Goal: Task Accomplishment & Management: Contribute content

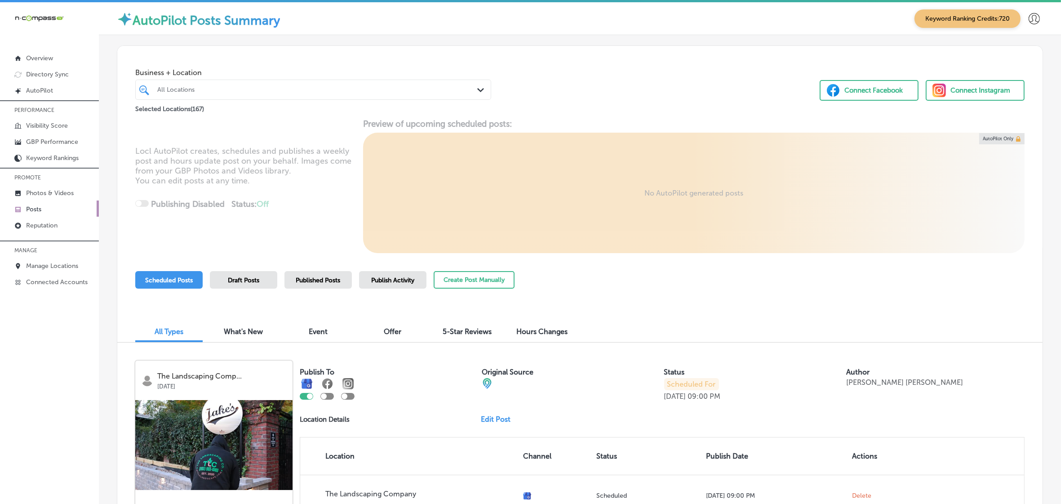
click at [445, 252] on div "Locl AutoPilot creates, schedules and publishes a weekly post and hours update …" at bounding box center [579, 186] width 925 height 134
click at [451, 279] on button "Create Post Manually" at bounding box center [474, 280] width 81 height 18
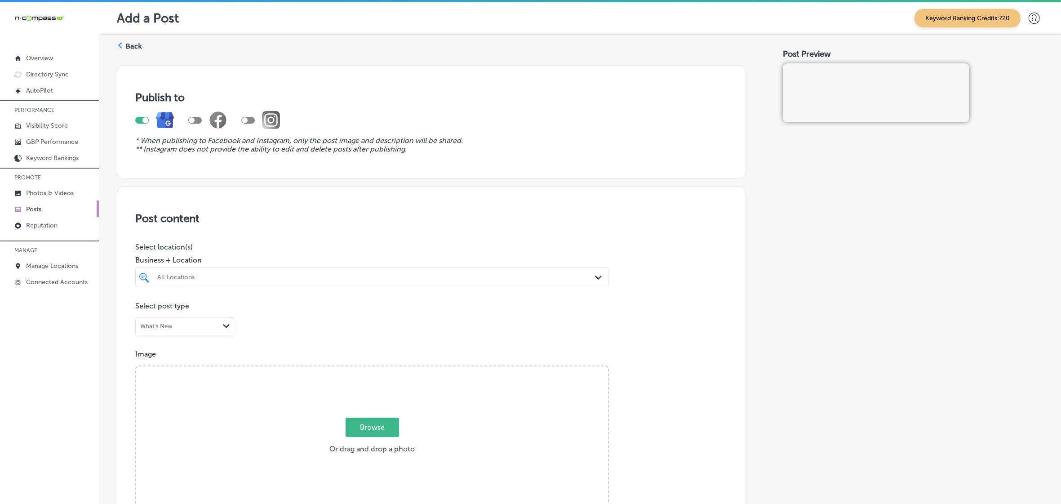
click at [394, 281] on div at bounding box center [350, 277] width 388 height 12
click at [391, 315] on div "Christian Brothers Automotive [PERSON_NAME] [STREET_ADDRESS][GEOGRAPHIC_DATA][P…" at bounding box center [372, 311] width 467 height 14
type input "[DEMOGRAPHIC_DATA]"
click at [660, 295] on div "Post content Select location(s) Business + Location option [STREET_ADDRESS][PER…" at bounding box center [431, 470] width 629 height 569
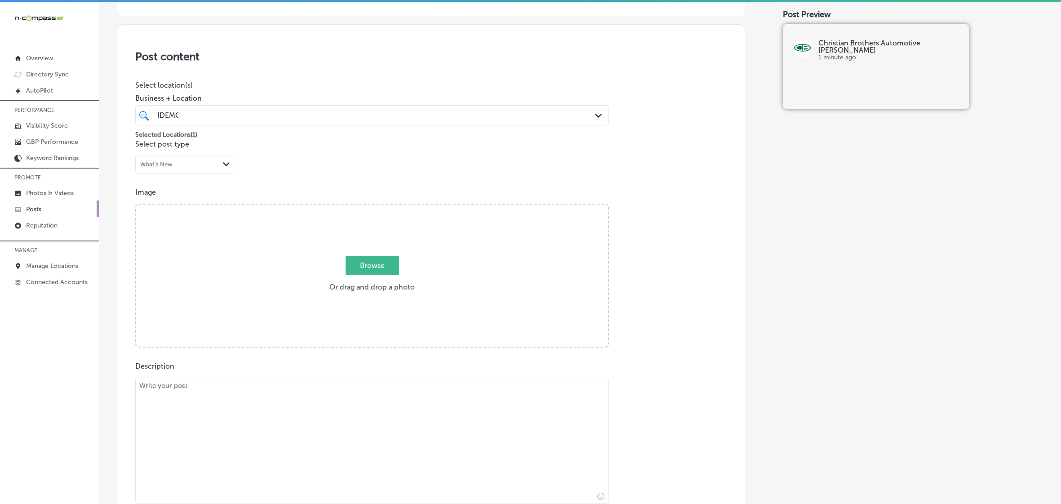
scroll to position [169, 0]
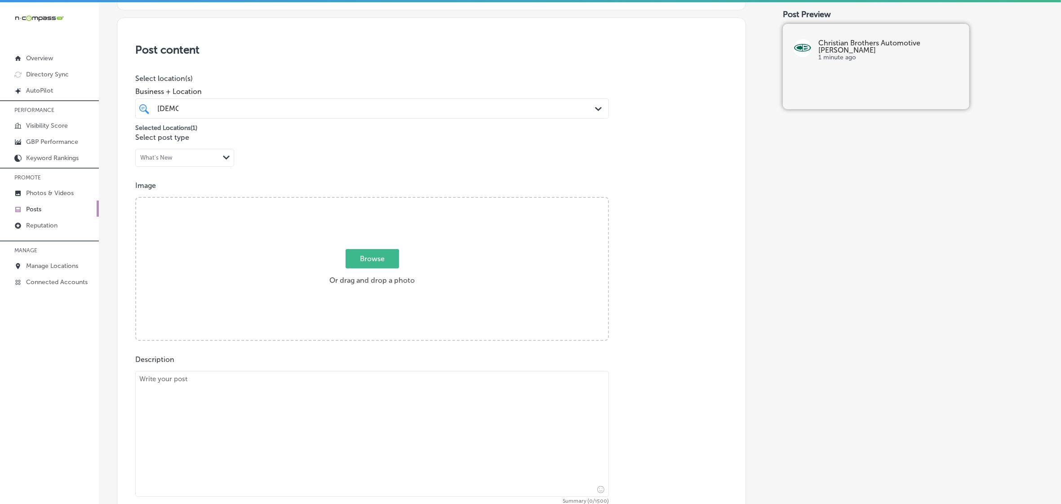
click at [374, 250] on span "Browse" at bounding box center [372, 258] width 53 height 19
click at [374, 200] on input "Browse Or drag and drop a photo" at bounding box center [372, 199] width 472 height 3
type input "C:\fakepath\Christian Brothers Automotive-11-10.png"
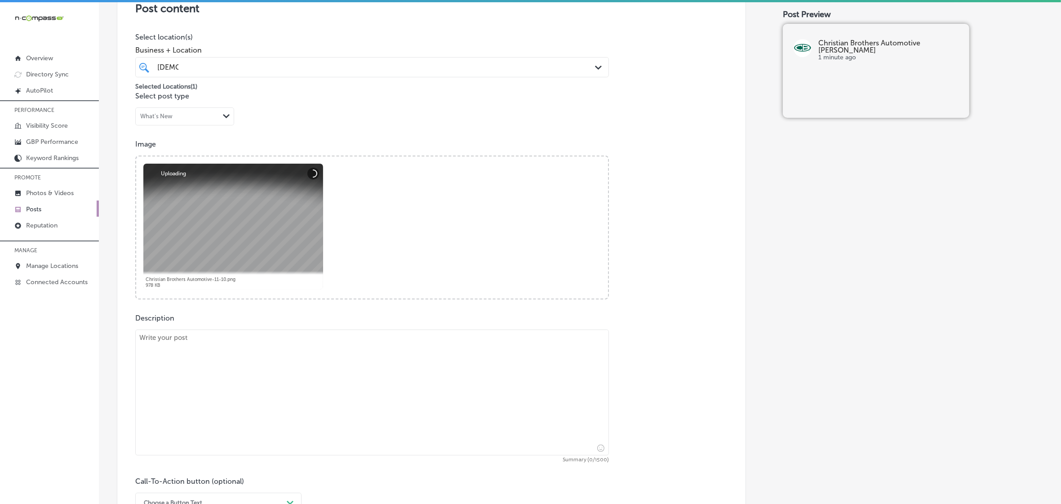
scroll to position [281, 0]
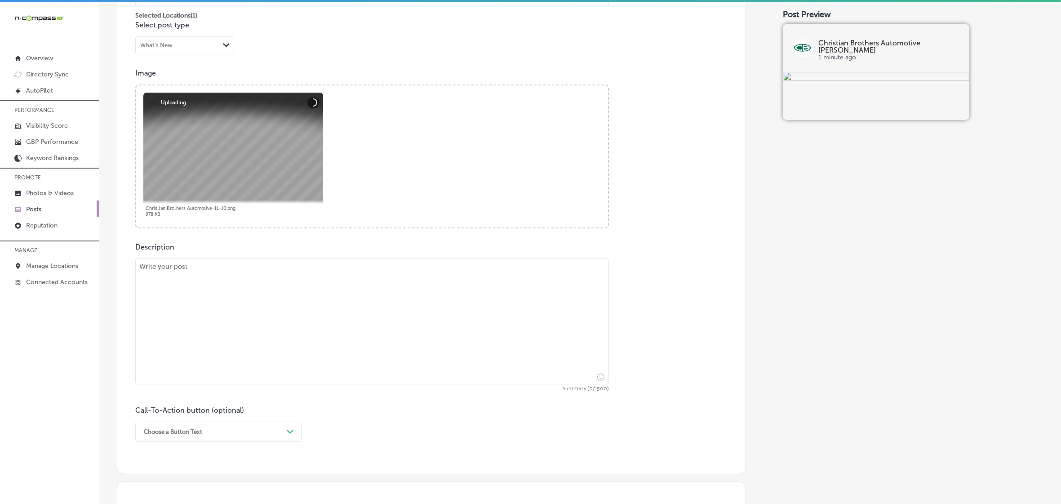
click at [231, 313] on textarea at bounding box center [372, 321] width 474 height 126
paste textarea "Lo ip dolo sita con adip eli seddo ei Temporinc, ut'l etdo ma ali enim adminim …"
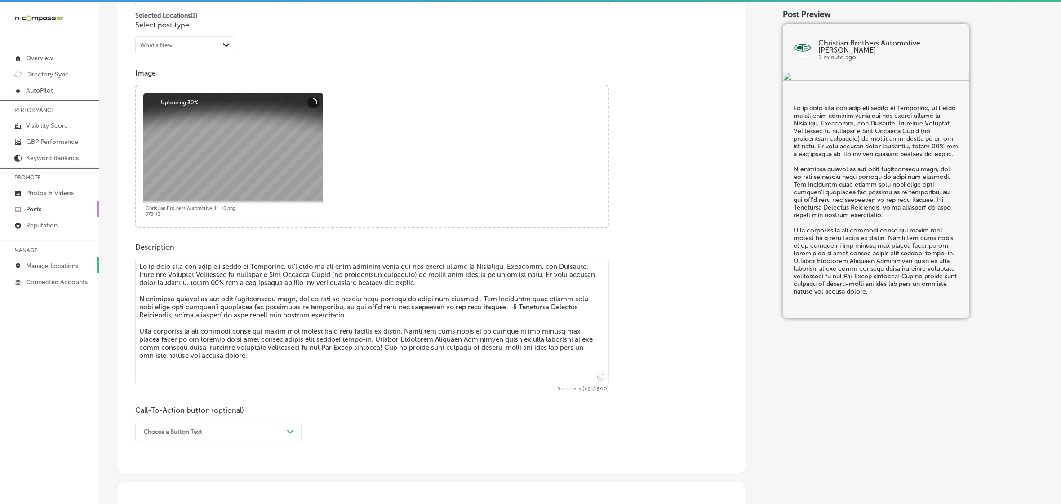
type textarea "Lo ip dolo sita con adip eli seddo ei Temporinc, ut'l etdo ma ali enim adminim …"
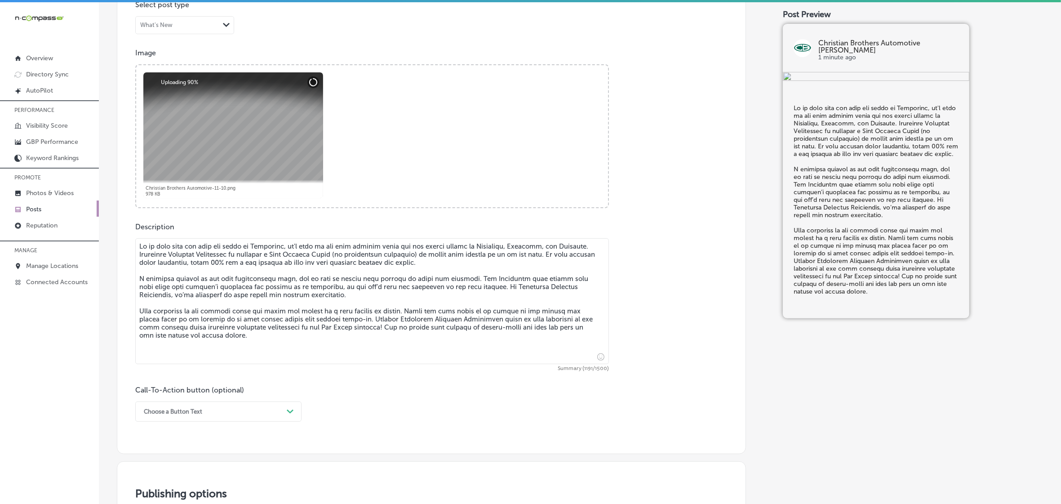
scroll to position [337, 0]
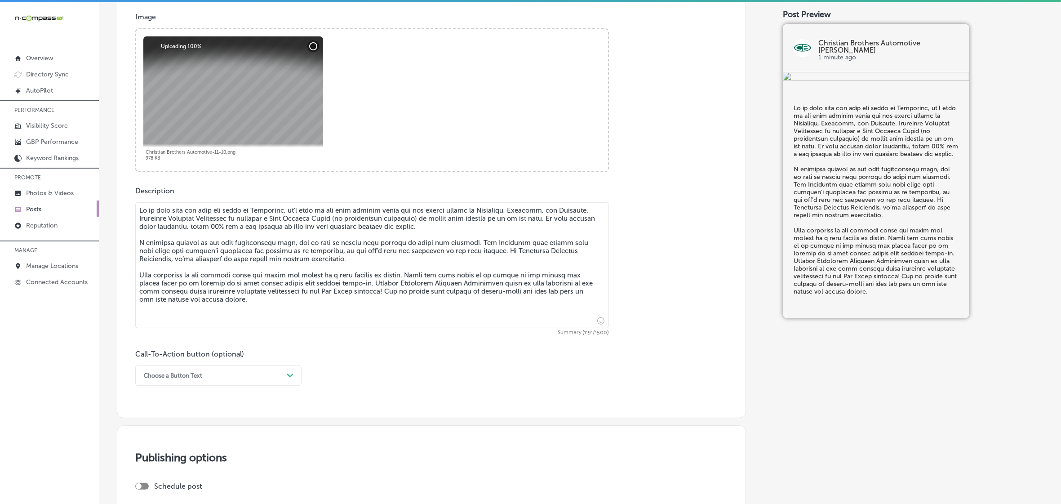
click at [198, 382] on div "Choose a Button Text" at bounding box center [211, 376] width 144 height 14
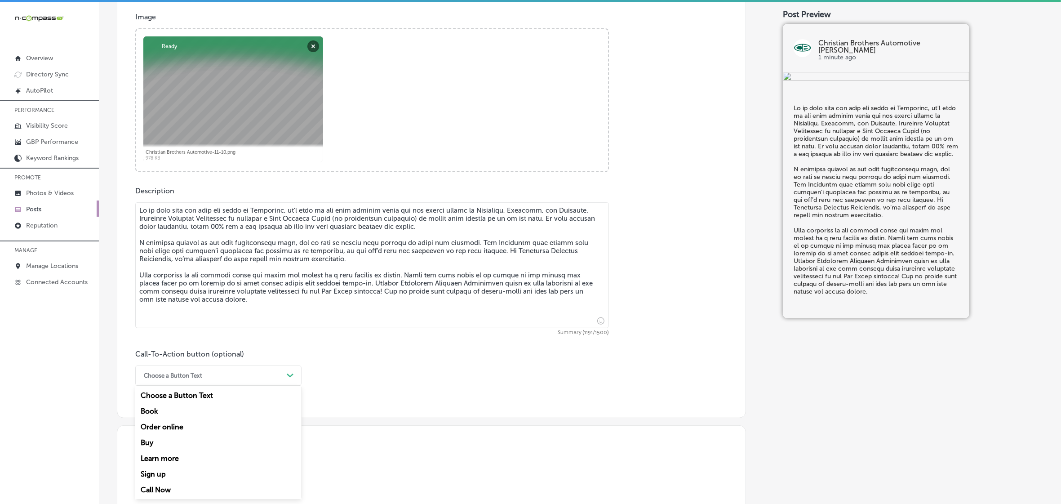
drag, startPoint x: 180, startPoint y: 458, endPoint x: 182, endPoint y: 449, distance: 10.1
click at [180, 459] on div "Learn more" at bounding box center [218, 458] width 166 height 16
click at [194, 434] on input "text" at bounding box center [372, 428] width 473 height 25
paste input "[URL][DOMAIN_NAME][PERSON_NAME]"
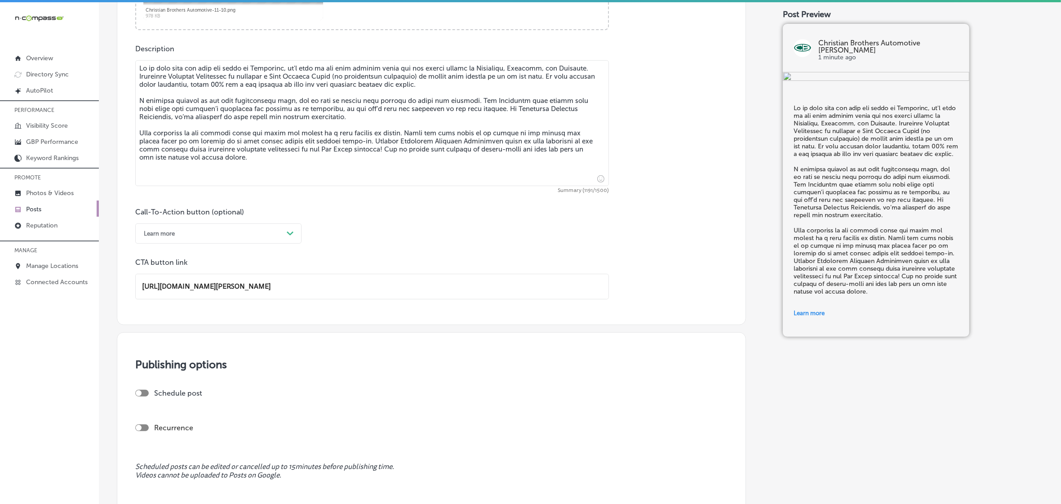
scroll to position [595, 0]
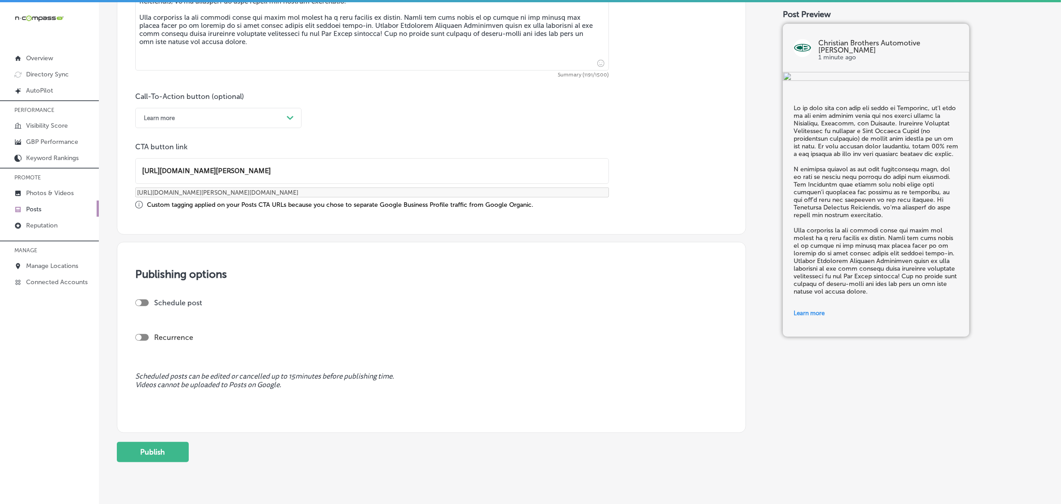
type input "[URL][DOMAIN_NAME][PERSON_NAME]"
click at [147, 298] on div "Schedule post" at bounding box center [427, 302] width 585 height 9
click at [145, 299] on div at bounding box center [141, 302] width 13 height 7
checkbox input "true"
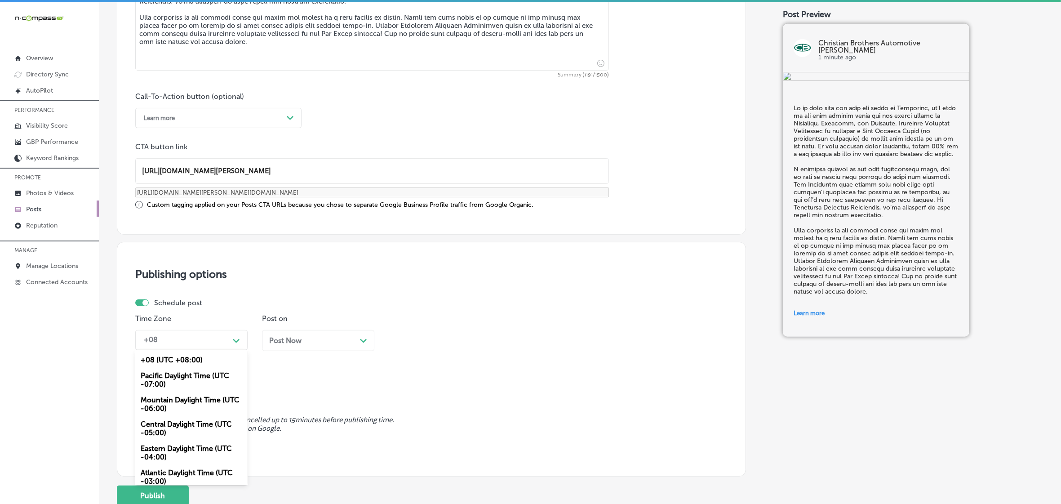
click at [189, 330] on div "+08 Path Created with Sketch." at bounding box center [191, 340] width 112 height 20
click at [183, 397] on div "Mountain Daylight Time (UTC -06:00)" at bounding box center [191, 404] width 112 height 24
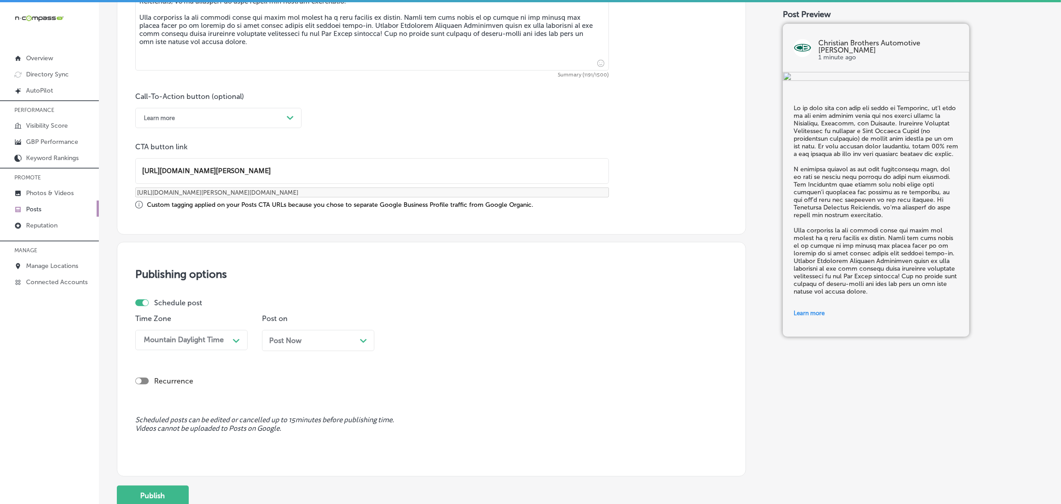
click at [299, 345] on div "Post Now Path Created with Sketch." at bounding box center [318, 340] width 112 height 21
click at [420, 339] on div "02:30 PM" at bounding box center [413, 340] width 32 height 9
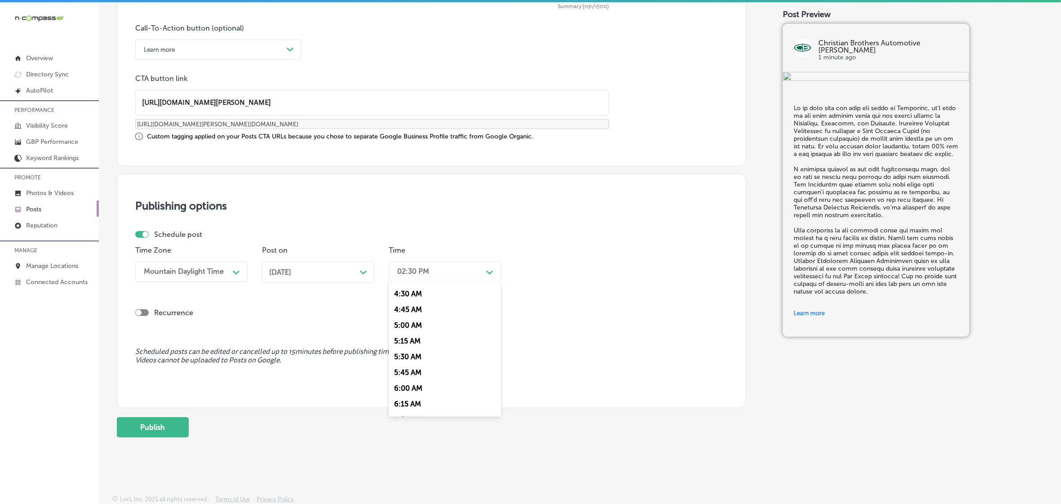
scroll to position [337, 0]
click at [401, 390] on div "7:00 AM" at bounding box center [445, 395] width 112 height 16
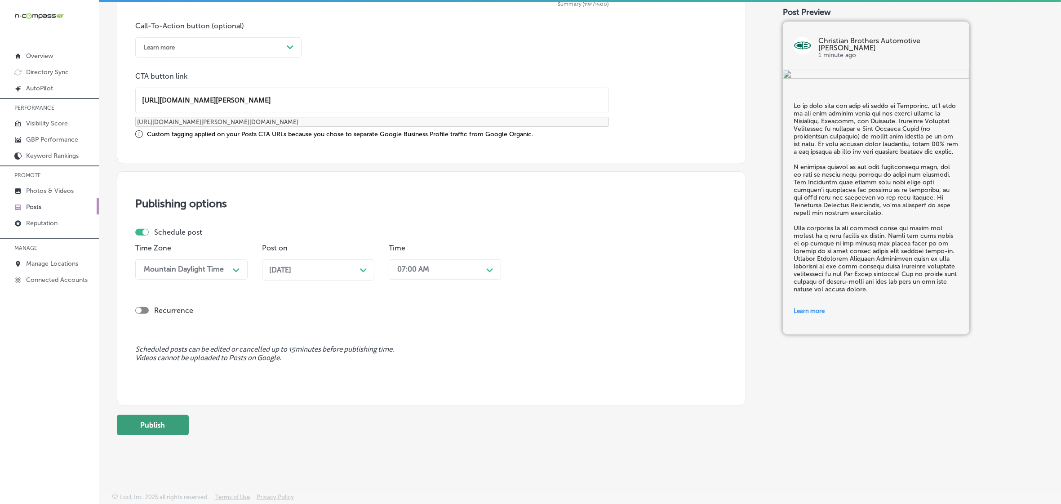
click at [156, 420] on button "Publish" at bounding box center [153, 425] width 72 height 20
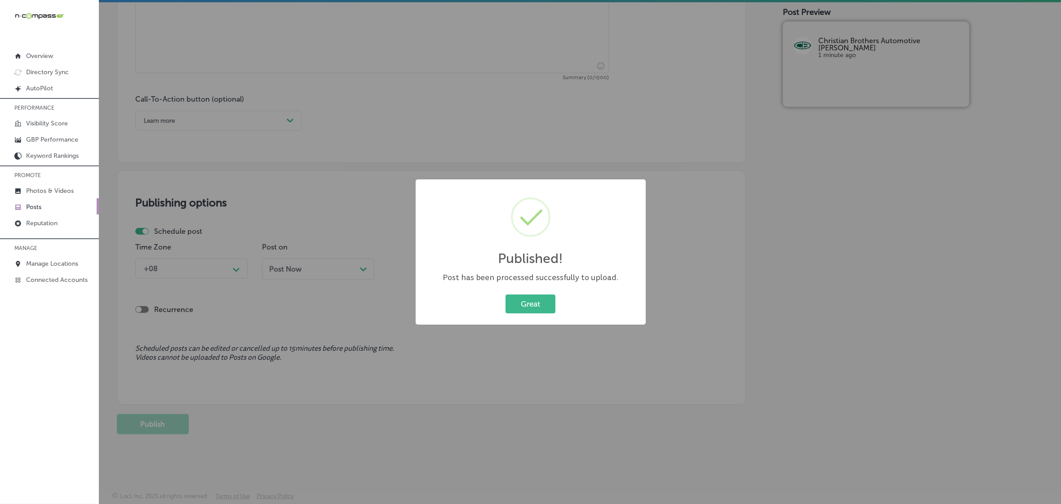
scroll to position [589, 0]
click at [527, 302] on button "Great" at bounding box center [531, 303] width 50 height 18
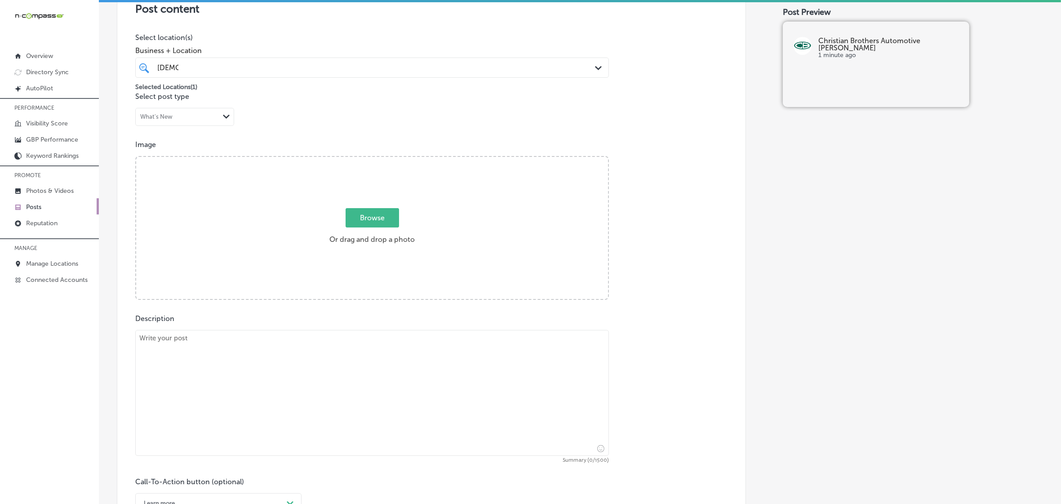
scroll to position [196, 0]
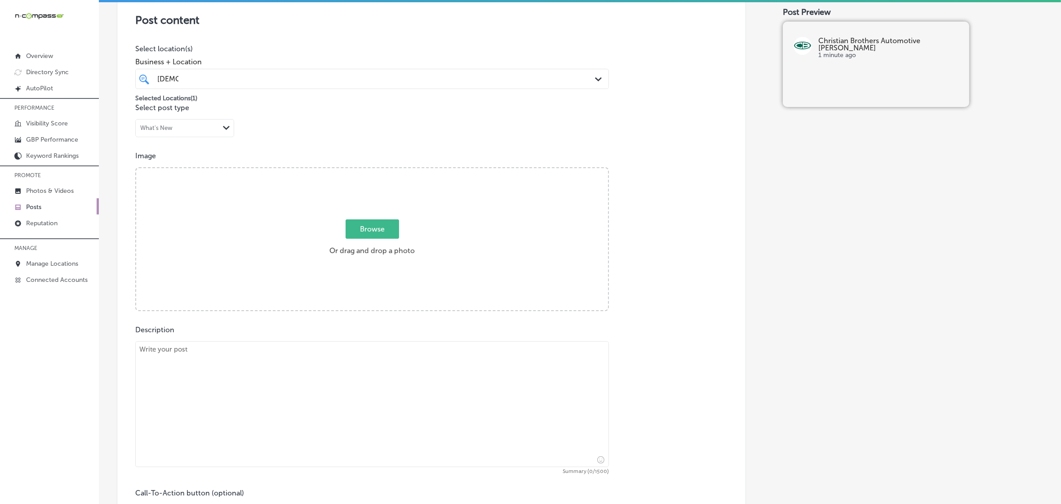
click at [356, 230] on span "Browse" at bounding box center [372, 228] width 53 height 19
click at [356, 171] on input "Browse Or drag and drop a photo" at bounding box center [372, 169] width 472 height 3
type input "C:\fakepath\Christian Brothers Automotive-12-11.png"
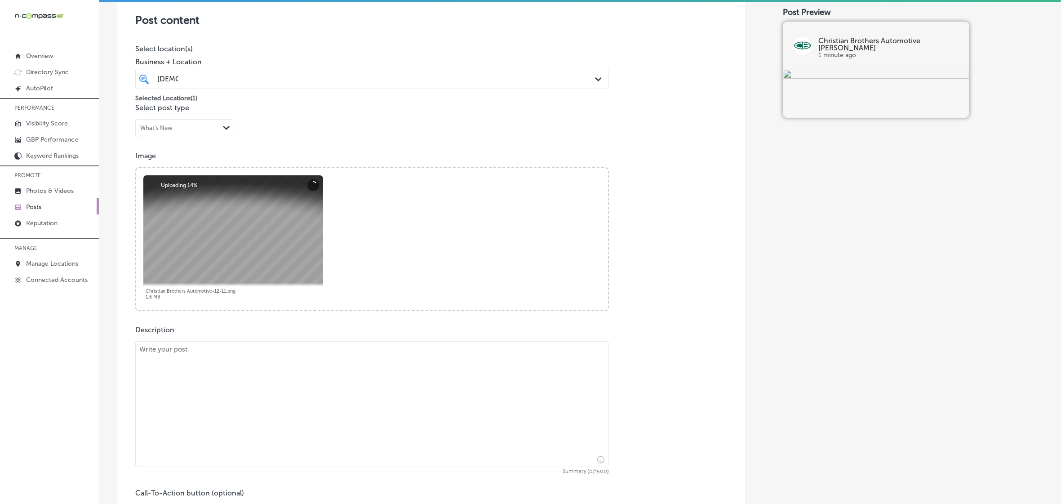
click at [97, 334] on div "iconmonstr-menu-thin copy Created with Sketch. Overview Directory Sync Created …" at bounding box center [49, 252] width 99 height 504
click at [189, 355] on textarea at bounding box center [372, 404] width 474 height 126
paste textarea "Lo ip dolorsit ame con ad Elitseddo, eiu te inc utla et dolore magn aliquae ad …"
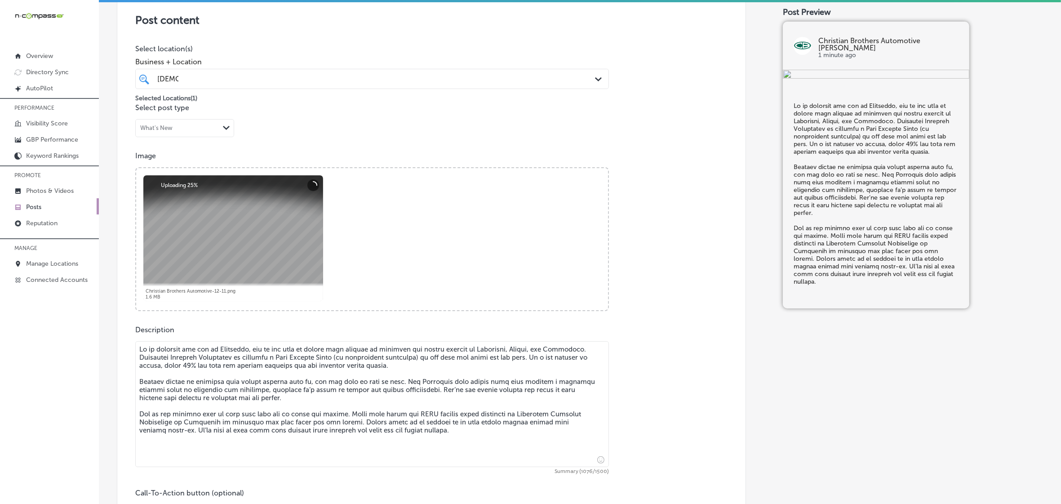
type textarea "Lo ip dolorsit ame con ad Elitseddo, eiu te inc utla et dolore magn aliquae ad …"
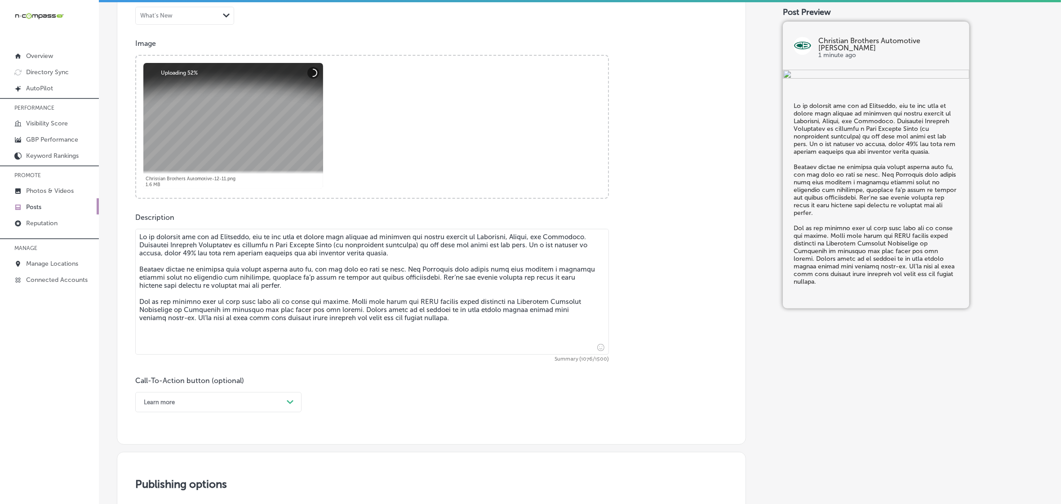
click at [281, 408] on div "Learn more Path Created with Sketch." at bounding box center [218, 402] width 166 height 20
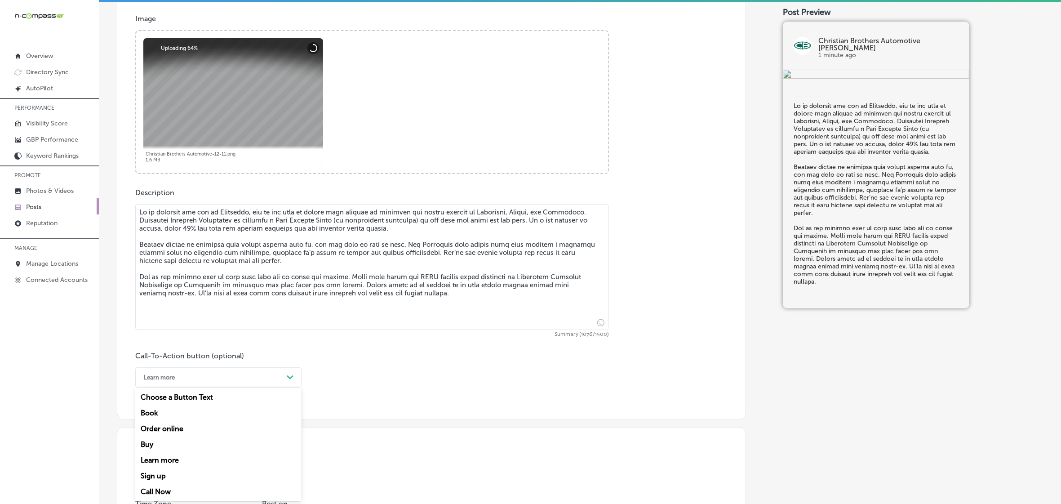
click at [162, 458] on div "Learn more" at bounding box center [218, 460] width 166 height 16
drag, startPoint x: 172, startPoint y: 448, endPoint x: 204, endPoint y: 430, distance: 36.2
click at [204, 430] on input "text" at bounding box center [372, 430] width 473 height 25
paste input "[URL][DOMAIN_NAME][PERSON_NAME]"
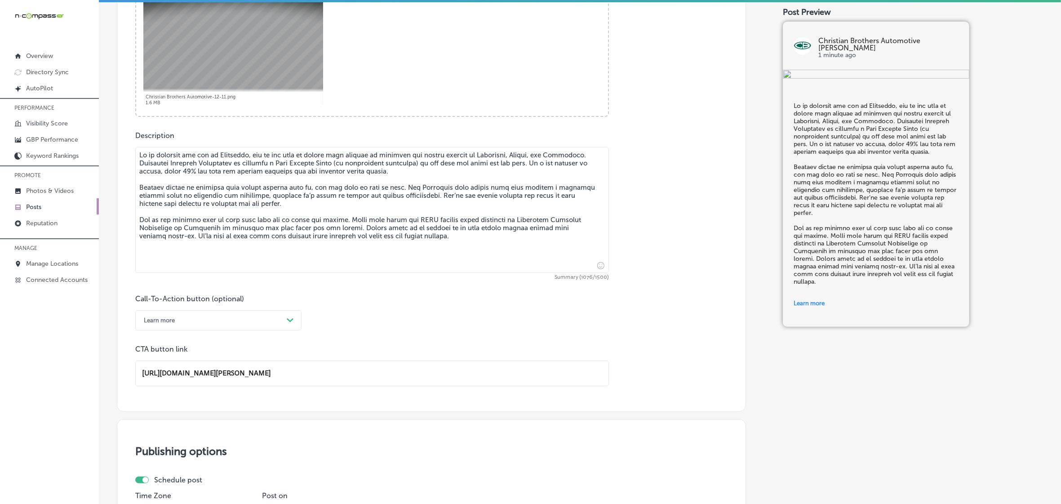
scroll to position [614, 0]
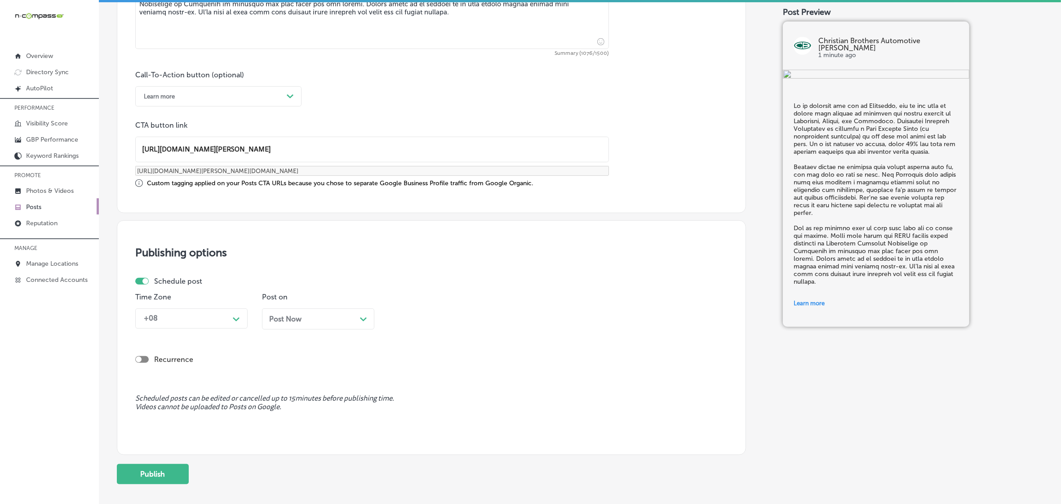
type input "[URL][DOMAIN_NAME][PERSON_NAME]"
click at [233, 294] on p "Time Zone" at bounding box center [191, 297] width 112 height 9
click at [230, 321] on div "Path Created with Sketch." at bounding box center [236, 318] width 14 height 14
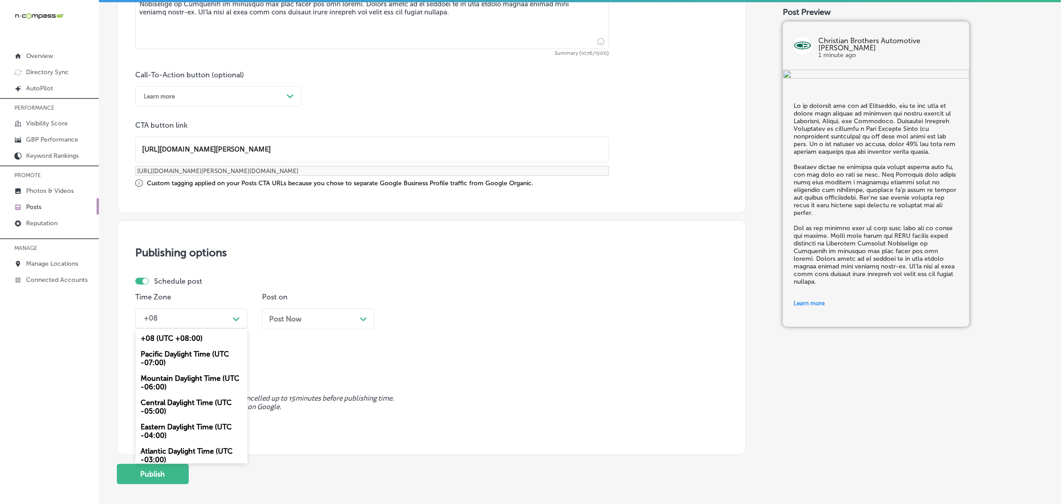
click at [201, 382] on div "Mountain Daylight Time (UTC -06:00)" at bounding box center [191, 382] width 112 height 24
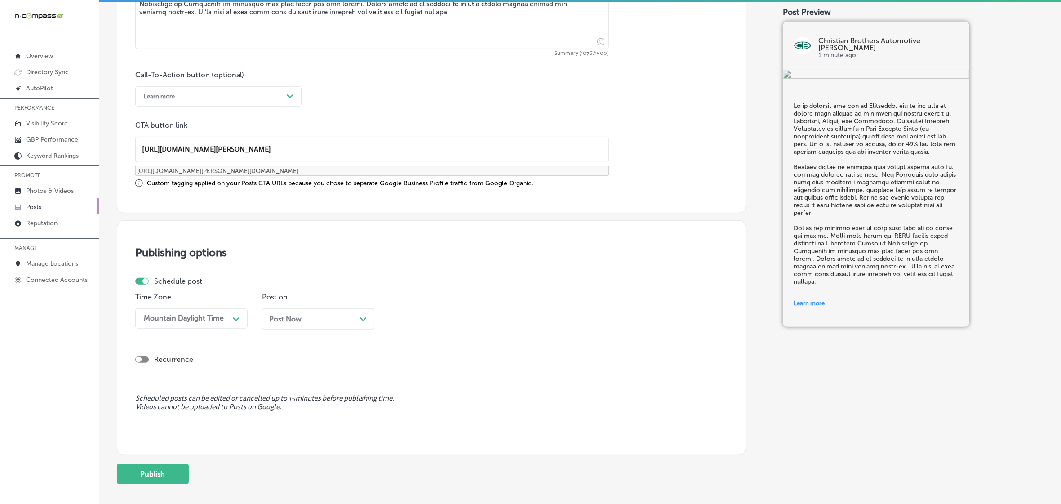
click at [283, 329] on div "Post Now Path Created with Sketch." at bounding box center [318, 318] width 112 height 21
click at [446, 306] on div "Time 02:30 PM Path Created with Sketch." at bounding box center [445, 315] width 112 height 44
click at [450, 321] on div "02:30 PM" at bounding box center [438, 319] width 90 height 16
click at [403, 378] on div "7:00 AM" at bounding box center [445, 386] width 112 height 16
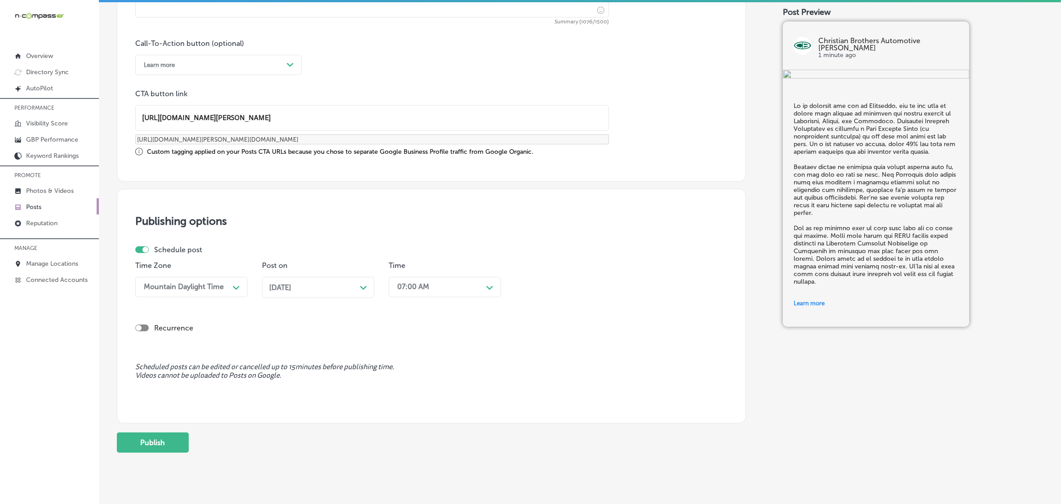
scroll to position [663, 0]
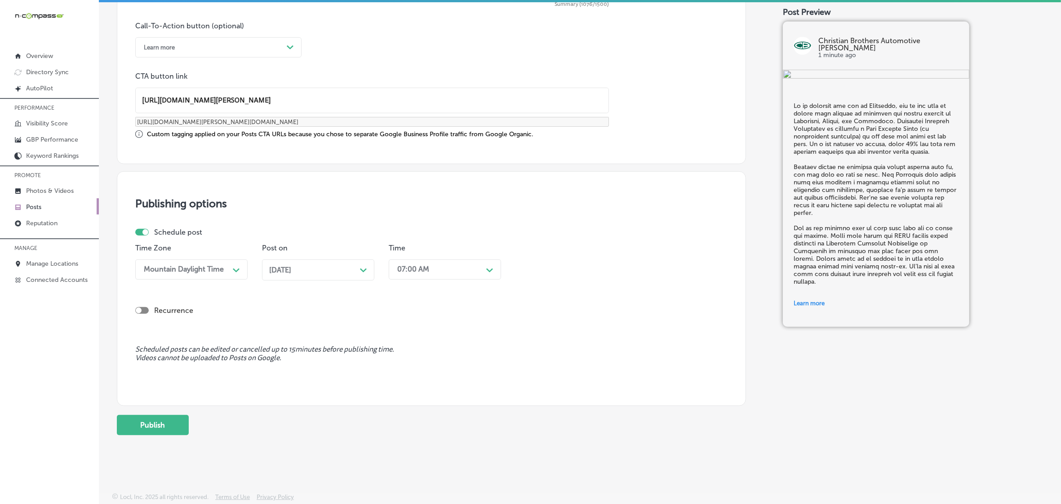
click at [136, 417] on button "Publish" at bounding box center [153, 425] width 72 height 20
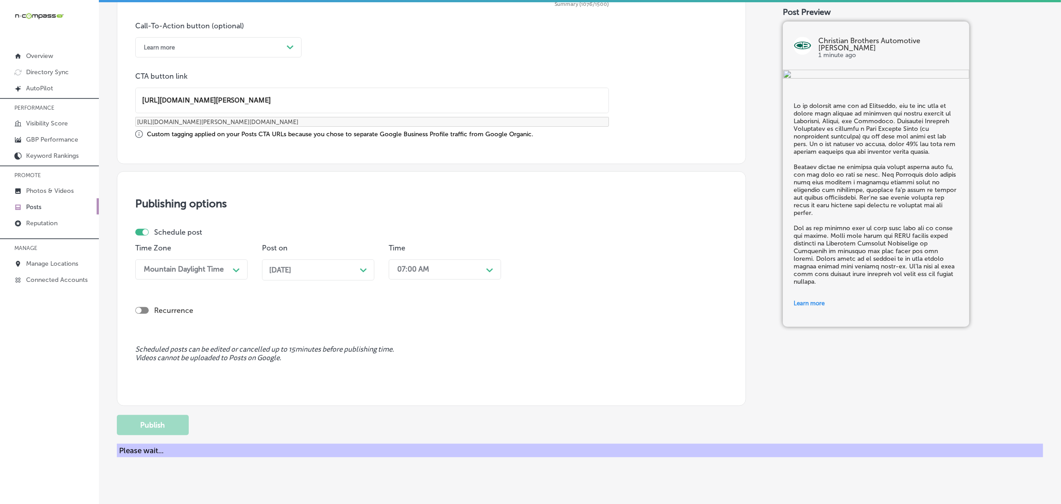
scroll to position [589, 0]
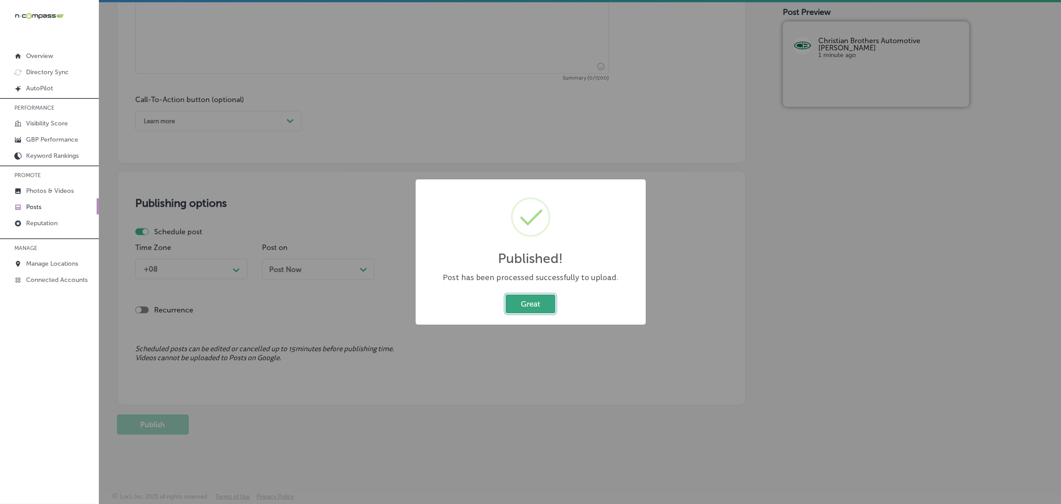
click at [512, 300] on button "Great" at bounding box center [531, 303] width 50 height 18
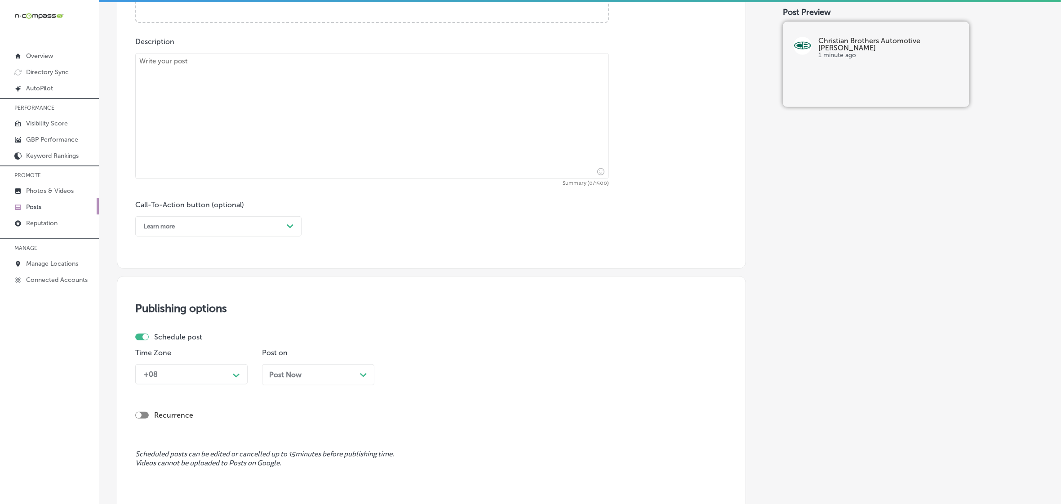
scroll to position [140, 0]
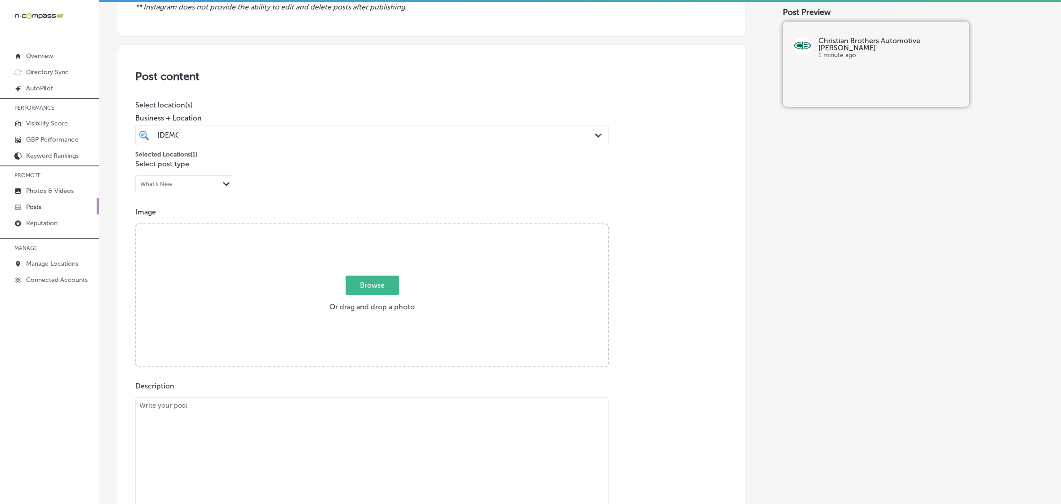
click at [353, 288] on span "Browse" at bounding box center [372, 285] width 53 height 19
click at [353, 227] on input "Browse Or drag and drop a photo" at bounding box center [372, 225] width 472 height 3
type input "C:\fakepath\Christian Brothers Automotive-11-10 (1).png"
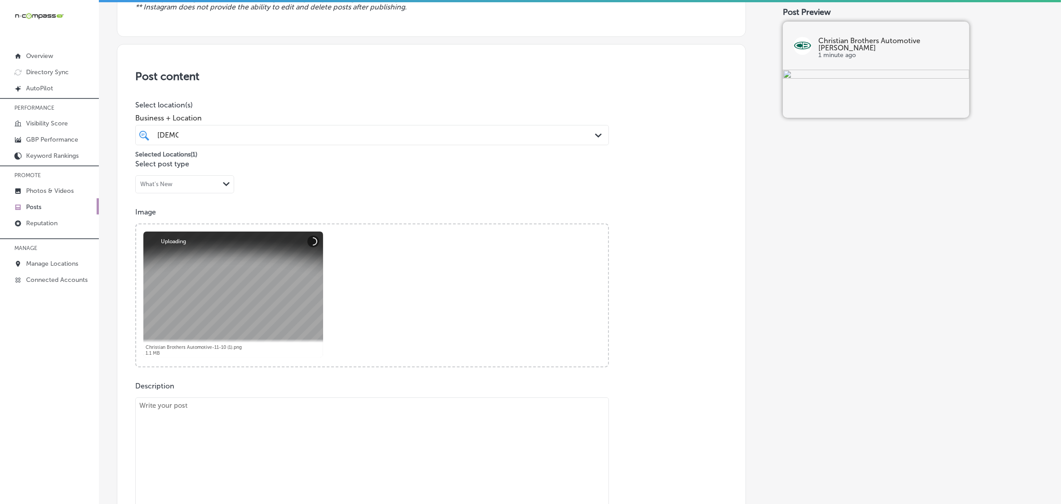
click at [278, 428] on textarea at bounding box center [372, 460] width 474 height 126
paste textarea "Cold weather can be brutal on your vehicle's battery, and the last thing you wa…"
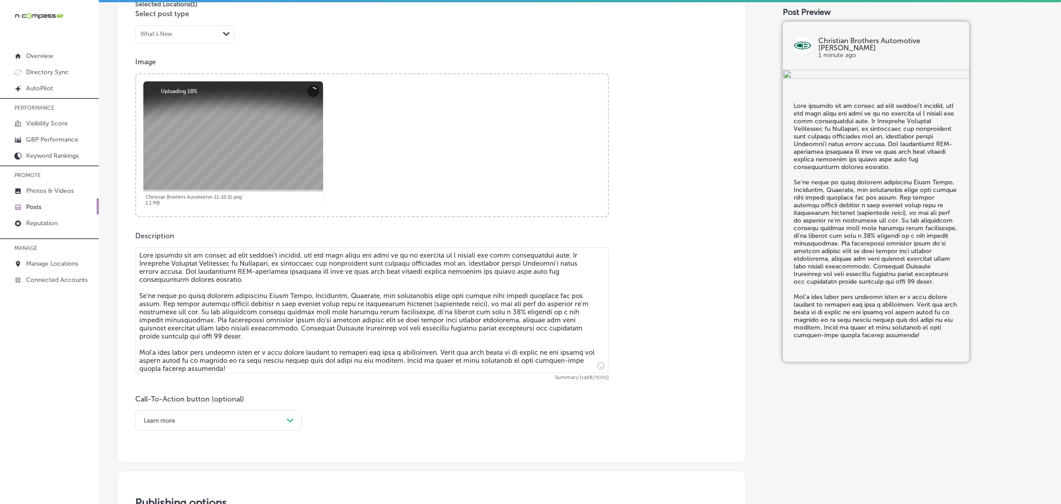
scroll to position [380, 0]
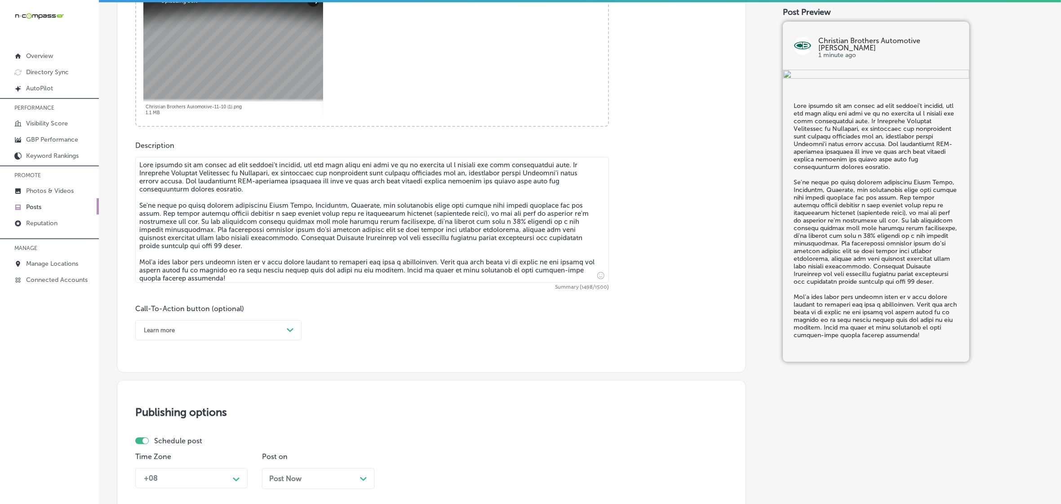
type textarea "Cold weather can be brutal on your vehicle's battery, and the last thing you wa…"
click at [226, 340] on div "Post content Select location(s) Business + Location [DEMOGRAPHIC_DATA] Path Cre…" at bounding box center [431, 88] width 629 height 569
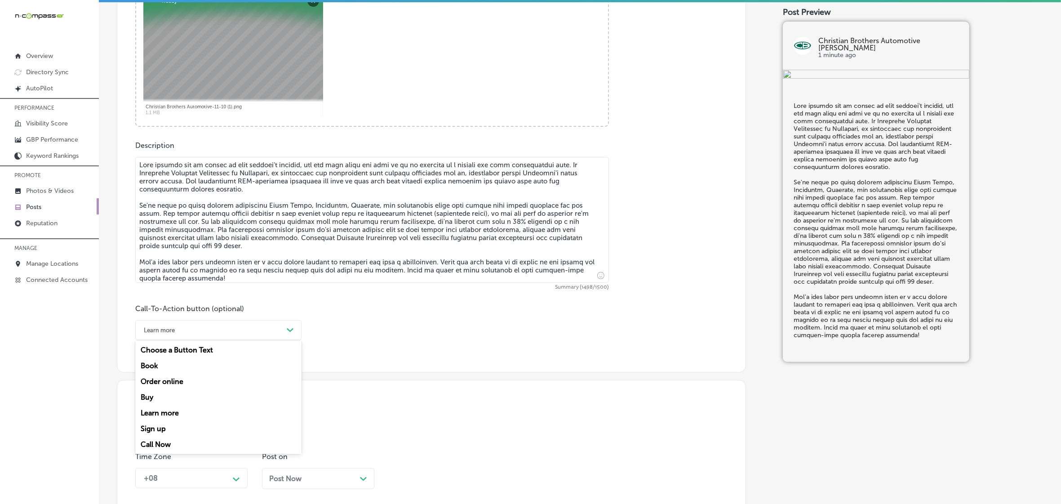
click at [210, 330] on div "Learn more" at bounding box center [211, 330] width 144 height 14
click at [191, 409] on div "Learn more" at bounding box center [218, 413] width 166 height 16
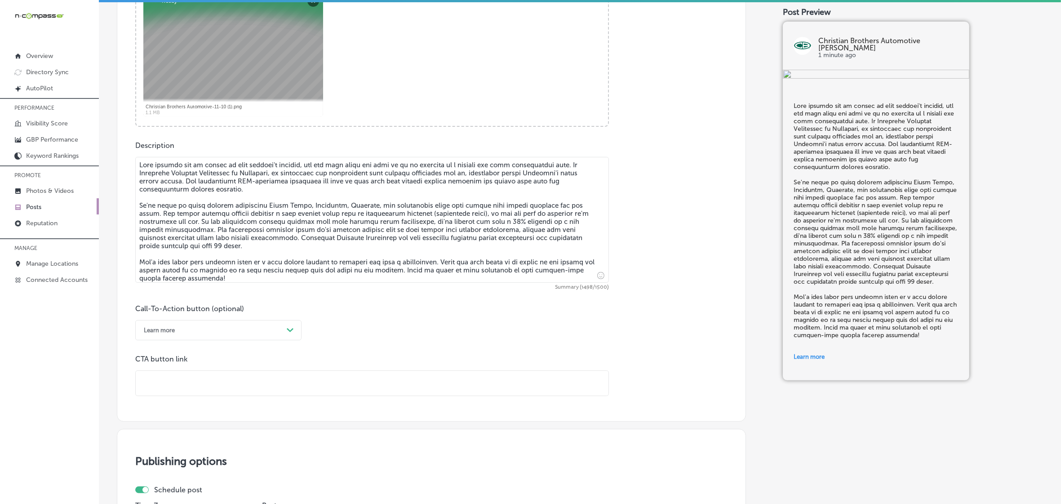
click at [200, 390] on input "text" at bounding box center [372, 383] width 473 height 25
paste input "[URL][DOMAIN_NAME][PERSON_NAME]"
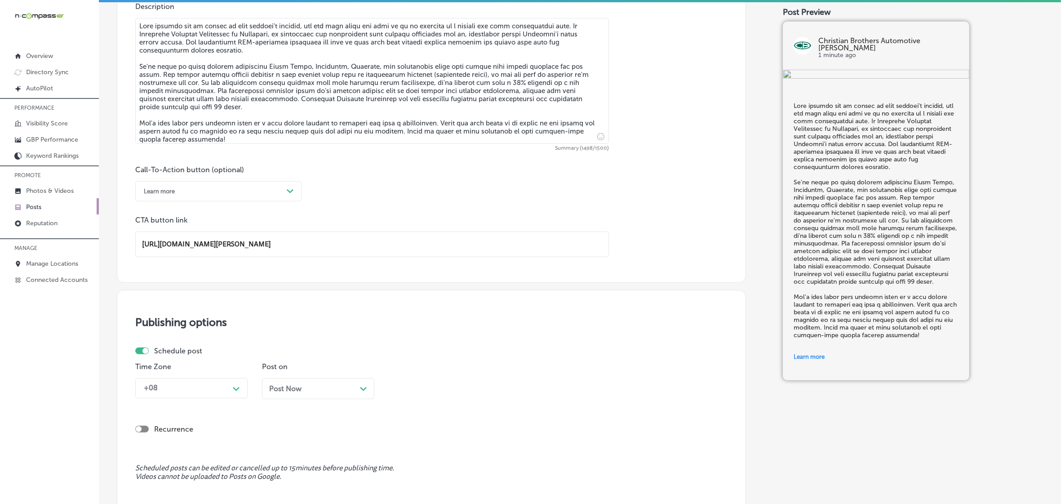
scroll to position [605, 0]
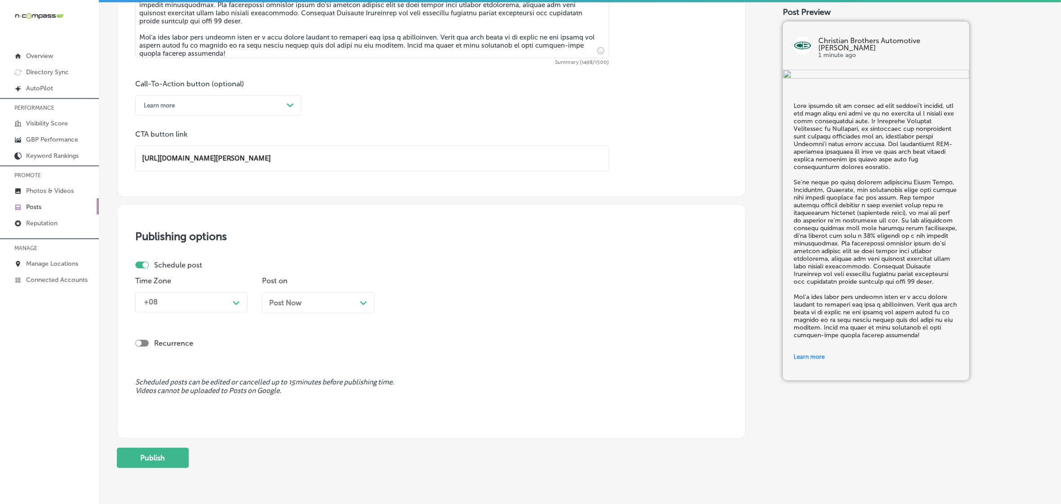
type input "[URL][DOMAIN_NAME][PERSON_NAME]"
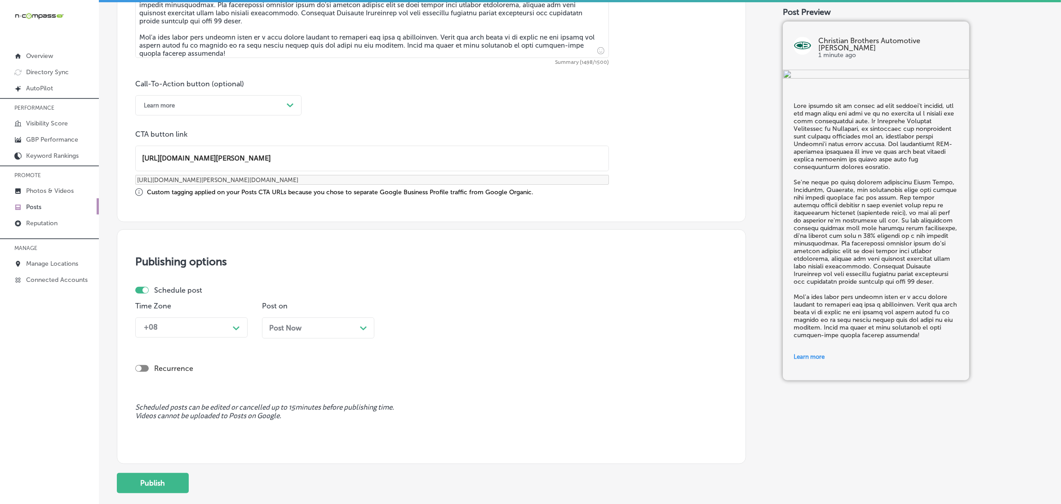
click at [238, 304] on p "Time Zone" at bounding box center [191, 306] width 112 height 9
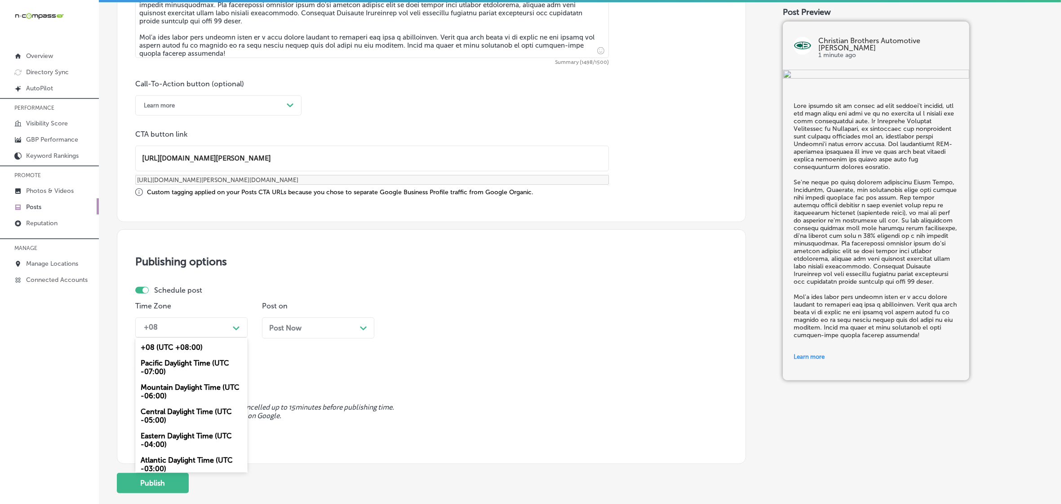
click at [229, 324] on div "+08" at bounding box center [184, 328] width 90 height 16
click at [210, 383] on div "Mountain Daylight Time (UTC -06:00)" at bounding box center [191, 391] width 112 height 24
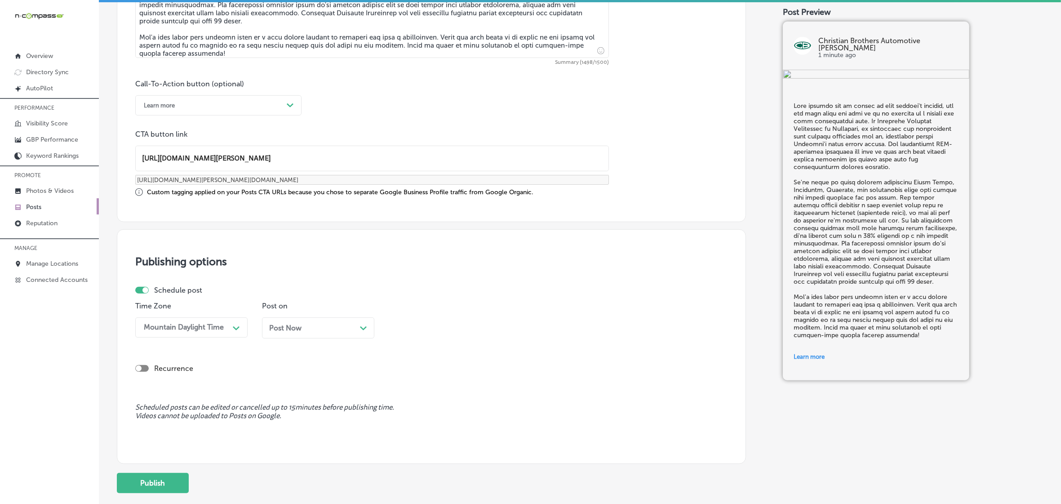
click at [287, 333] on div "Post Now Path Created with Sketch." at bounding box center [318, 327] width 112 height 21
click at [449, 333] on div "02:30 PM" at bounding box center [438, 328] width 90 height 16
click at [410, 444] on div "7:00 AM" at bounding box center [445, 451] width 112 height 16
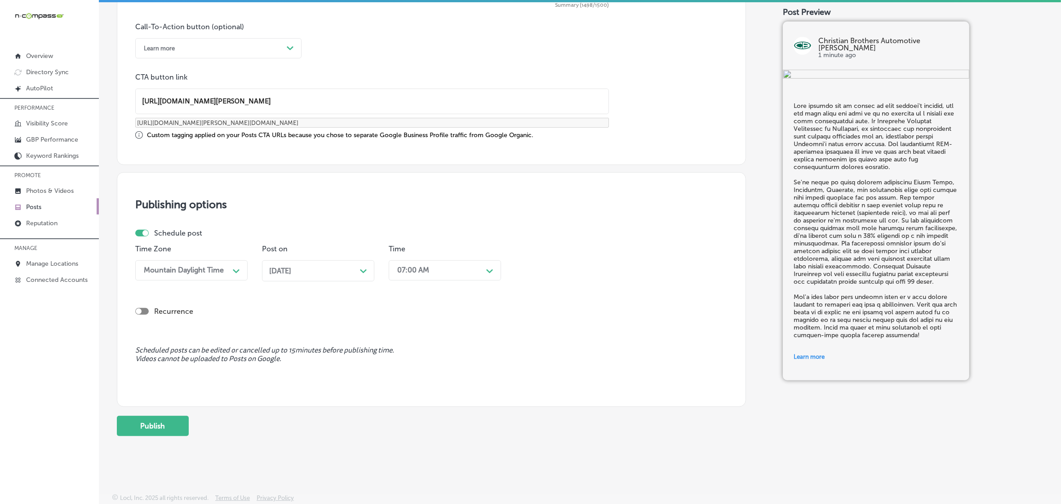
scroll to position [663, 0]
click at [157, 419] on button "Publish" at bounding box center [153, 425] width 72 height 20
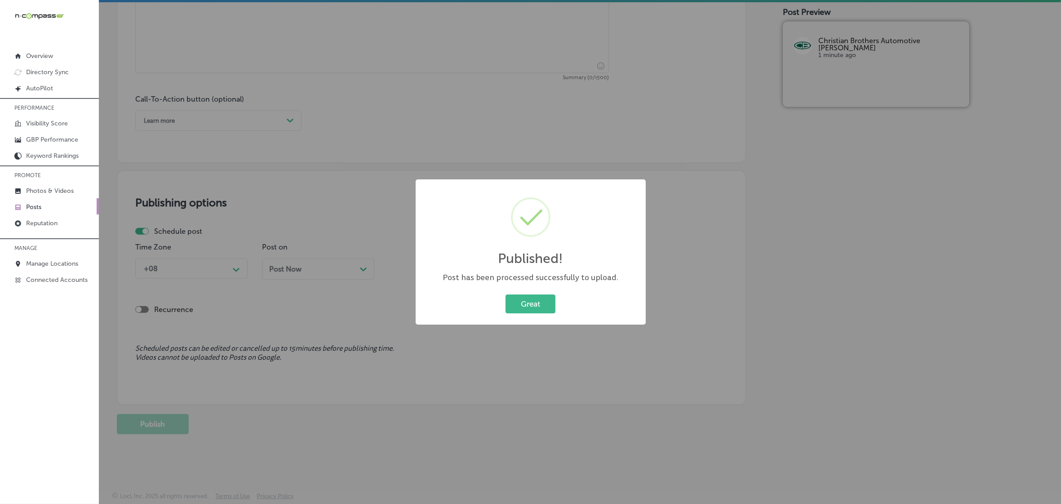
scroll to position [589, 0]
drag, startPoint x: 531, startPoint y: 307, endPoint x: 526, endPoint y: 306, distance: 5.1
click at [531, 307] on button "Great" at bounding box center [531, 303] width 50 height 18
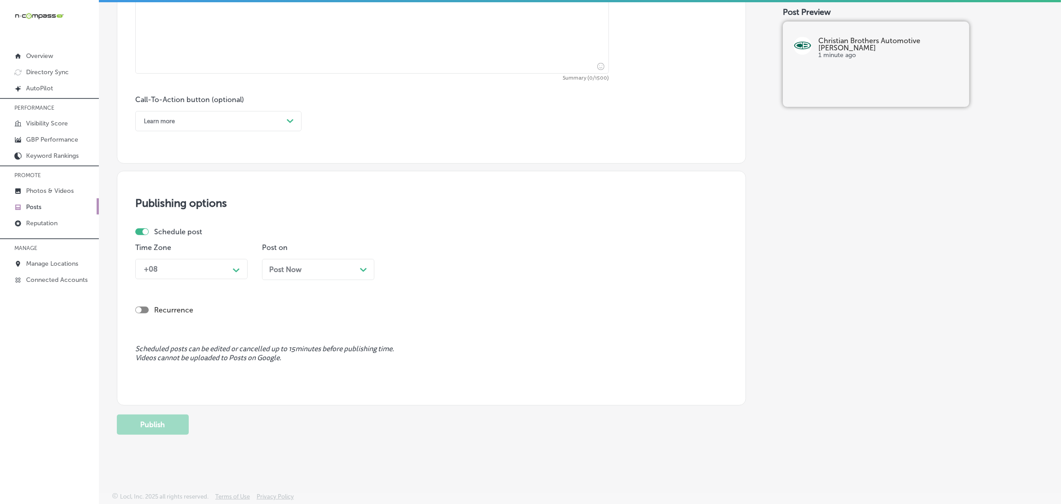
click at [47, 211] on link "Posts" at bounding box center [49, 206] width 99 height 16
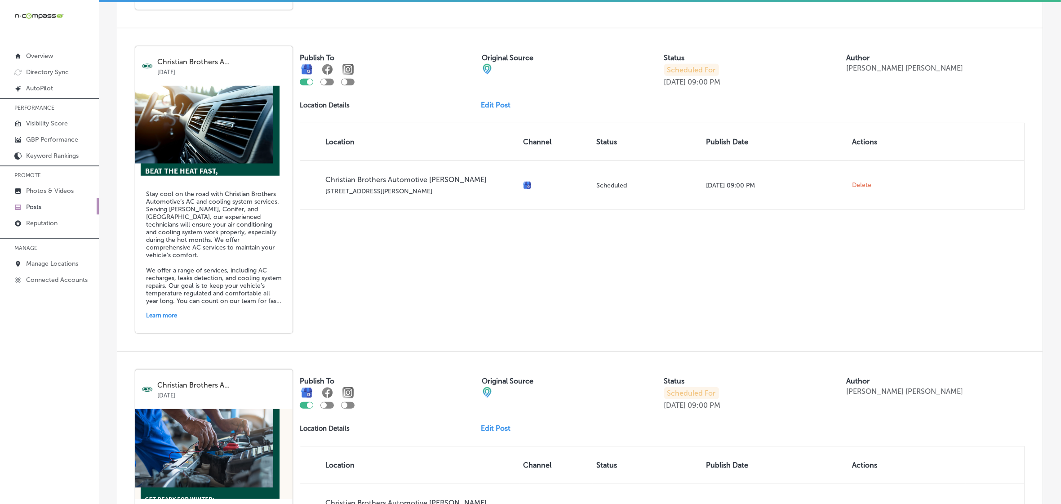
scroll to position [955, 0]
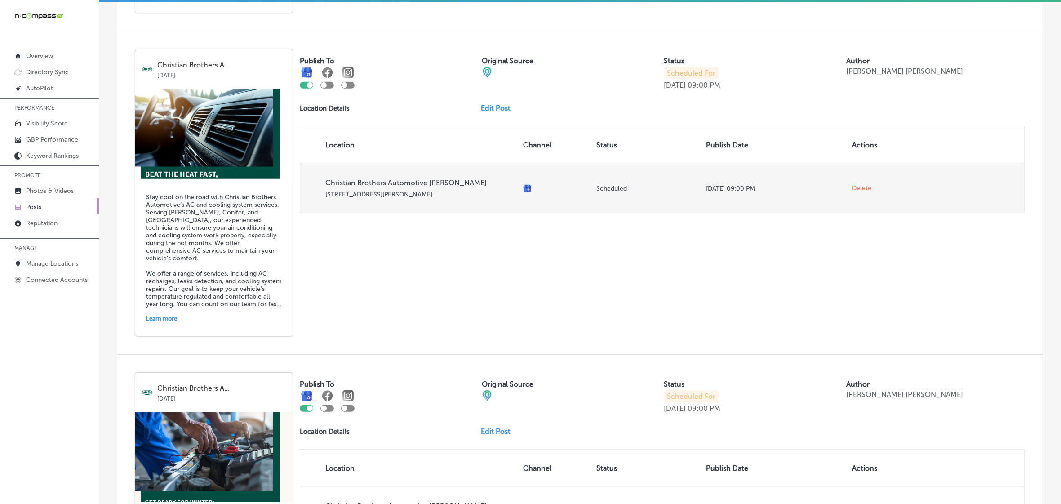
click at [852, 192] on span "Delete" at bounding box center [861, 188] width 19 height 8
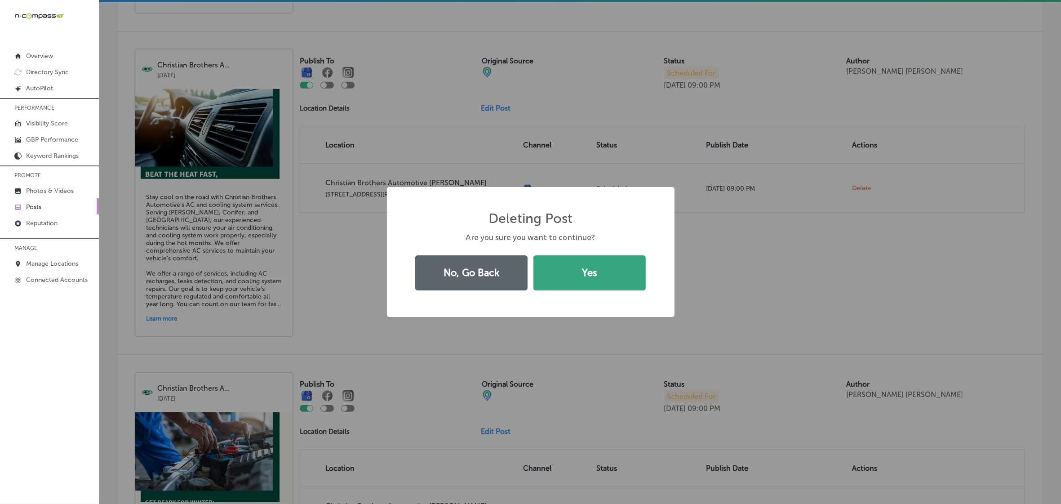
click at [589, 275] on button "Yes" at bounding box center [589, 272] width 112 height 35
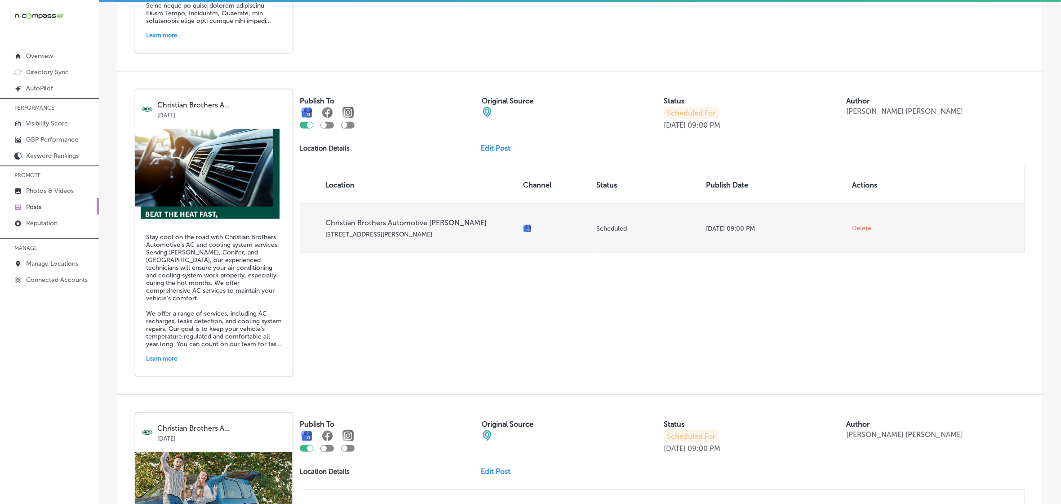
scroll to position [1236, 0]
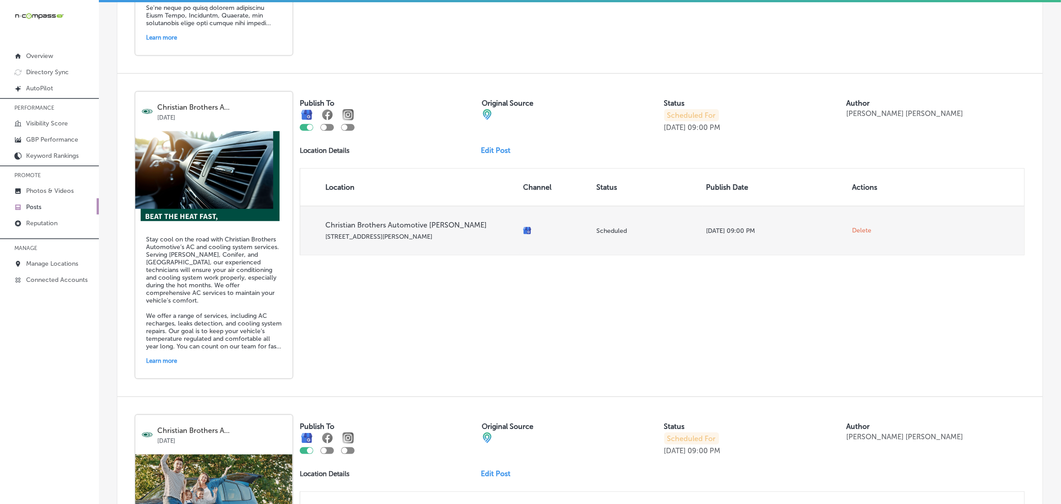
click at [854, 235] on span "Delete" at bounding box center [861, 231] width 19 height 8
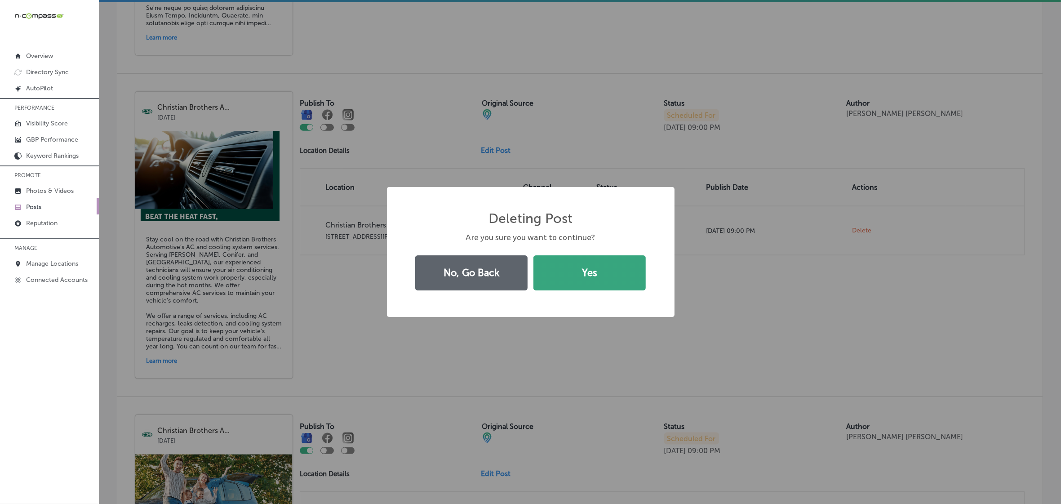
click at [604, 274] on button "Yes" at bounding box center [589, 272] width 112 height 35
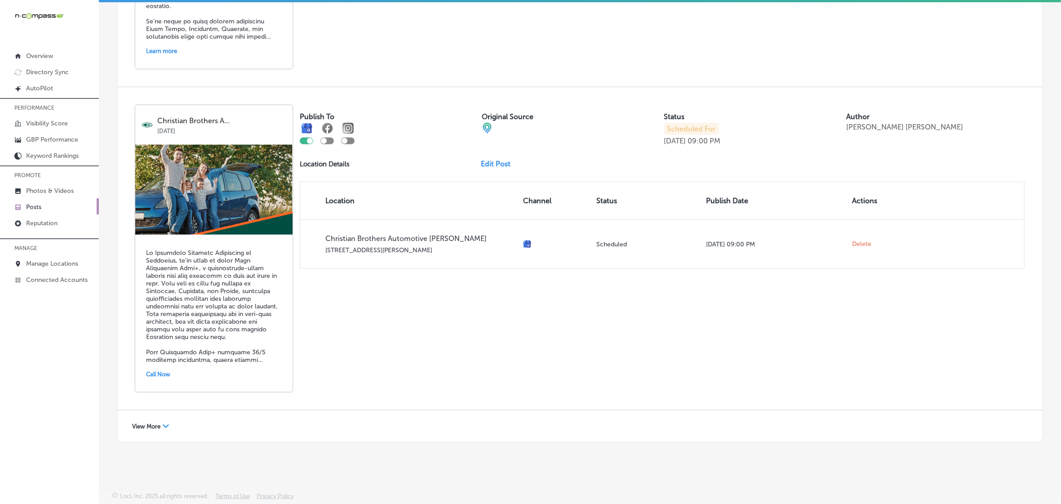
click at [495, 165] on link "Edit Post" at bounding box center [499, 164] width 37 height 9
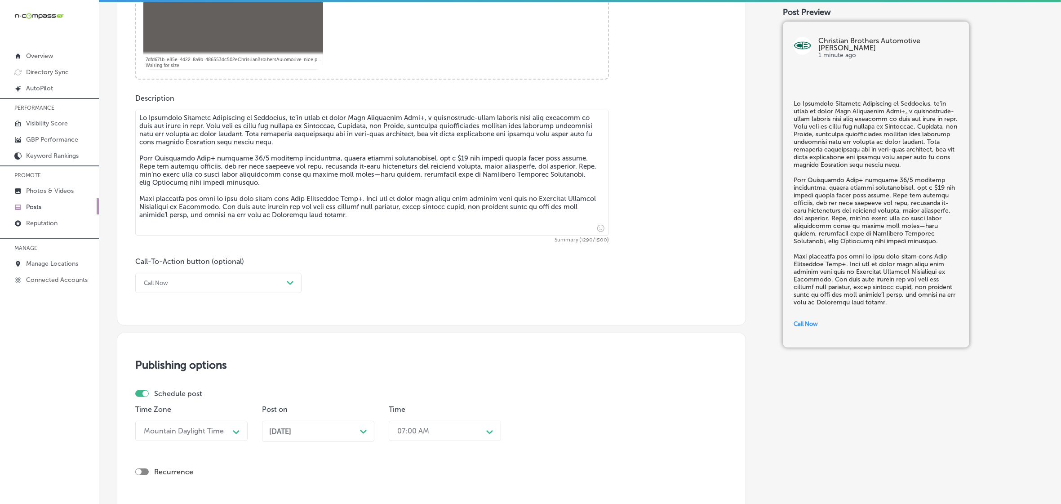
scroll to position [449, 0]
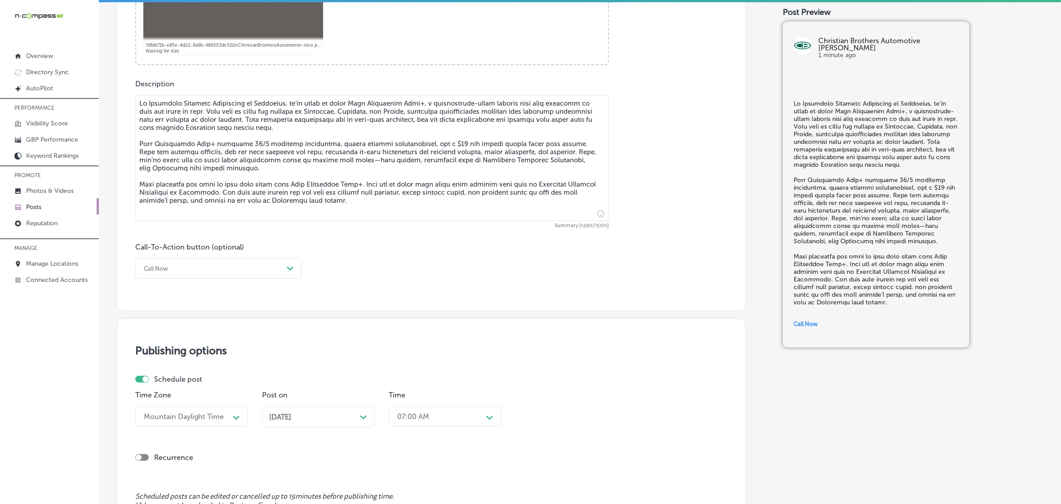
click at [360, 418] on icon "Path Created with Sketch." at bounding box center [363, 417] width 7 height 4
click at [357, 280] on th at bounding box center [361, 282] width 14 height 12
click at [461, 416] on div "option 12:45 AM focused, 4 of 96. 96 results available. Use Up and Down to choo…" at bounding box center [445, 416] width 112 height 20
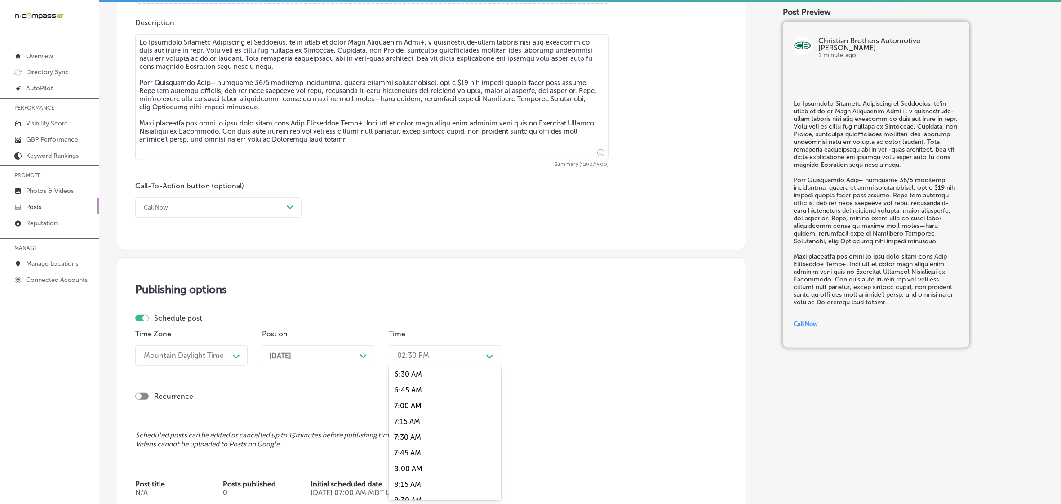
scroll to position [393, 0]
click at [404, 414] on div "7:00 AM" at bounding box center [445, 422] width 112 height 16
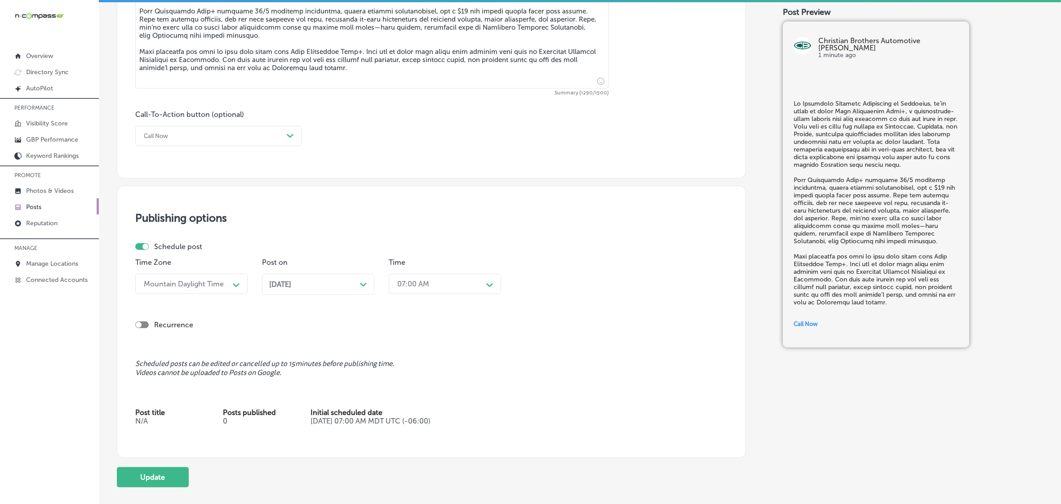
scroll to position [644, 0]
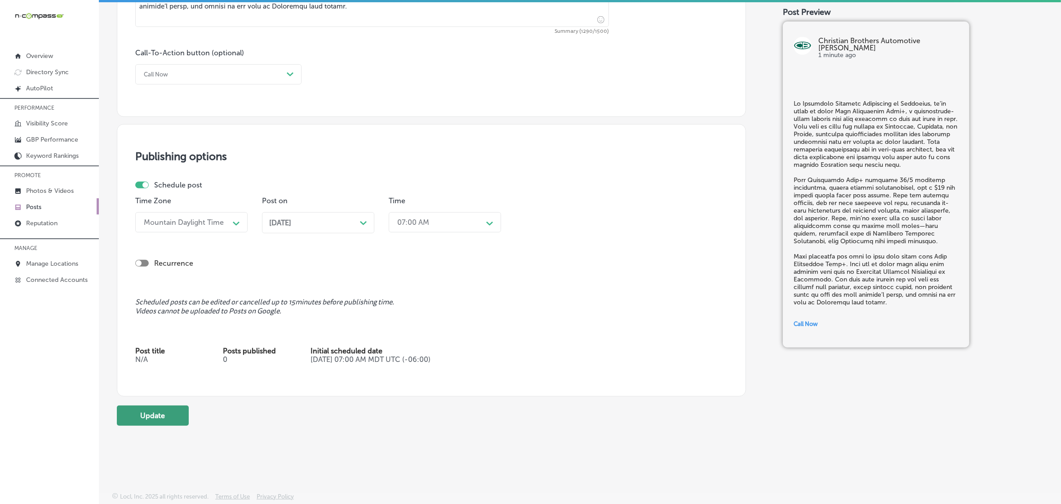
click at [178, 420] on button "Update" at bounding box center [153, 415] width 72 height 20
checkbox input "true"
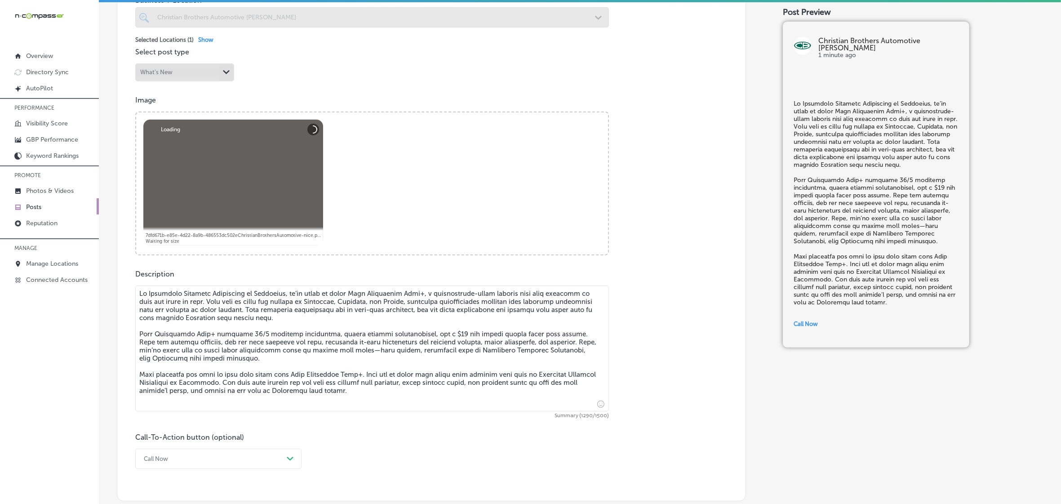
scroll to position [250, 0]
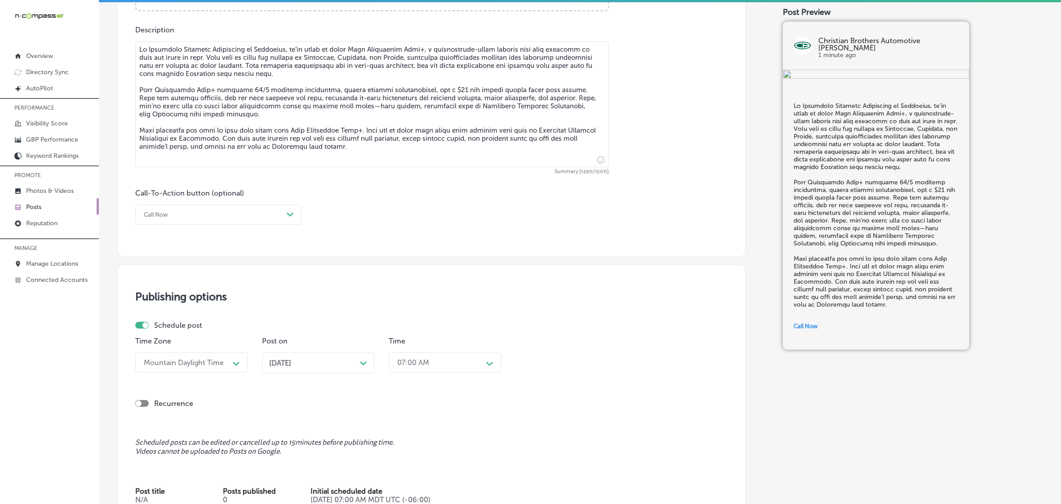
scroll to position [506, 0]
click at [351, 364] on div "[DATE] Path Created with Sketch." at bounding box center [318, 360] width 98 height 9
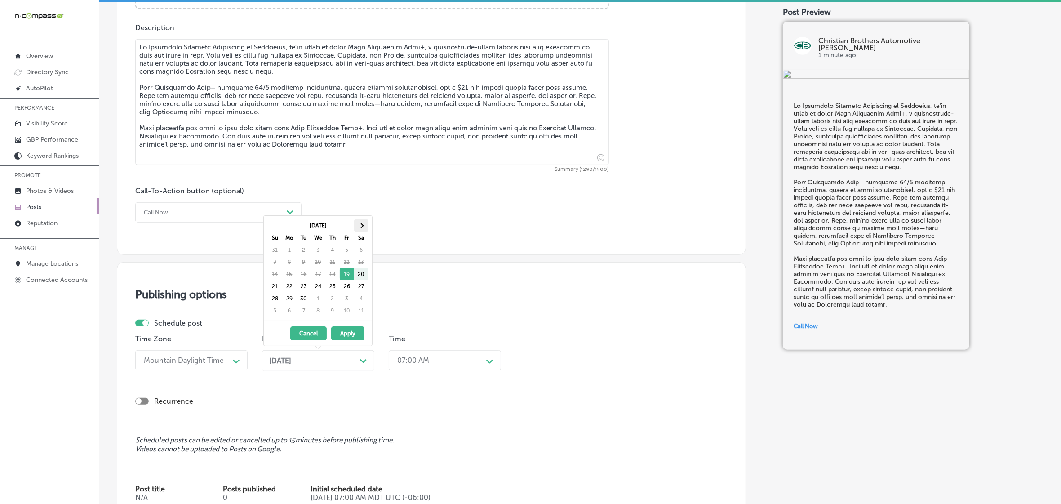
click at [366, 222] on th at bounding box center [361, 225] width 14 height 12
click at [450, 362] on div "02:30 PM" at bounding box center [438, 360] width 90 height 16
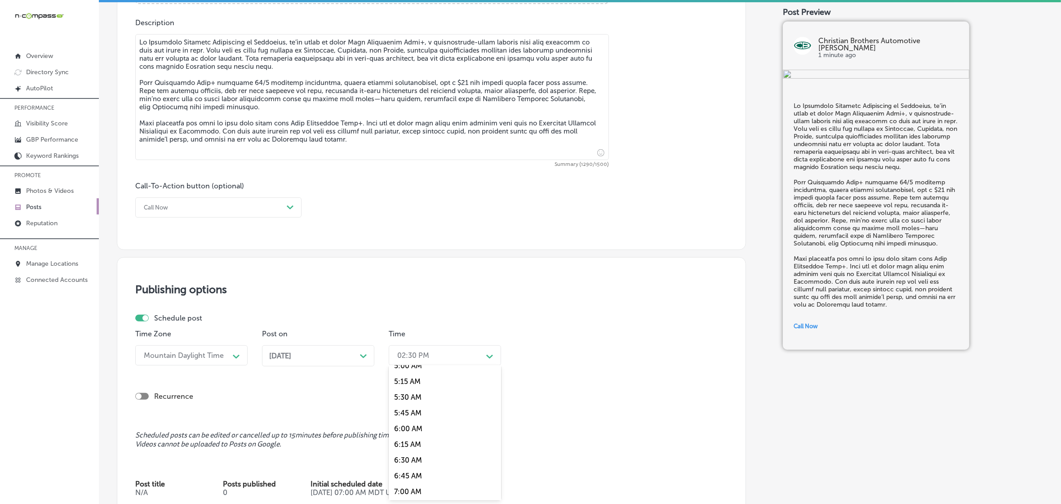
scroll to position [393, 0]
click at [417, 420] on div "7:00 AM" at bounding box center [445, 422] width 112 height 16
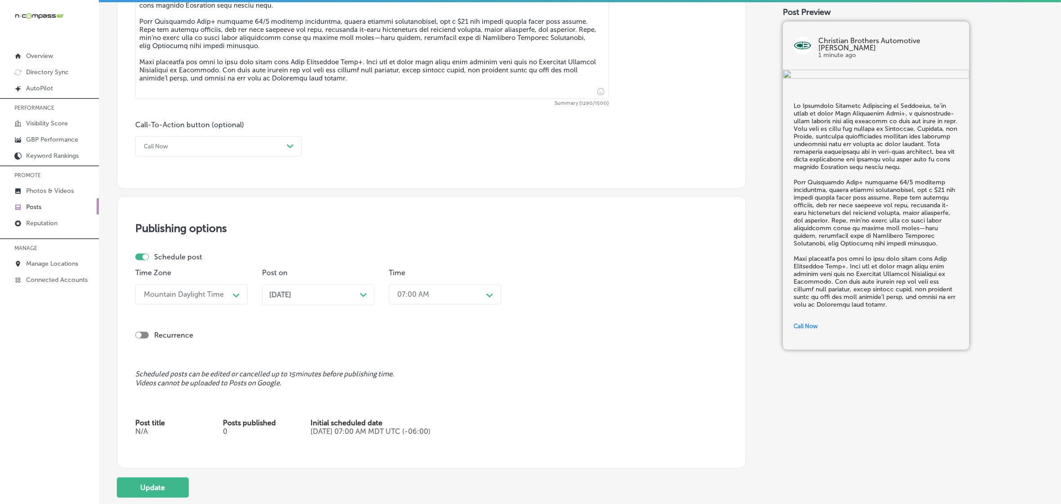
scroll to position [644, 0]
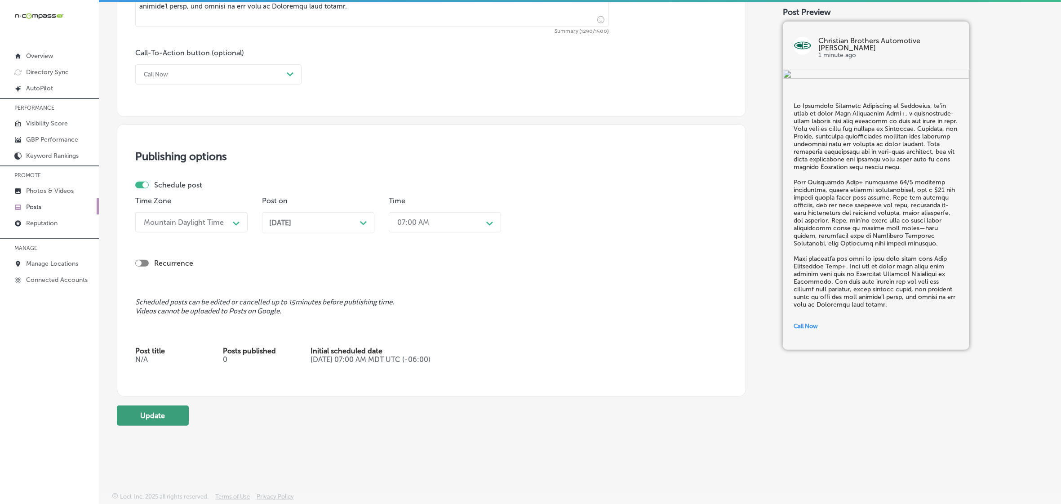
click at [157, 416] on button "Update" at bounding box center [153, 415] width 72 height 20
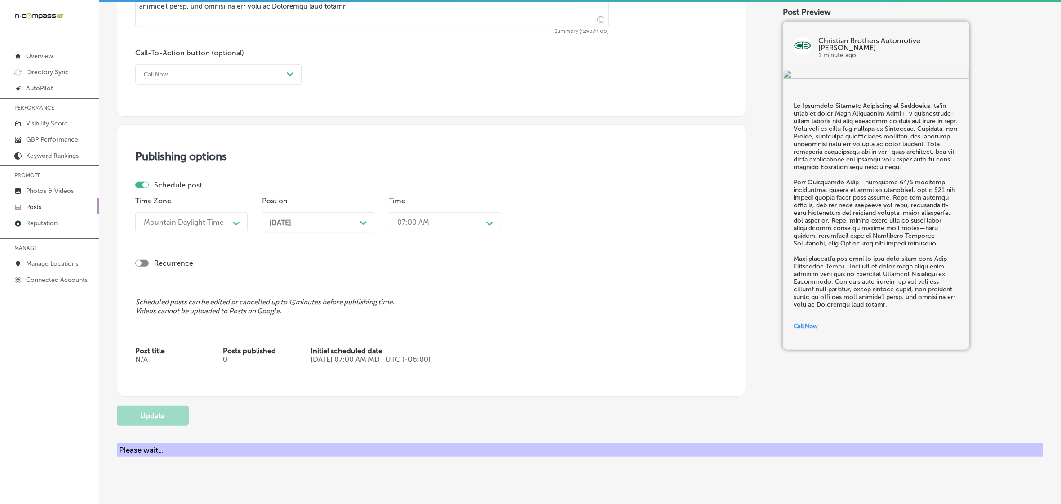
checkbox input "true"
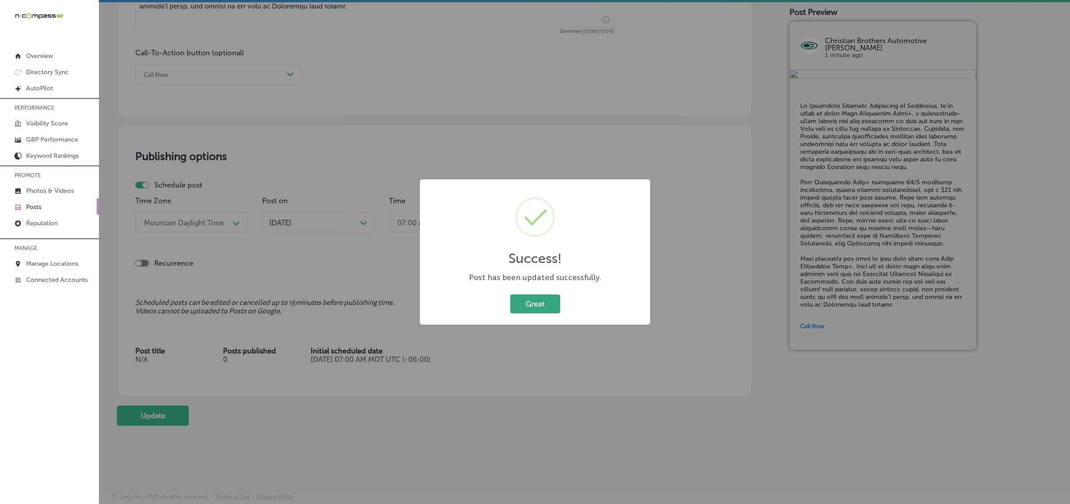
click at [532, 301] on button "Great" at bounding box center [535, 303] width 50 height 18
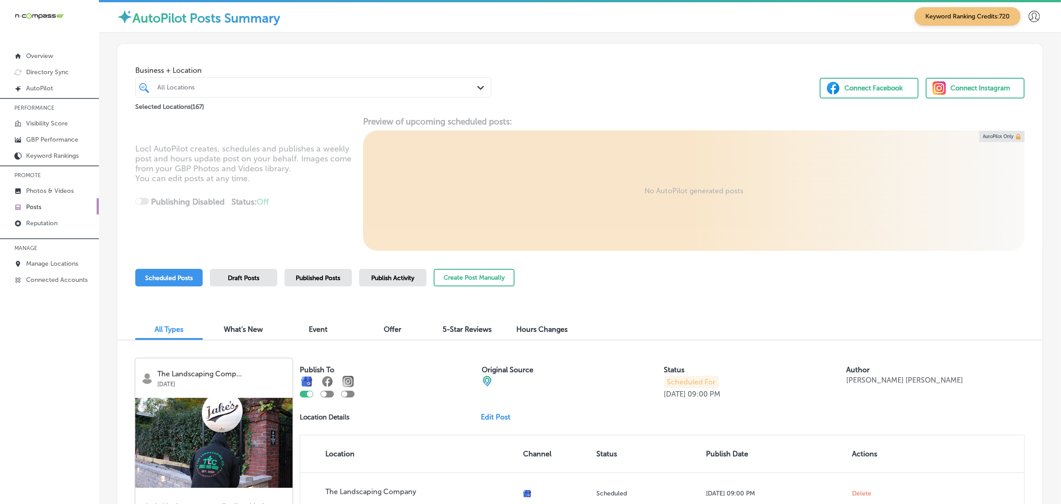
click at [300, 93] on div at bounding box center [297, 87] width 282 height 12
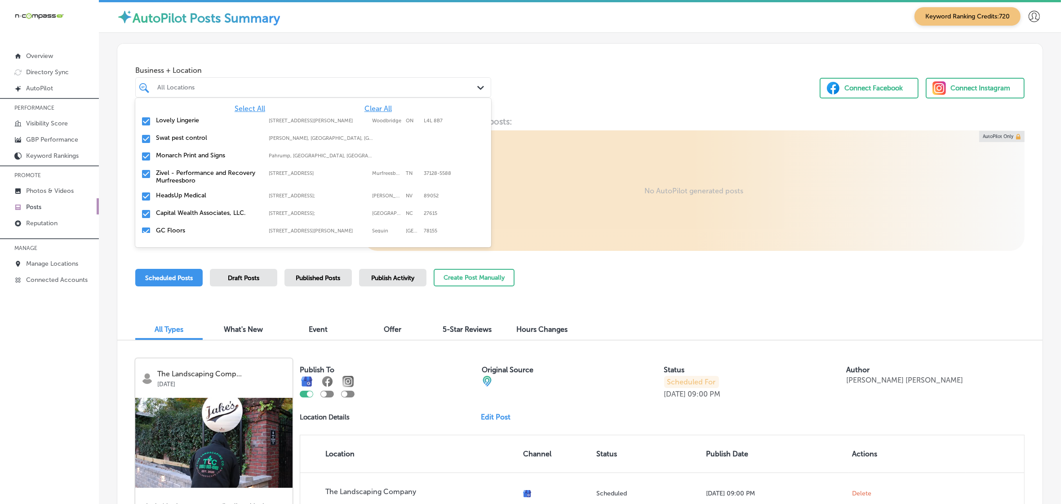
click at [374, 106] on span "Clear All" at bounding box center [377, 108] width 27 height 9
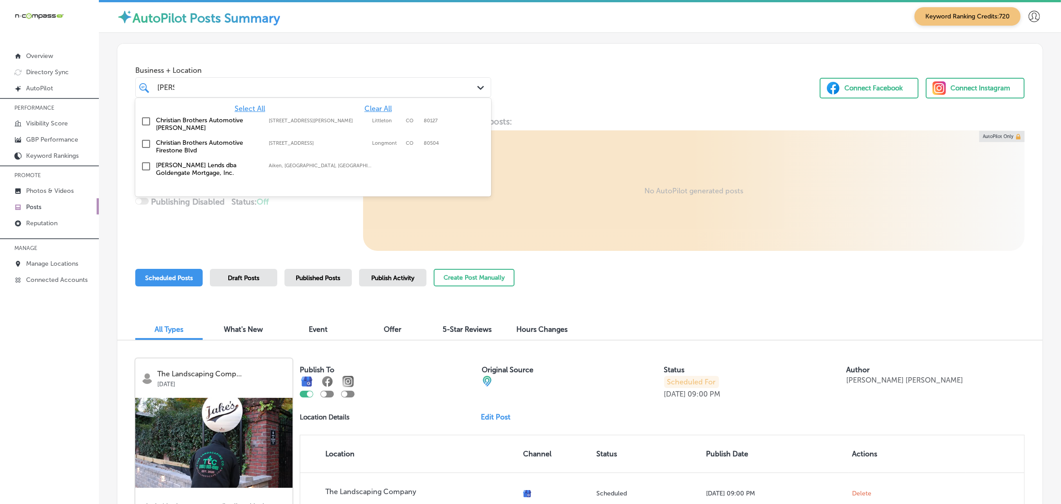
click at [373, 117] on div "Christian Brothers Automotive [PERSON_NAME] [STREET_ADDRESS][GEOGRAPHIC_DATA][P…" at bounding box center [286, 123] width 260 height 15
type input "[PERSON_NAME]"
click at [634, 86] on div "Business + Location option 5828 South Swadley Street, selected. option 5828 Sou…" at bounding box center [579, 78] width 925 height 68
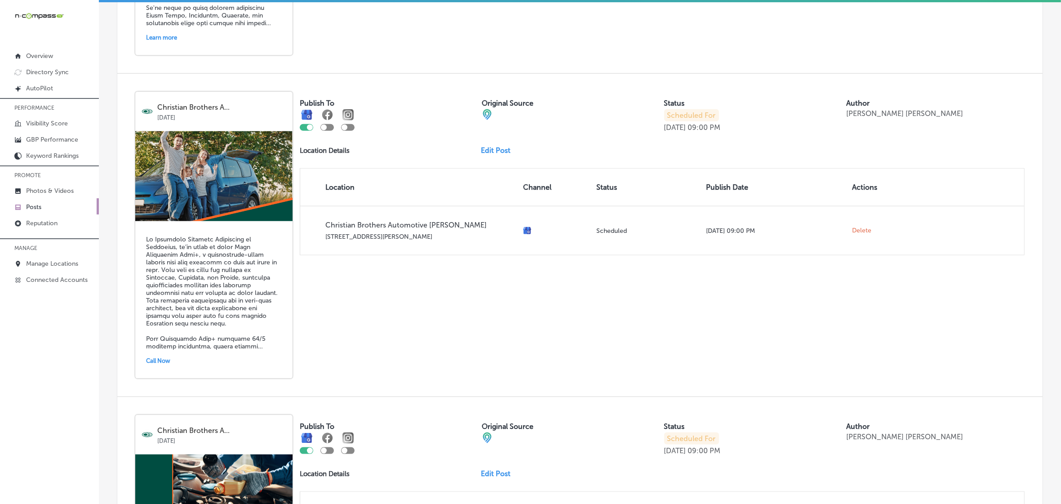
scroll to position [1517, 0]
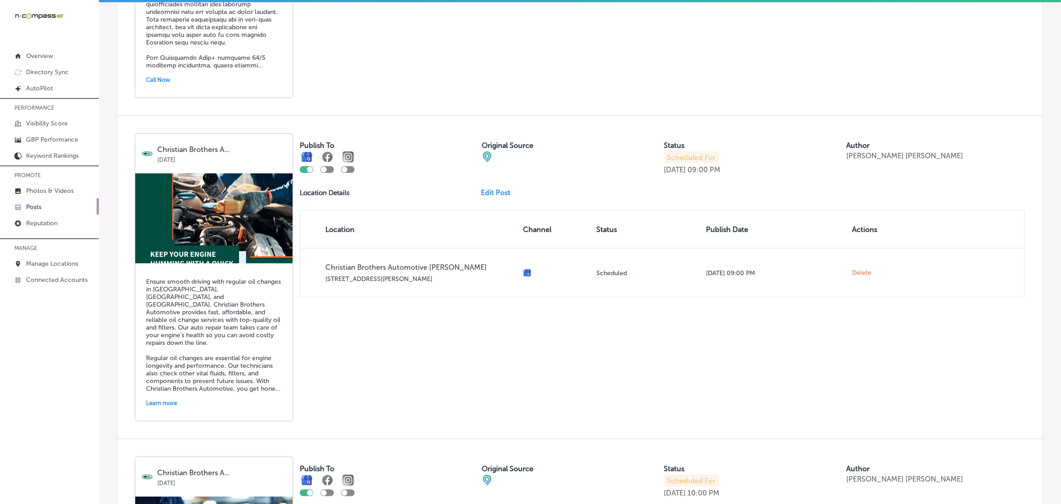
click at [494, 197] on link "Edit Post" at bounding box center [499, 192] width 37 height 9
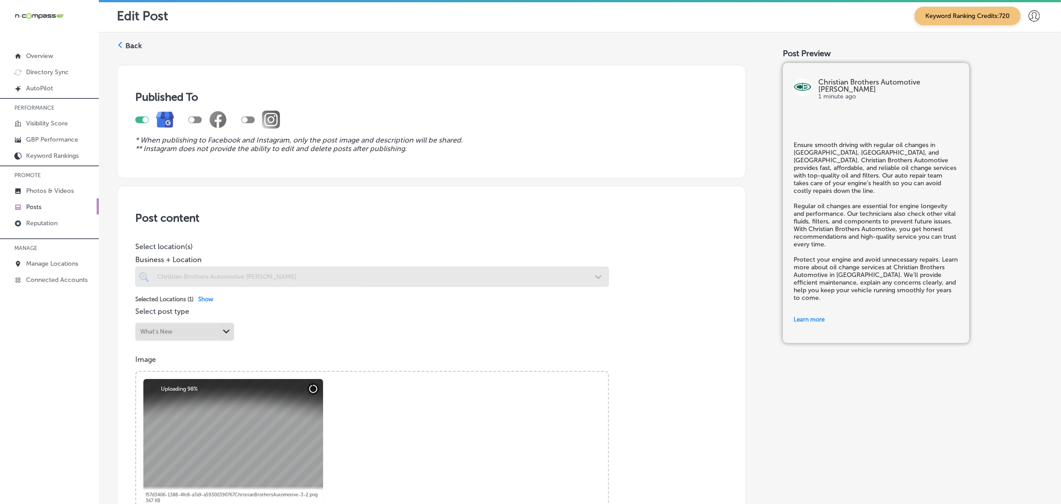
checkbox input "true"
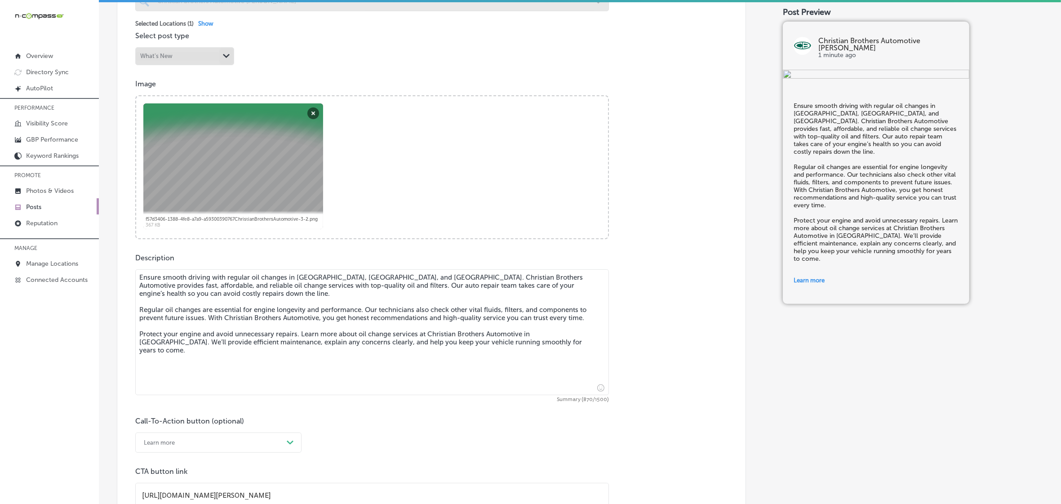
scroll to position [281, 0]
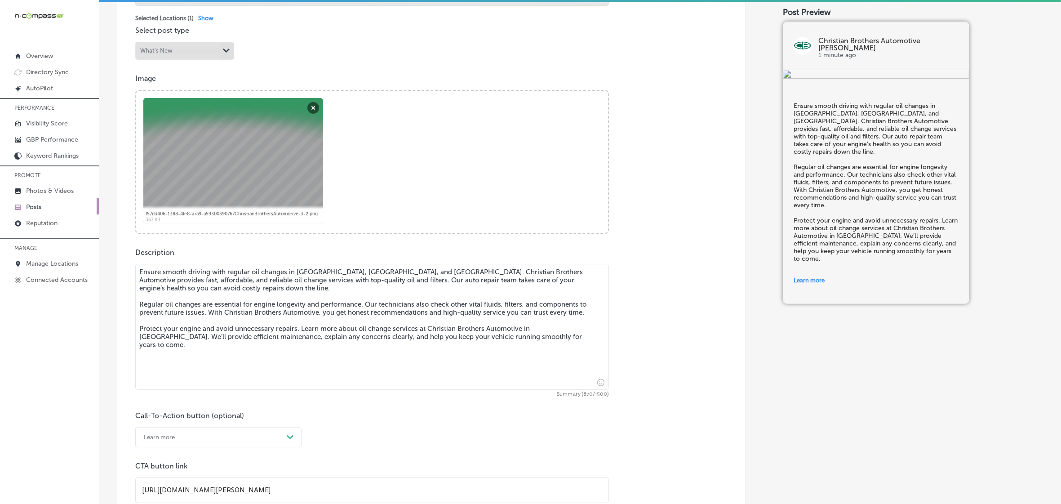
click at [277, 329] on textarea "Ensure smooth driving with regular oil changes in Southglenn, Lakewood, and Idl…" at bounding box center [372, 327] width 474 height 126
drag, startPoint x: 551, startPoint y: 338, endPoint x: 59, endPoint y: 249, distance: 499.6
click at [59, 249] on div "iconmonstr-menu-thin copy Created with Sketch. Overview Directory Sync Created …" at bounding box center [530, 252] width 1061 height 504
paste textarea "Stay ready for winter with regular oil changes in Southglenn, Lakewood, and Idl…"
type textarea "Stay ready for winter with regular oil changes in Southglenn, Lakewood, and Idl…"
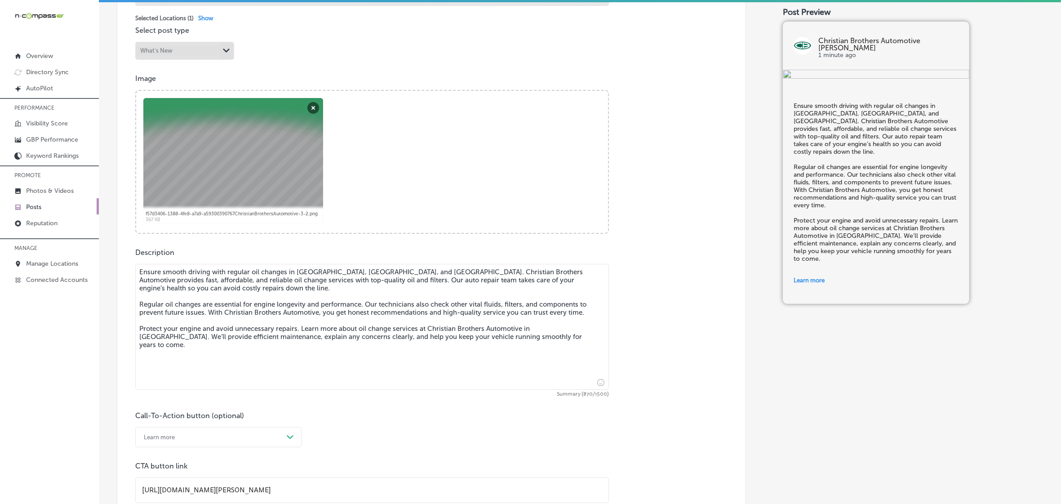
checkbox input "true"
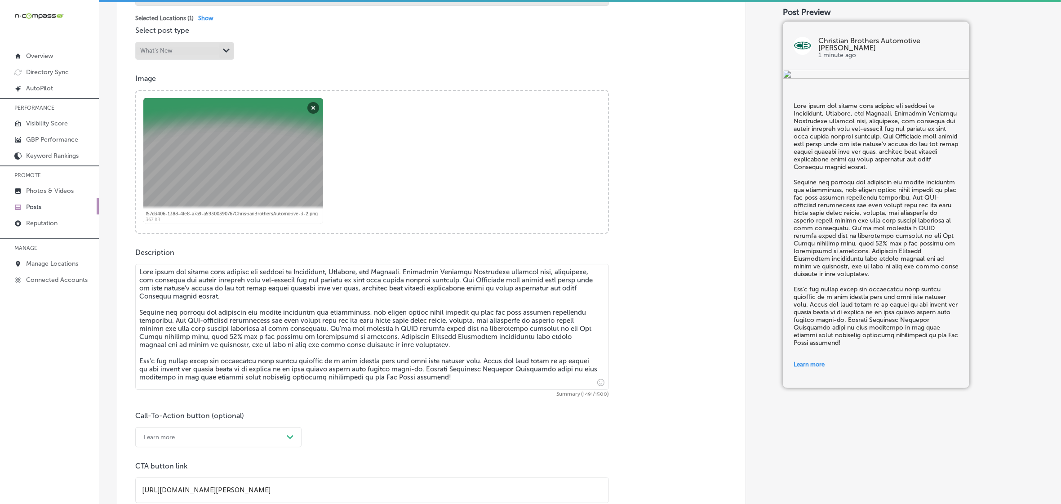
type textarea "Stay ready for winter with regular oil changes in Southglenn, Lakewood, and Idl…"
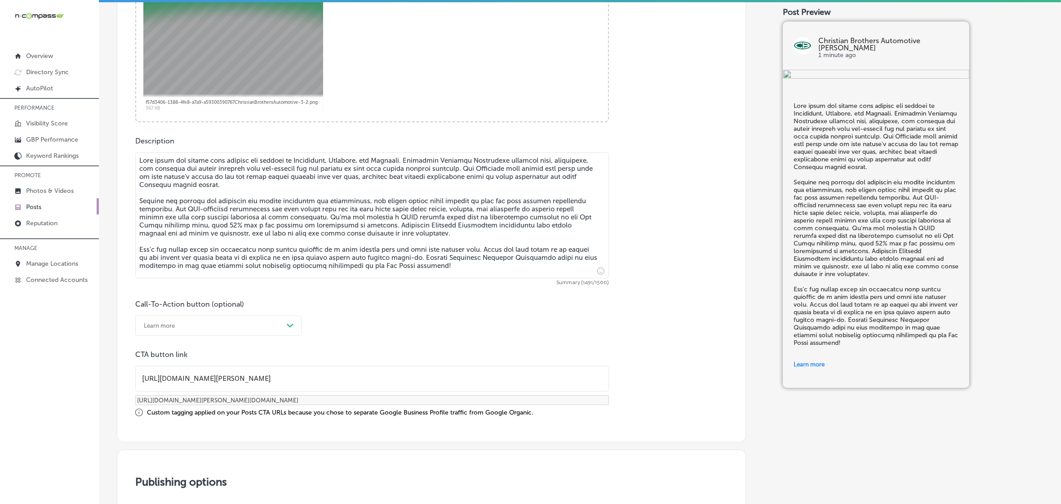
scroll to position [393, 0]
click at [291, 326] on icon "Path Created with Sketch." at bounding box center [290, 325] width 7 height 4
click at [151, 405] on div "Learn more" at bounding box center [218, 408] width 166 height 16
checkbox input "true"
click at [204, 393] on div "CTA button link https://www.cbac.com/ken-caryl/ https://www.cbac.com/ken-caryl/…" at bounding box center [372, 382] width 474 height 67
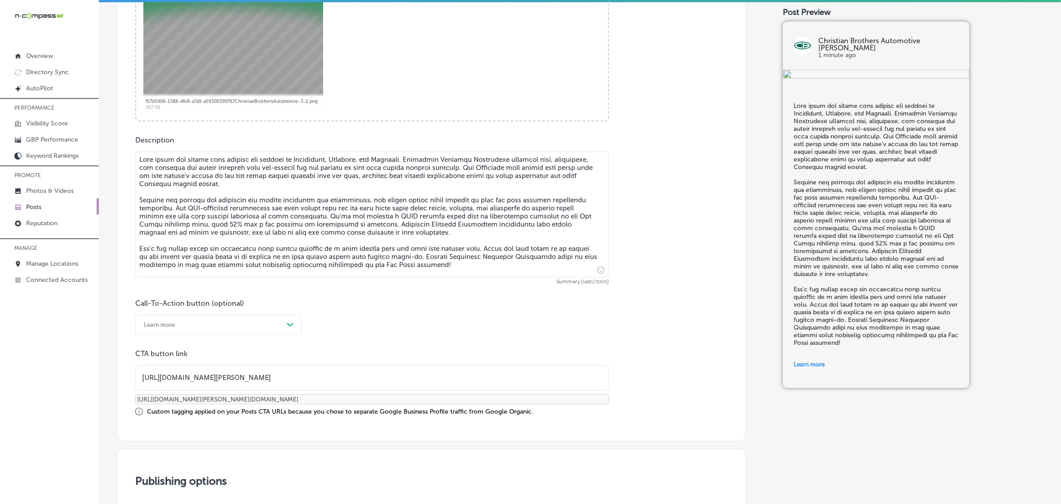
click at [208, 374] on input "https://www.cbac.com/ken-caryl/" at bounding box center [372, 377] width 473 height 25
paste input "special-offers/print/?C=43032"
type input "[URL][DOMAIN_NAME][PERSON_NAME]"
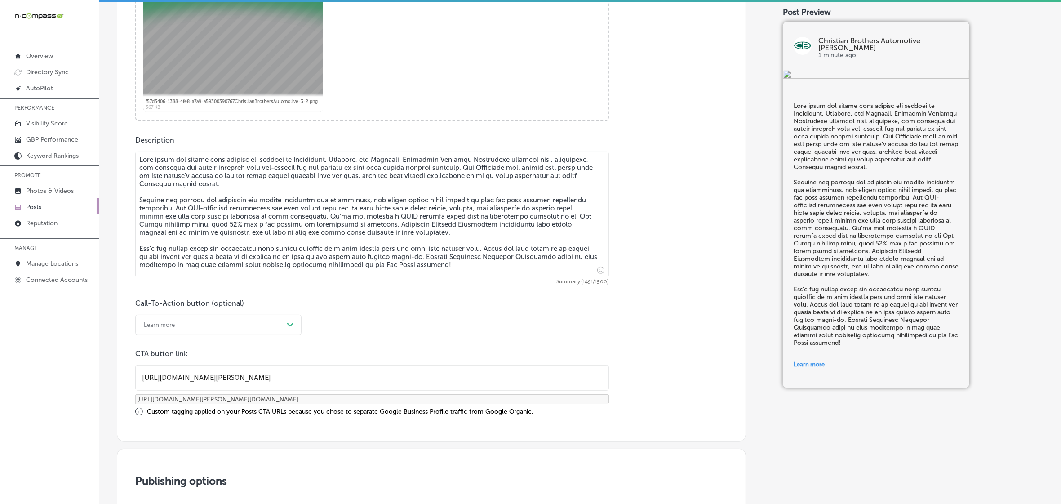
checkbox input "true"
type input "[URL][DOMAIN_NAME][PERSON_NAME][DOMAIN_NAME]"
type input "[URL][DOMAIN_NAME][PERSON_NAME]"
click at [509, 338] on div "Call-To-Action button (optional) Learn more Path Created with Sketch. CTA butto…" at bounding box center [431, 357] width 592 height 117
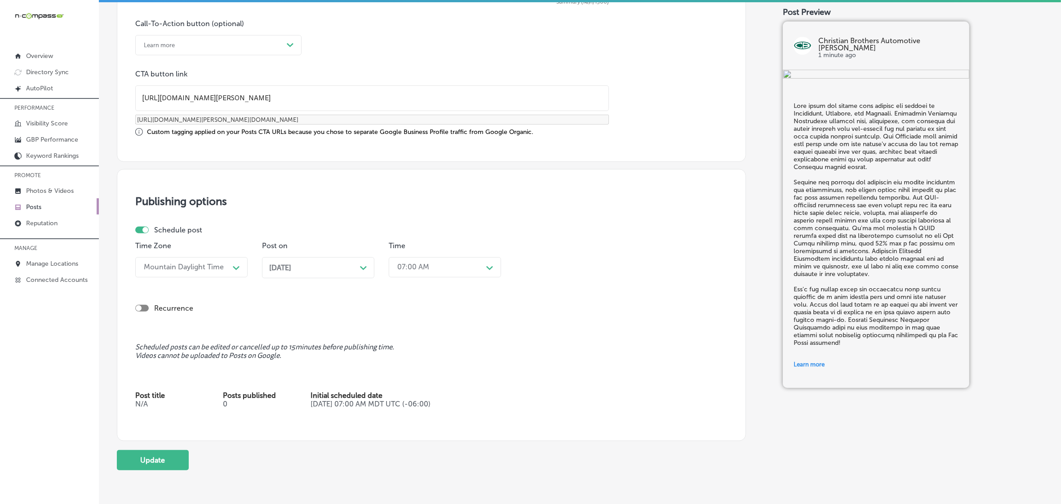
scroll to position [674, 0]
click at [290, 268] on span "Oct 27, 2025" at bounding box center [280, 266] width 22 height 9
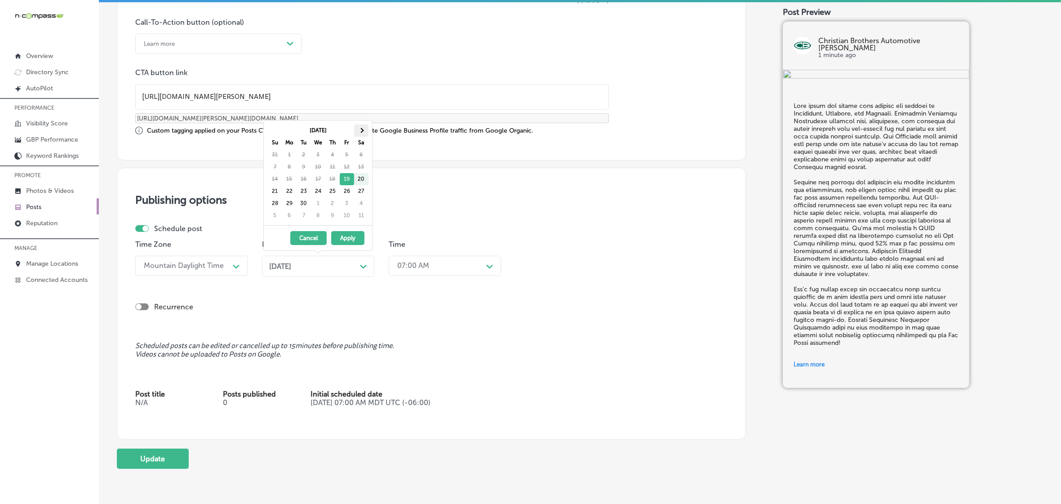
click at [360, 129] on span at bounding box center [361, 130] width 5 height 5
click at [438, 266] on div "02:45 PM" at bounding box center [438, 266] width 90 height 16
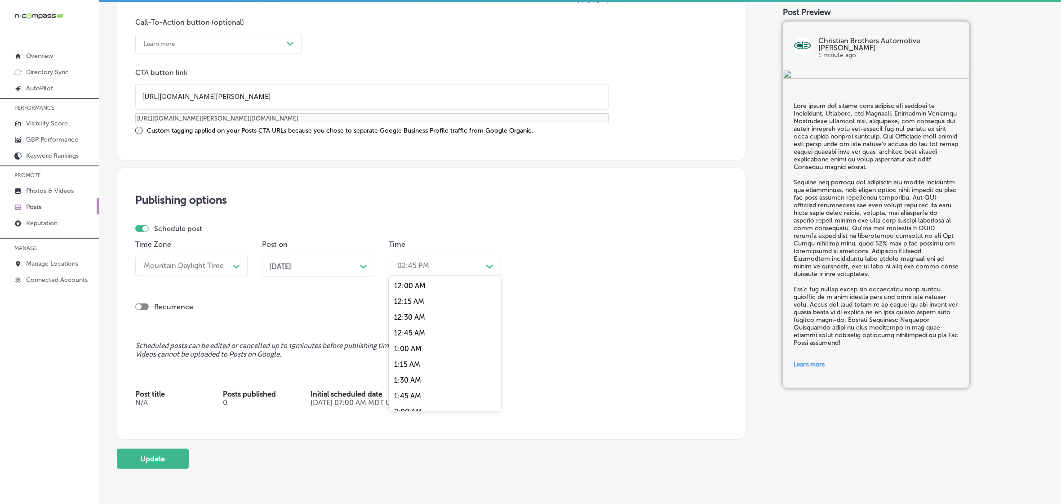
scroll to position [393, 0]
click at [420, 328] on div "7:00 AM" at bounding box center [445, 333] width 112 height 16
click at [171, 458] on button "Update" at bounding box center [153, 459] width 72 height 20
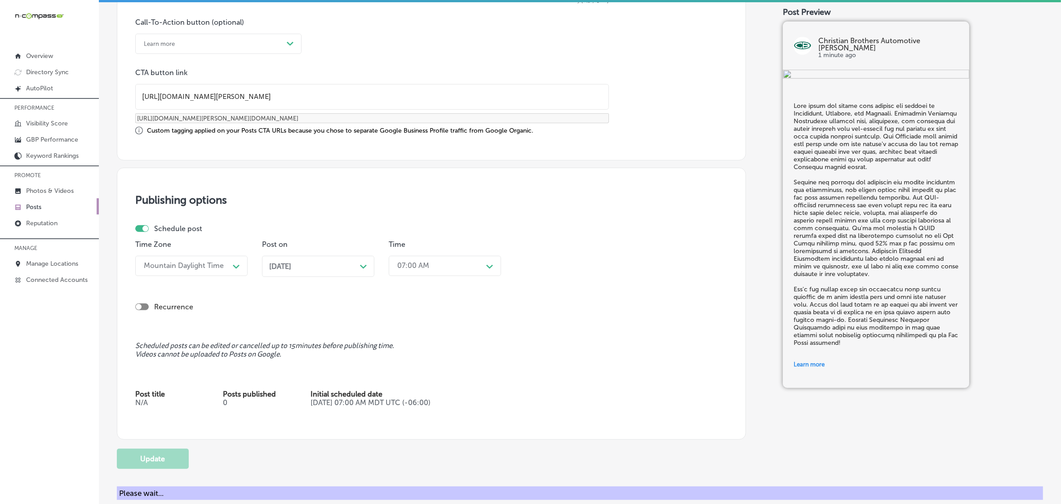
checkbox input "true"
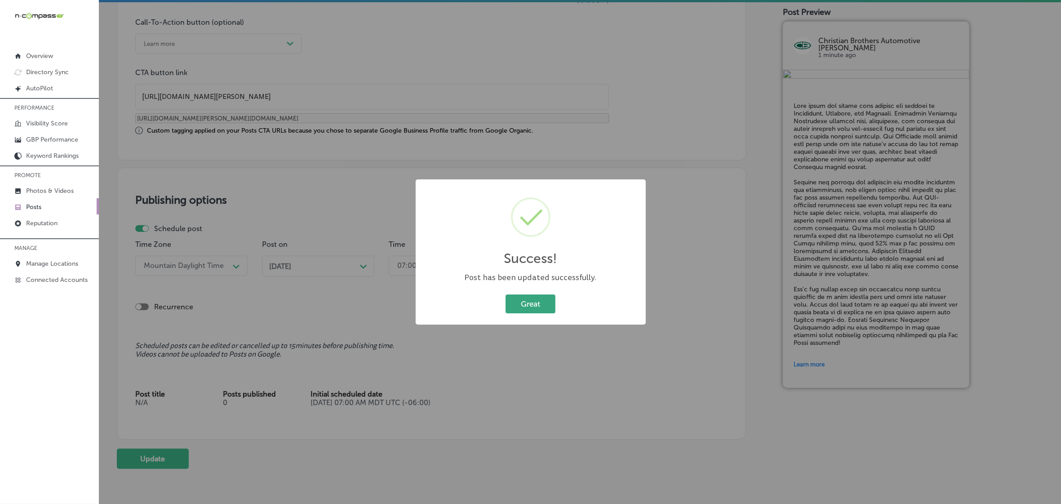
click at [538, 306] on button "Great" at bounding box center [531, 303] width 50 height 18
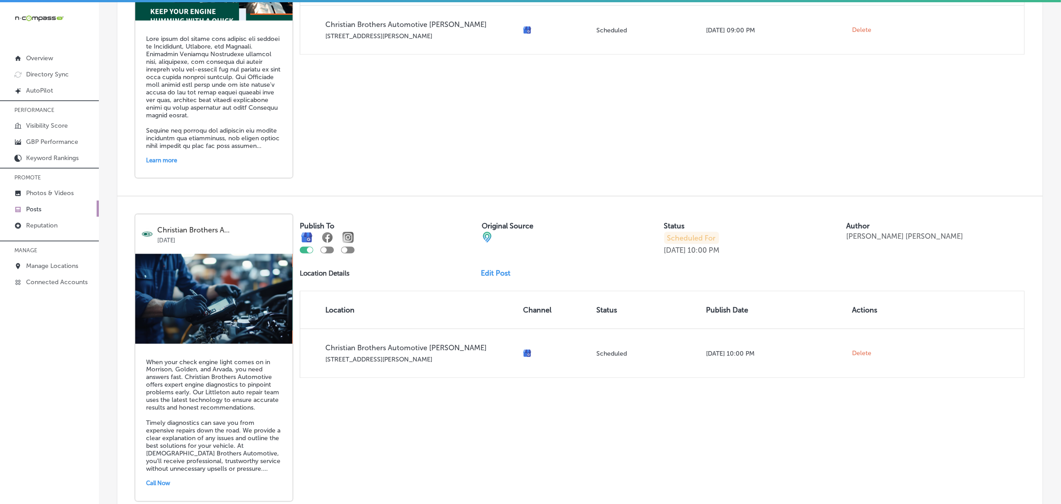
scroll to position [1854, 0]
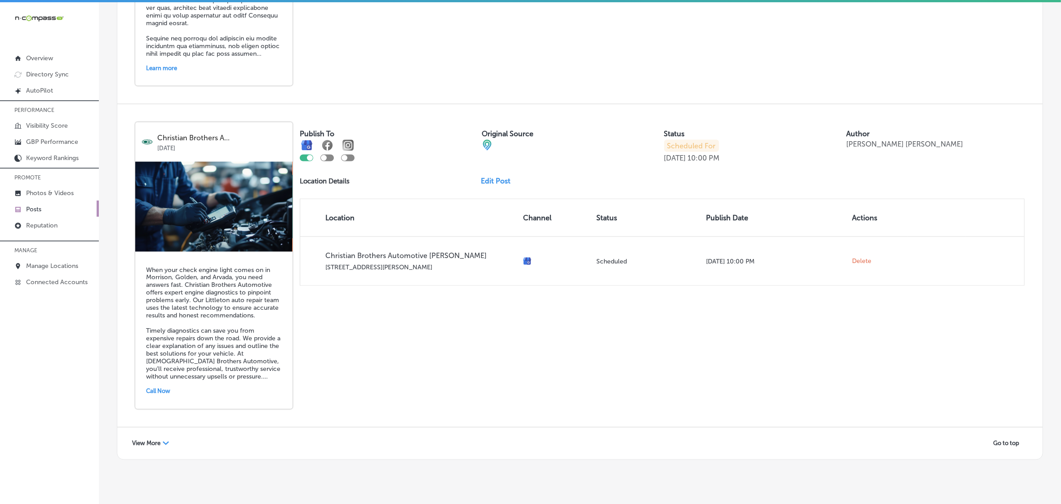
click at [488, 185] on link "Edit Post" at bounding box center [499, 181] width 37 height 9
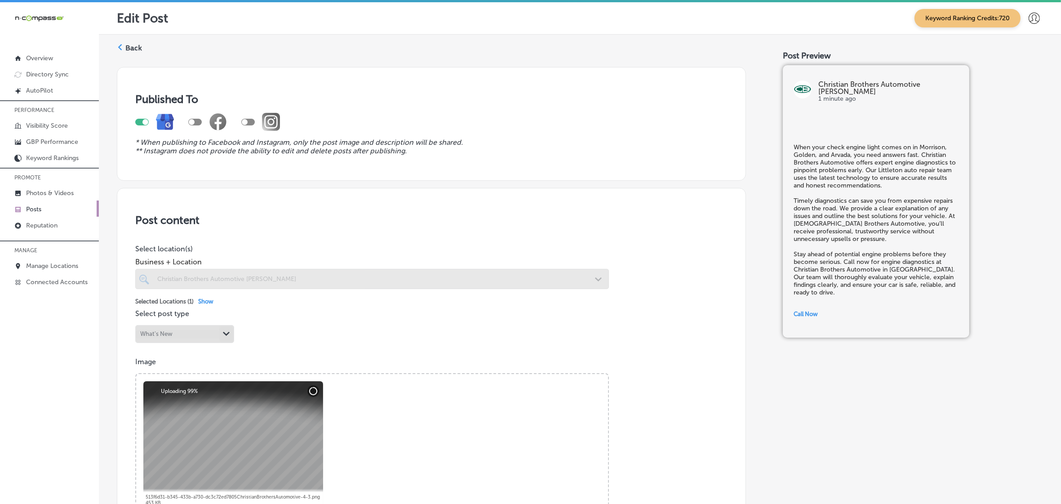
checkbox input "true"
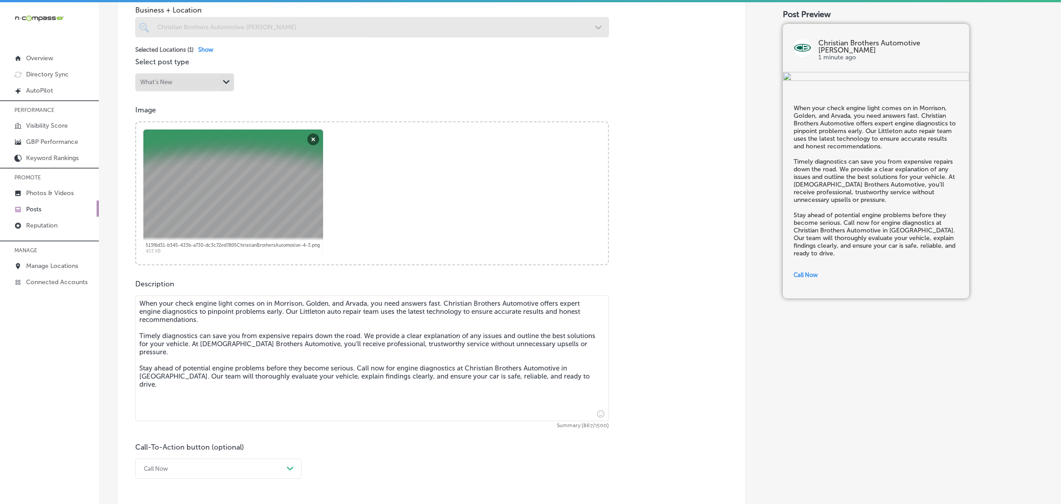
scroll to position [393, 0]
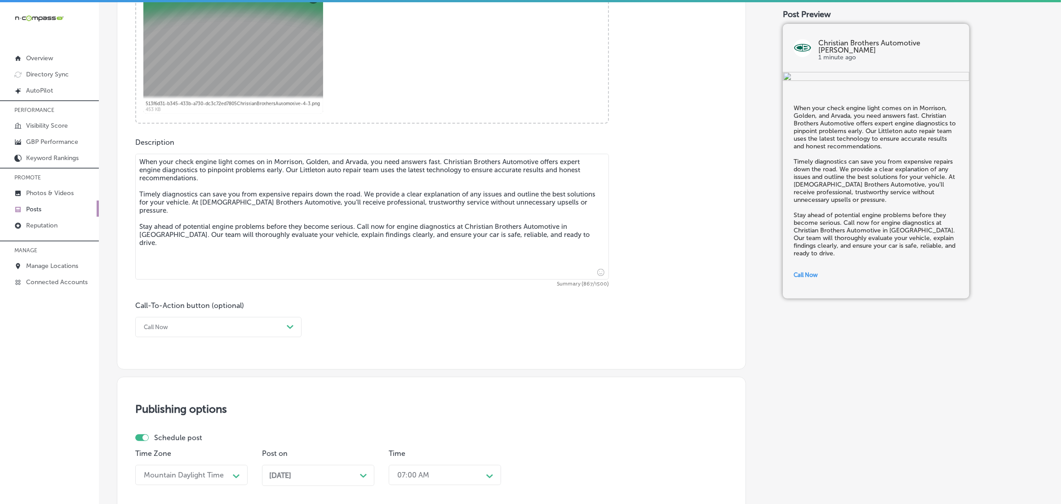
drag, startPoint x: 138, startPoint y: 160, endPoint x: 581, endPoint y: 255, distance: 452.4
click at [581, 255] on textarea "When your check engine light comes on in Morrison, Golden, and Arvada, you need…" at bounding box center [372, 217] width 474 height 126
paste textarea "And as we prepare for winter, we’re offering a FREE battery check (no appointme…"
type textarea "When your check engine light comes on in Morrison, Golden, and Arvada, you need…"
checkbox input "true"
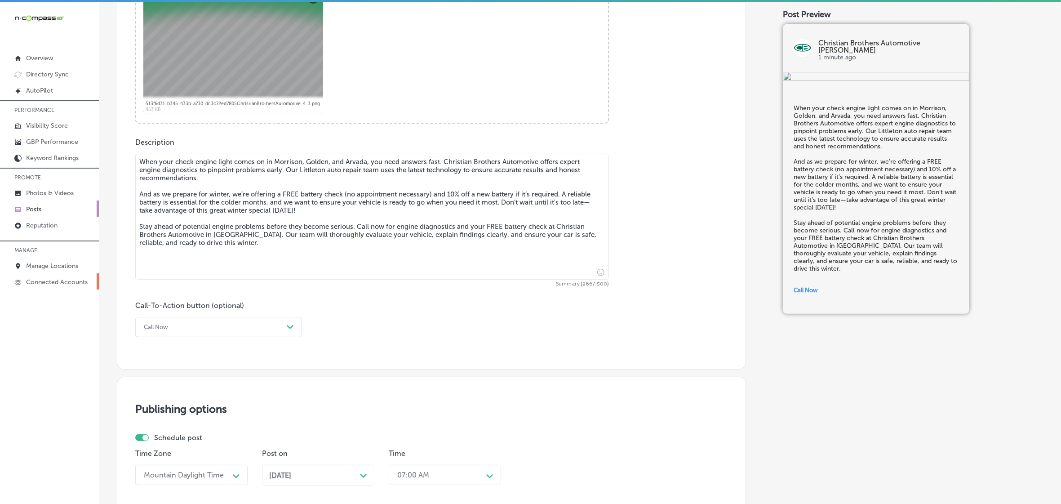
type textarea "When your check engine light comes on in Morrison, Golden, and Arvada, you need…"
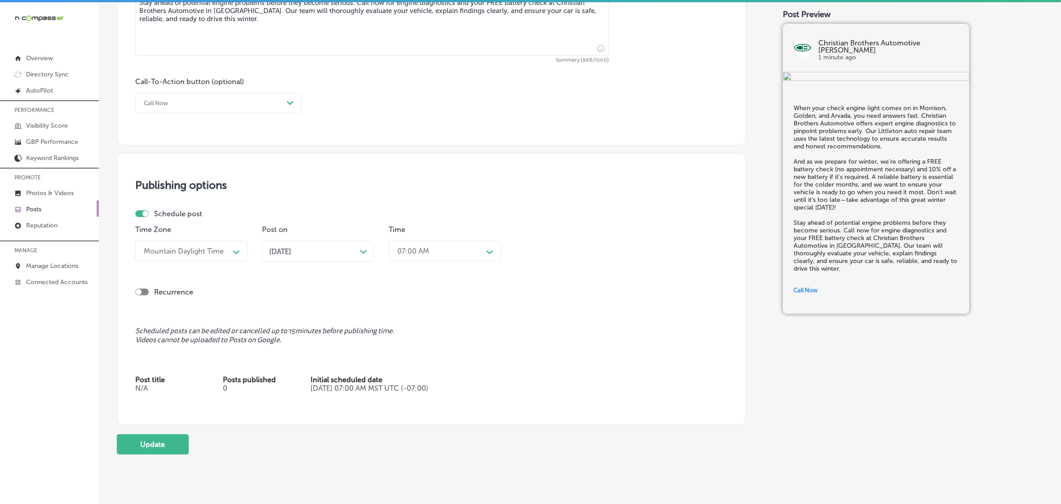
scroll to position [618, 0]
click at [368, 253] on div "Nov 03, 2025 Path Created with Sketch." at bounding box center [318, 250] width 112 height 21
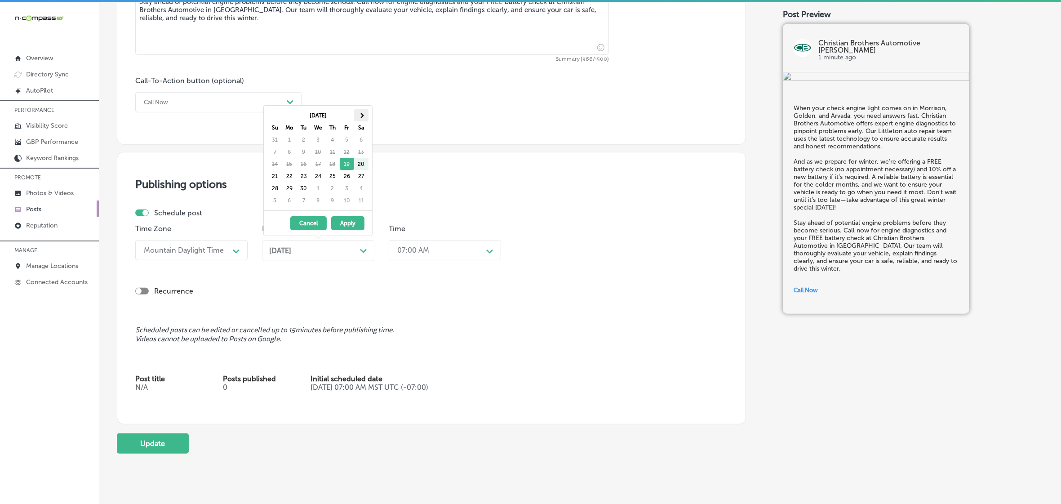
click at [359, 111] on th at bounding box center [361, 115] width 14 height 12
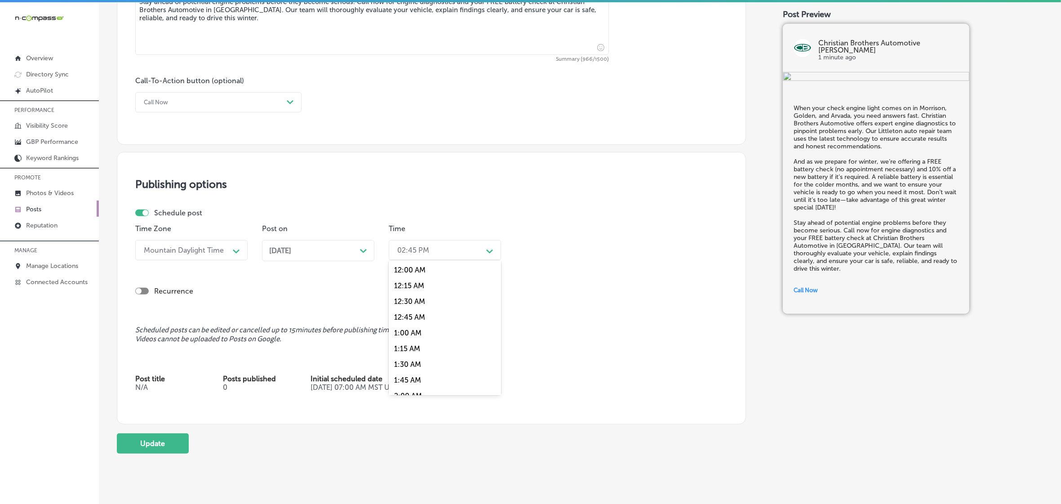
click at [463, 254] on div "02:45 PM" at bounding box center [438, 250] width 90 height 16
click at [414, 361] on div "6:45 AM" at bounding box center [445, 358] width 112 height 16
click at [431, 255] on div "06:45 AM" at bounding box center [438, 250] width 90 height 16
click at [402, 366] on div "7:00 AM" at bounding box center [445, 373] width 112 height 16
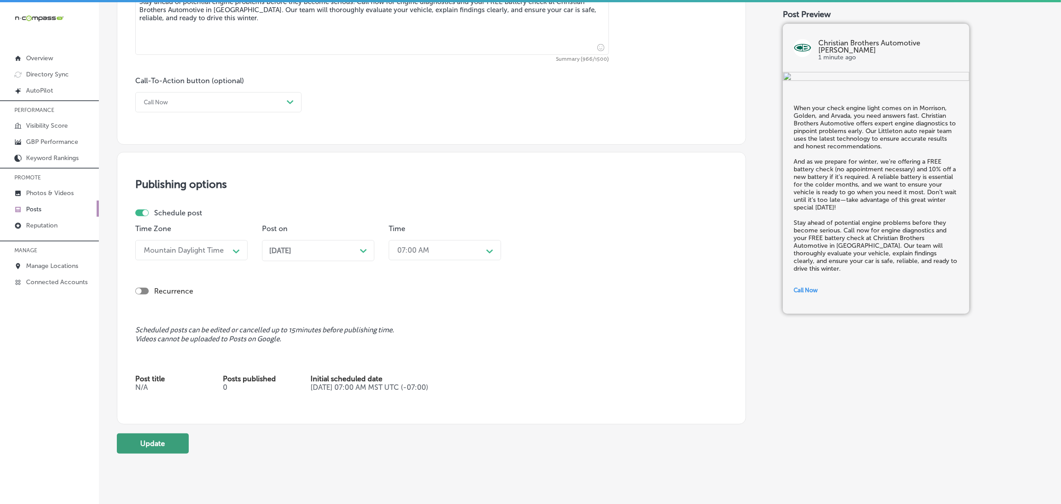
click at [164, 443] on button "Update" at bounding box center [153, 443] width 72 height 20
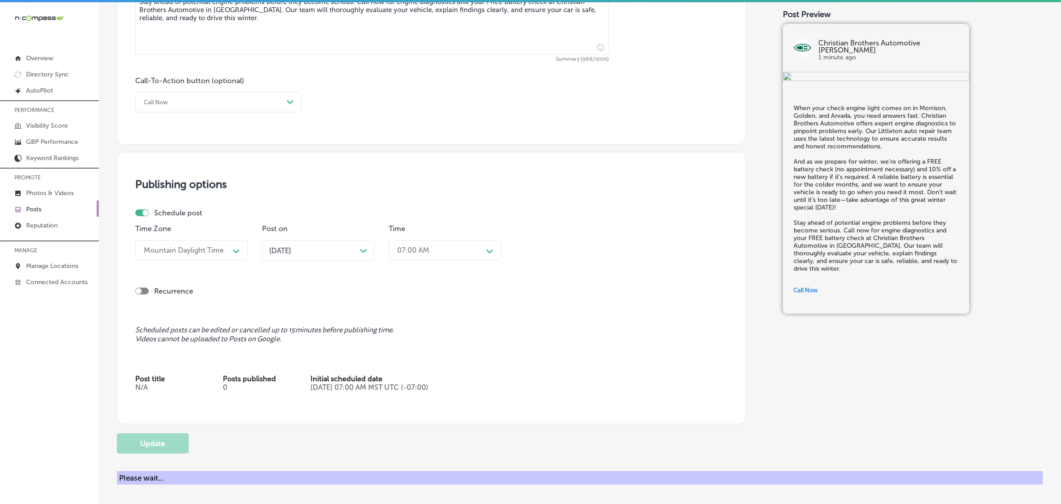
checkbox input "true"
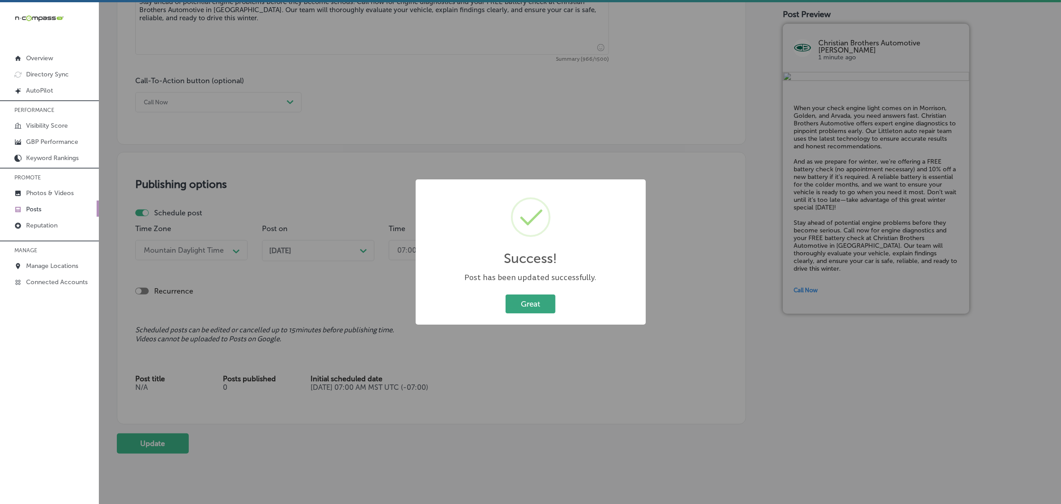
click at [531, 304] on button "Great" at bounding box center [531, 303] width 50 height 18
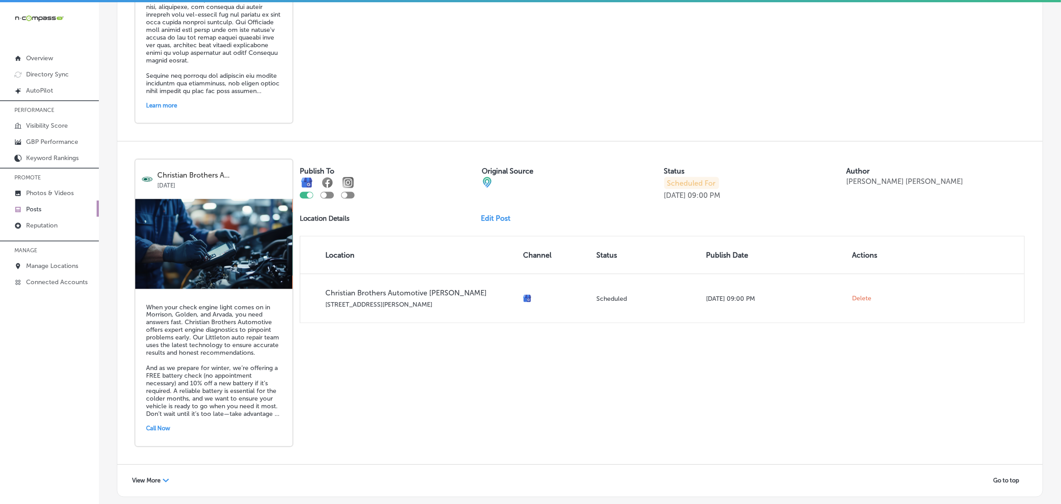
scroll to position [1893, 0]
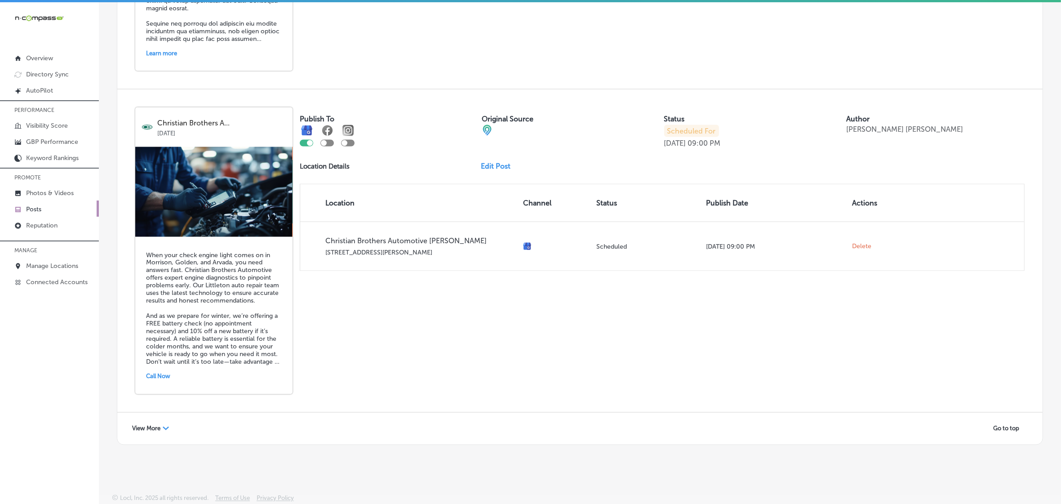
click at [141, 422] on div "View More Path Created with Sketch." at bounding box center [150, 429] width 49 height 14
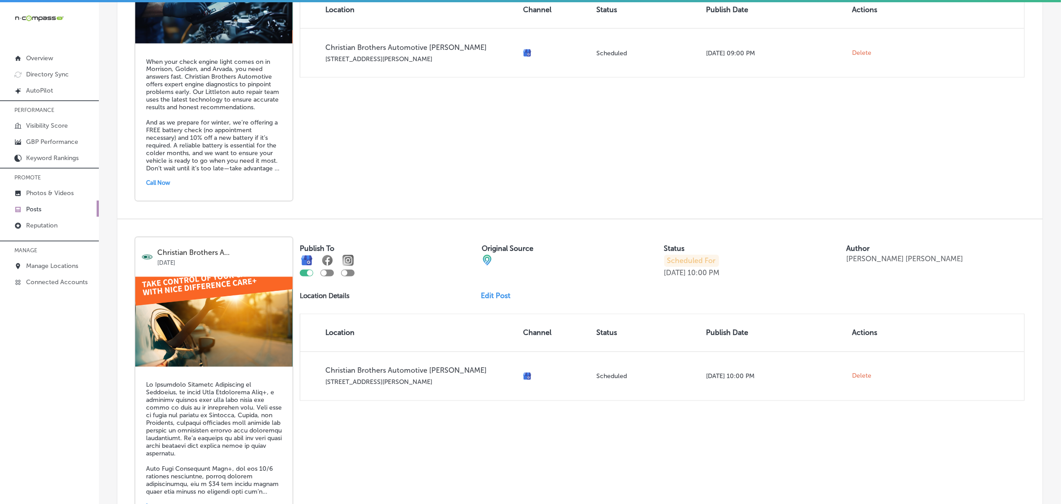
scroll to position [1950, 0]
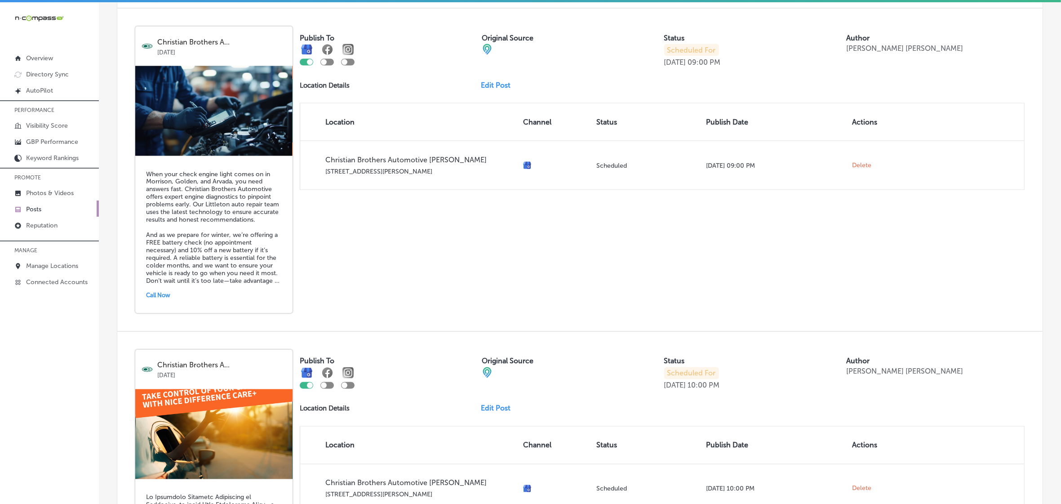
click at [484, 413] on link "Edit Post" at bounding box center [499, 408] width 37 height 9
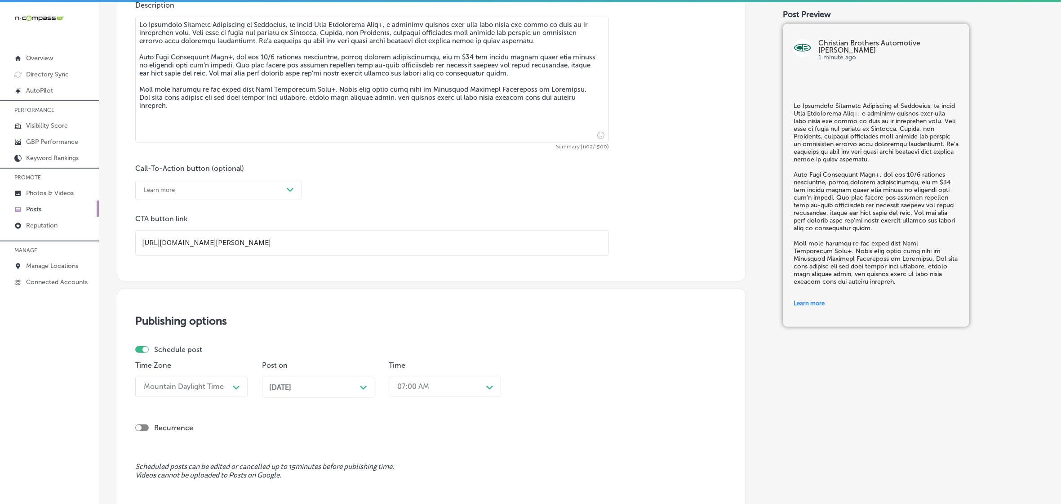
scroll to position [618, 0]
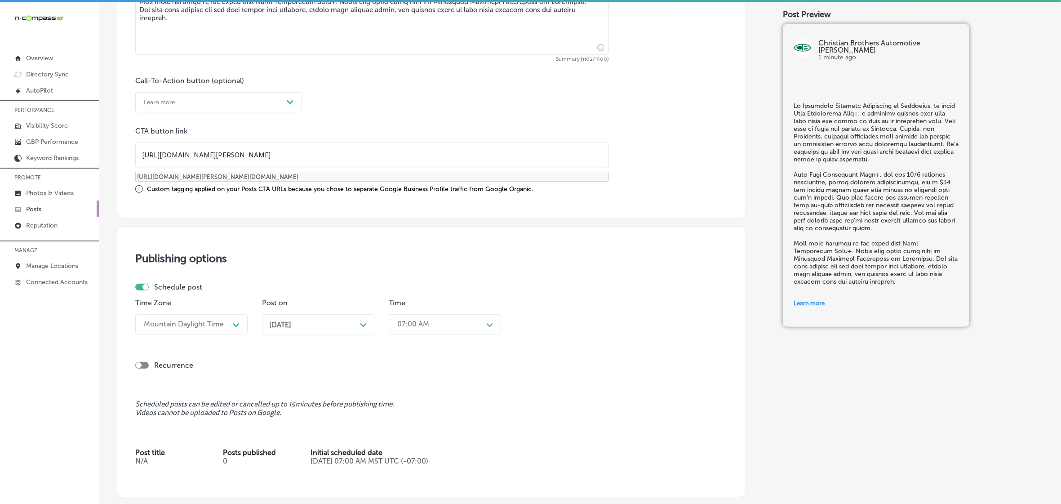
click at [368, 326] on div "Nov 10, 2025 Path Created with Sketch." at bounding box center [318, 324] width 112 height 21
click at [363, 189] on span at bounding box center [361, 189] width 5 height 5
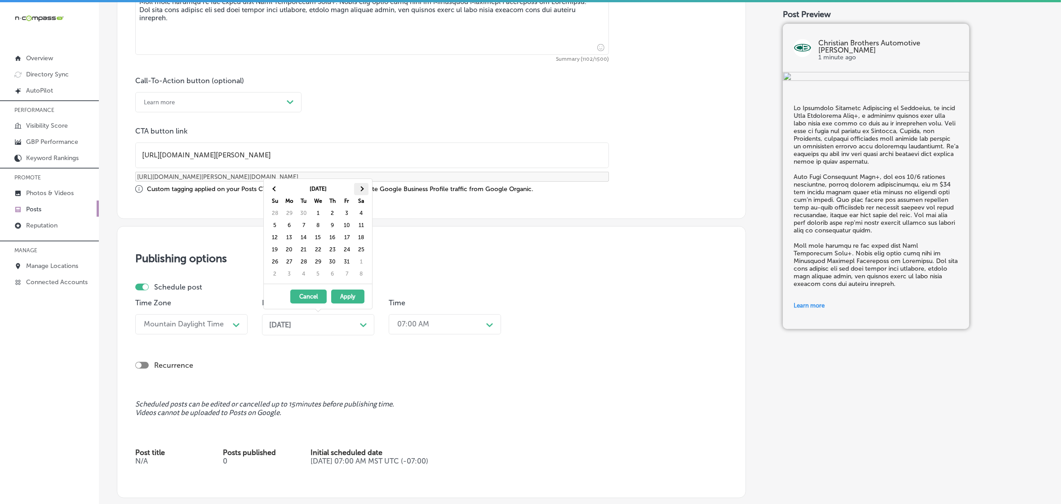
click at [360, 193] on th at bounding box center [361, 189] width 14 height 12
click at [435, 319] on div "02:45 PM" at bounding box center [438, 324] width 90 height 16
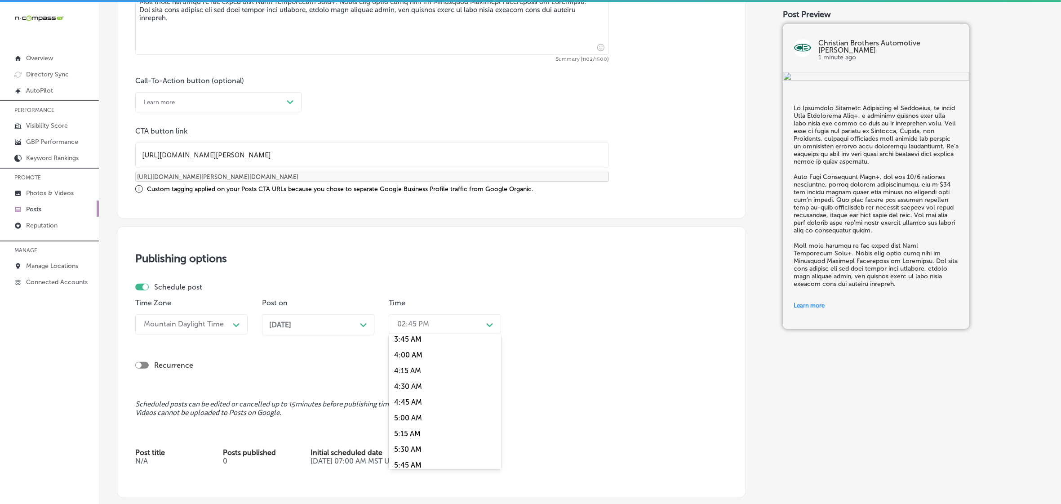
scroll to position [393, 0]
click at [412, 389] on div "7:00 AM" at bounding box center [445, 391] width 112 height 16
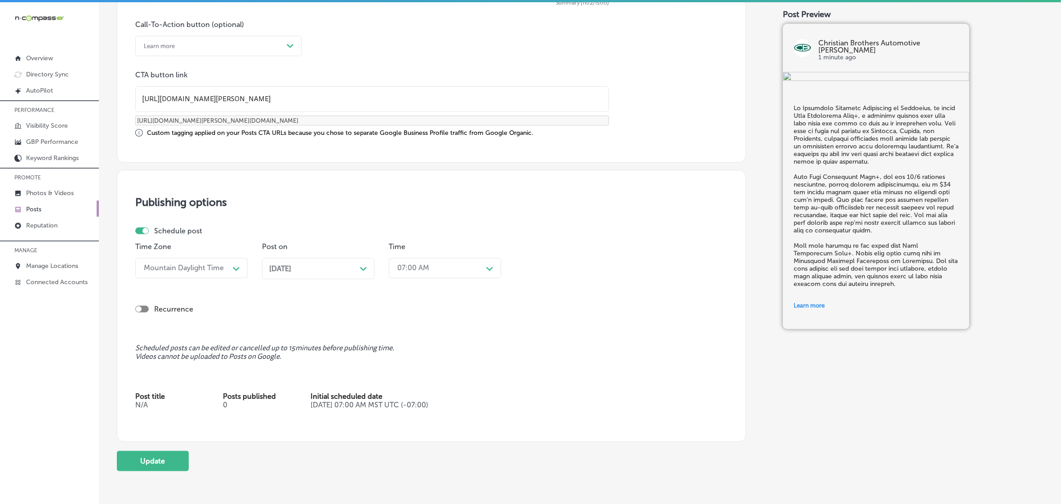
scroll to position [717, 0]
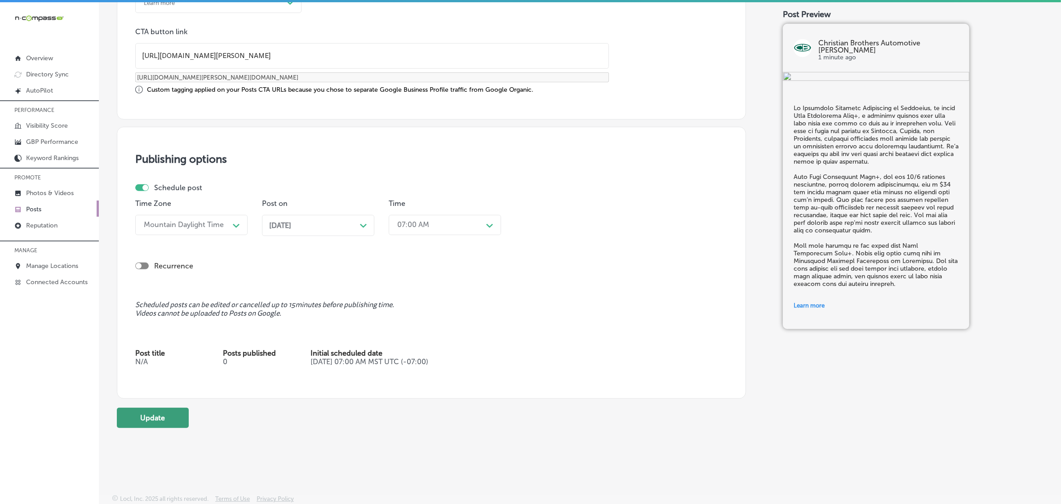
click at [169, 417] on button "Update" at bounding box center [153, 418] width 72 height 20
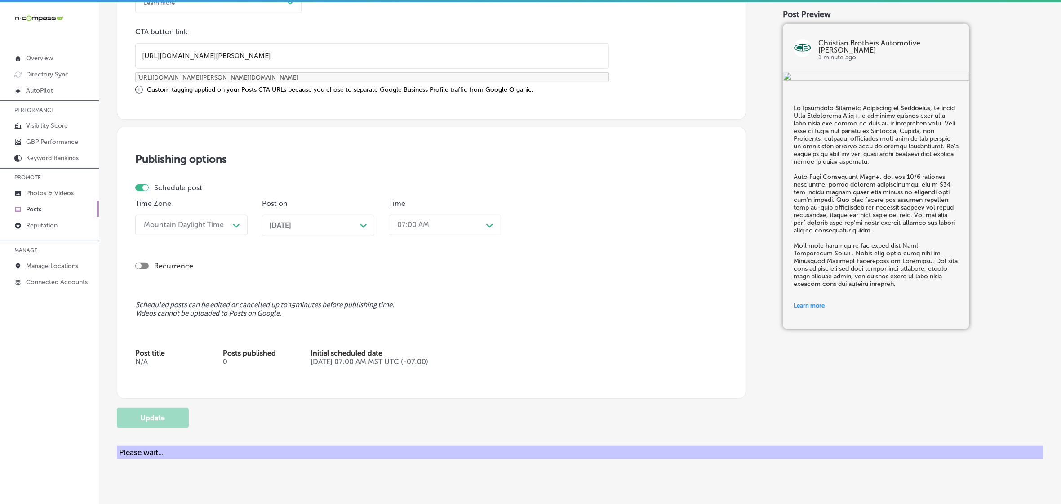
checkbox input "true"
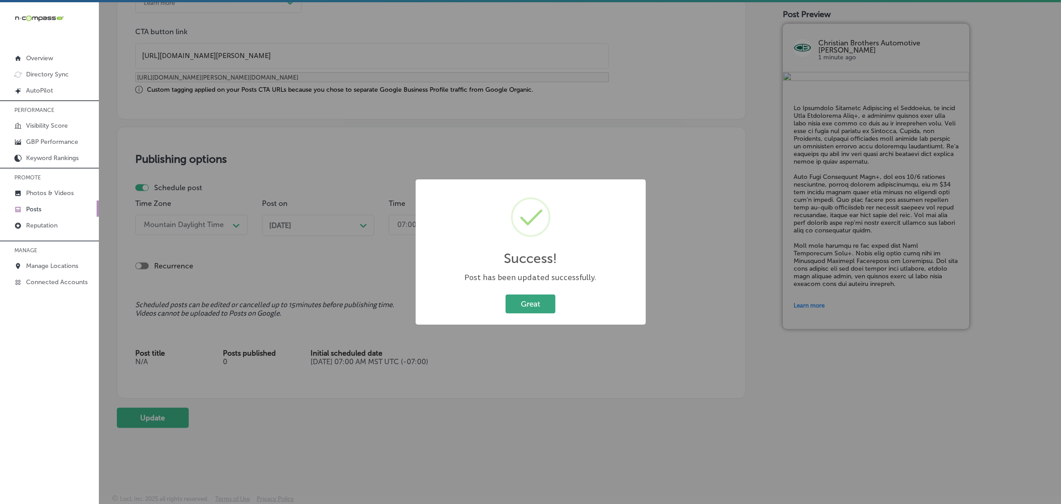
click at [521, 311] on button "Great" at bounding box center [531, 303] width 50 height 18
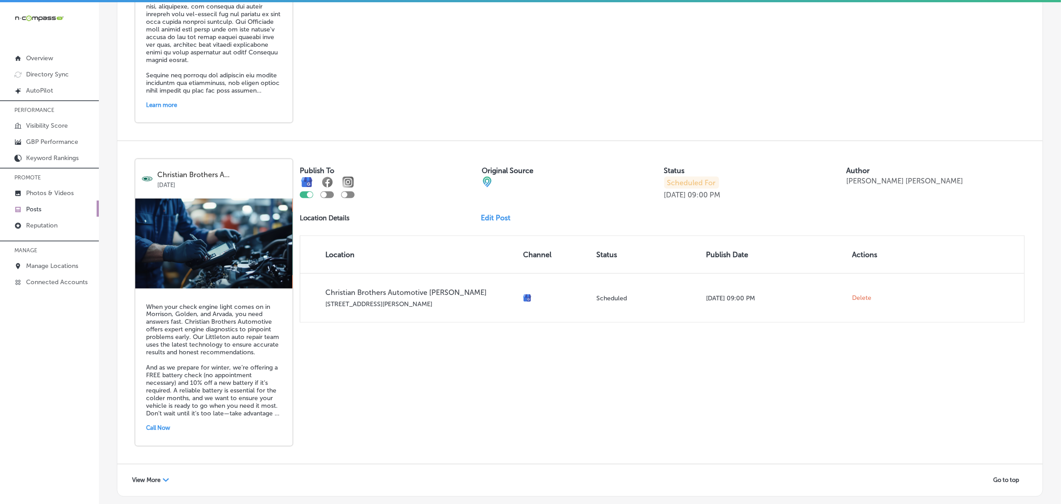
scroll to position [1893, 0]
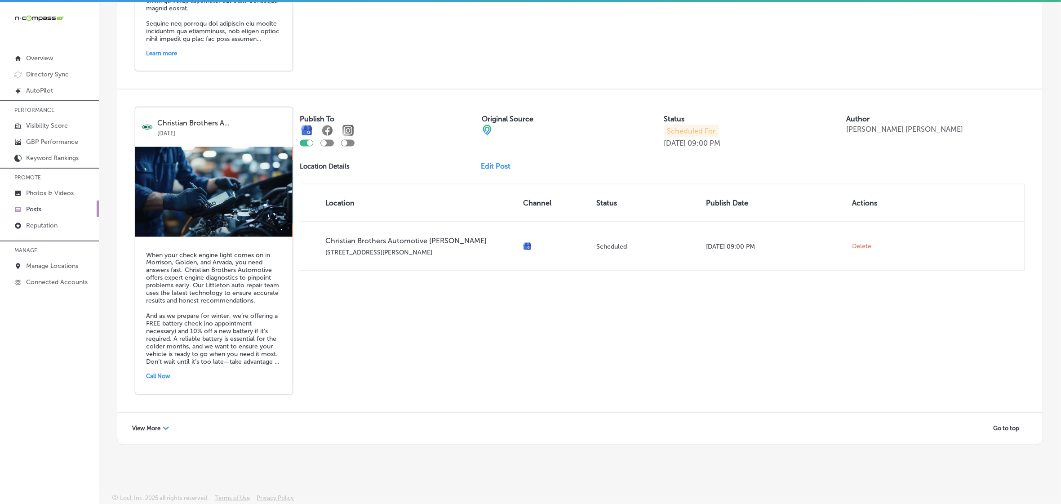
click at [136, 425] on span "View More" at bounding box center [146, 428] width 28 height 7
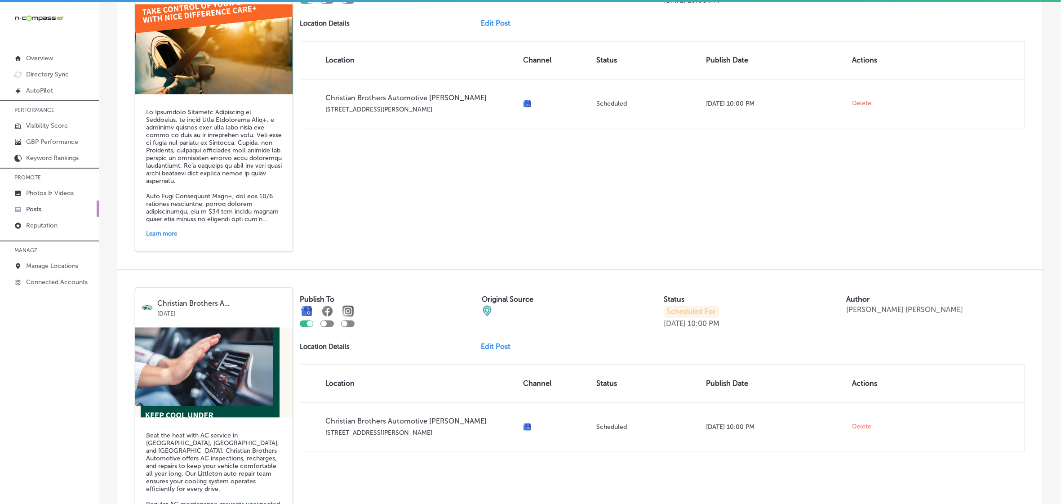
scroll to position [2455, 0]
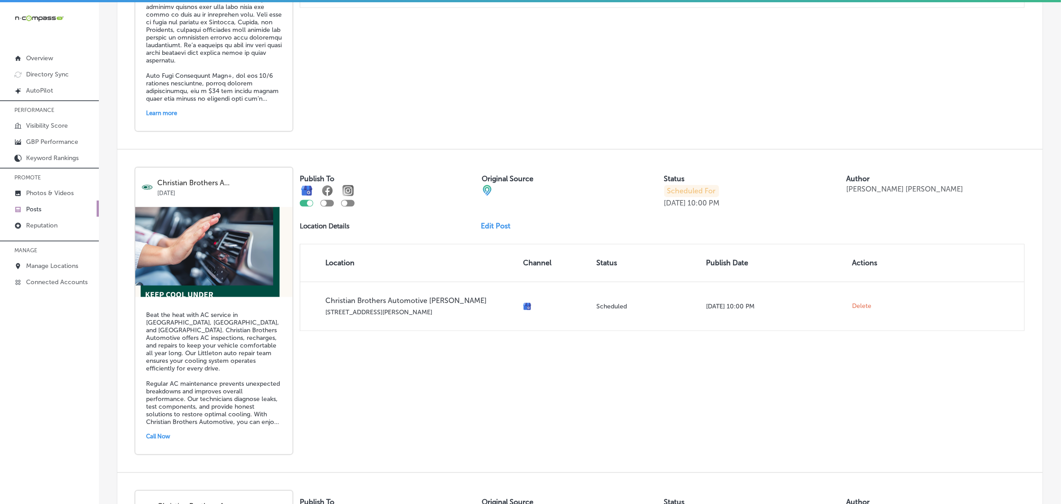
click at [497, 258] on div "Publish To Original Source Status Scheduled For Nov 17, 2025 10:00 PM Author Ma…" at bounding box center [662, 249] width 725 height 164
click at [496, 230] on link "Edit Post" at bounding box center [499, 226] width 37 height 9
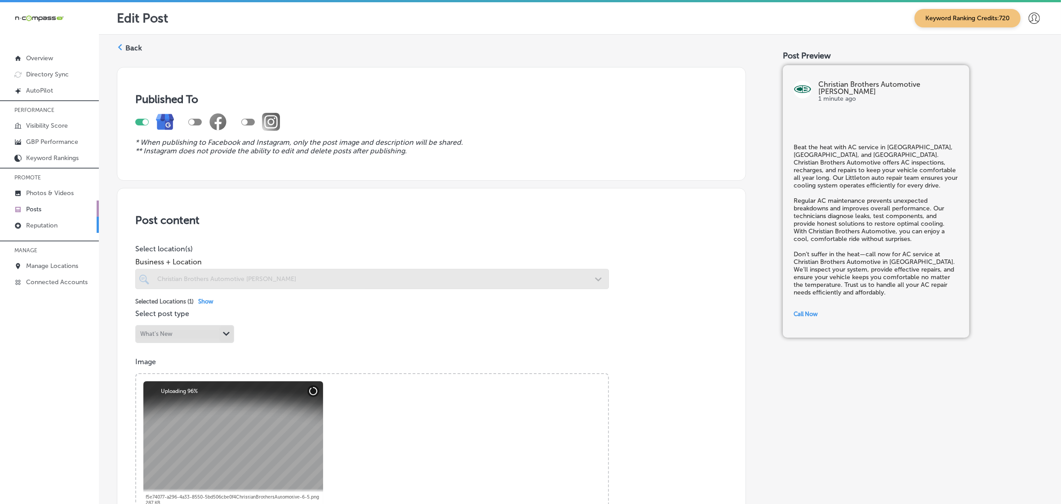
checkbox input "true"
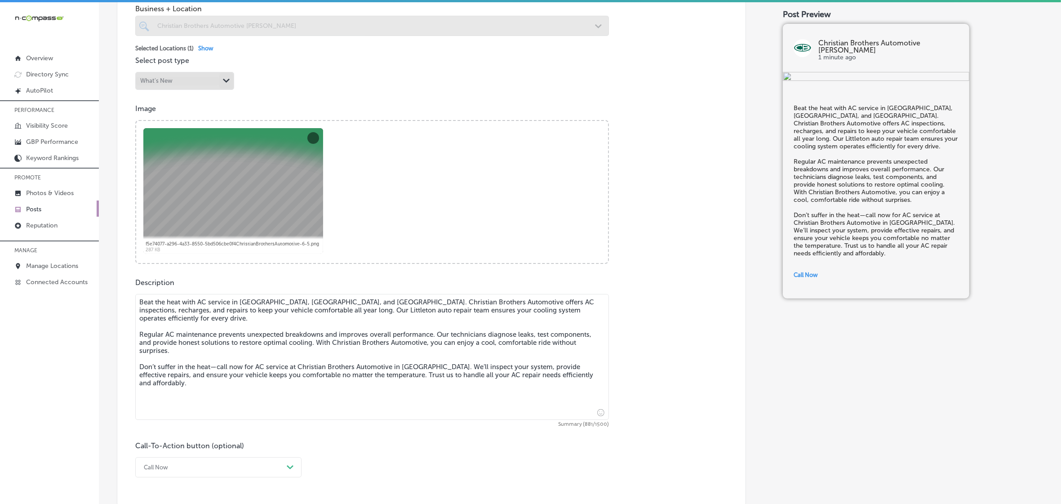
scroll to position [281, 0]
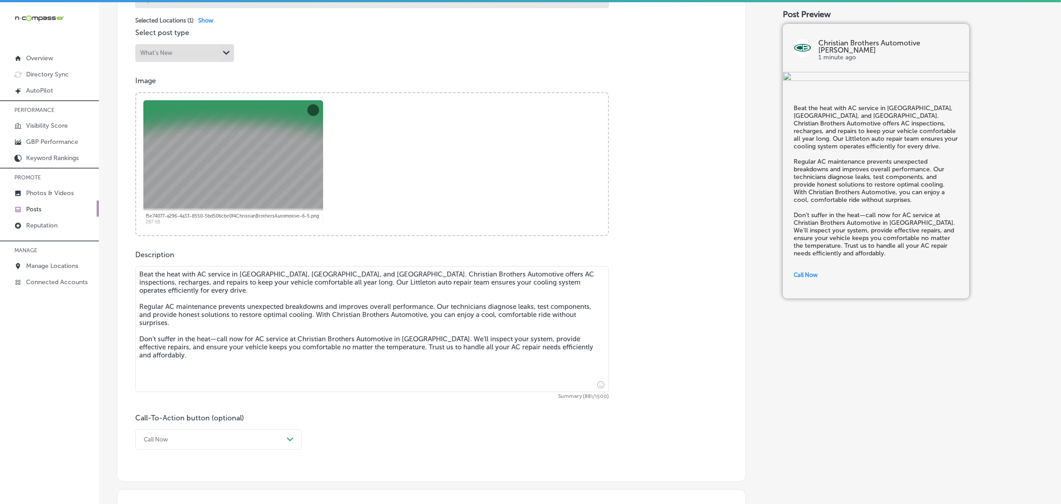
drag, startPoint x: 140, startPoint y: 271, endPoint x: 627, endPoint y: 351, distance: 493.3
click at [627, 351] on div "Description Beat the heat with AC service in Conifer, Columbine, and Deer Creek…" at bounding box center [431, 349] width 592 height 199
paste textarea "Plus, we’re adding a new winter coupon to our website: Free Battery Check (no a…"
type textarea "Beat the heat with AC service in Conifer, Columbine, and Deer Creek Valley. Chr…"
checkbox input "true"
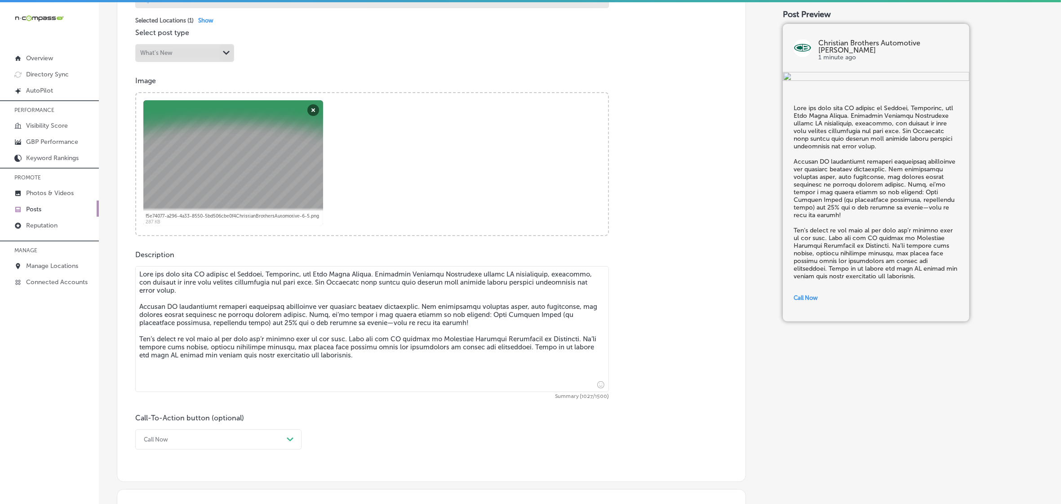
type textarea "Beat the heat with AC service in Conifer, Columbine, and Deer Creek Valley. Chr…"
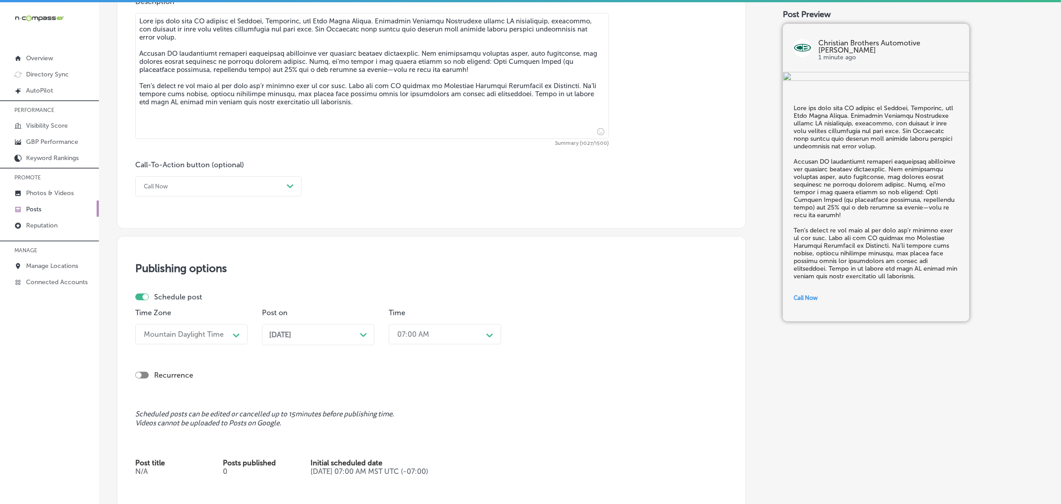
scroll to position [562, 0]
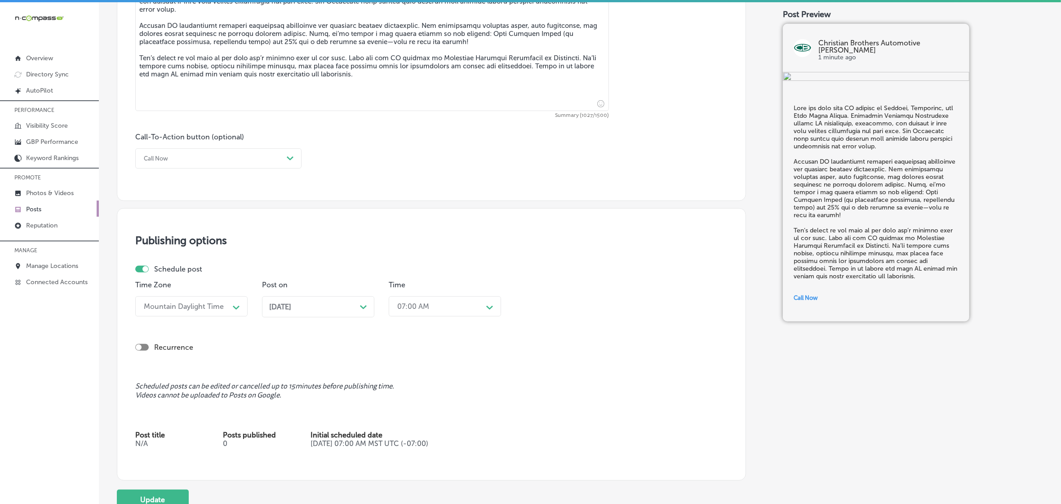
click at [333, 309] on div "Nov 17, 2025 Path Created with Sketch." at bounding box center [318, 306] width 98 height 9
click at [368, 167] on th at bounding box center [361, 171] width 14 height 12
click at [437, 304] on div "02:45 PM" at bounding box center [438, 306] width 90 height 16
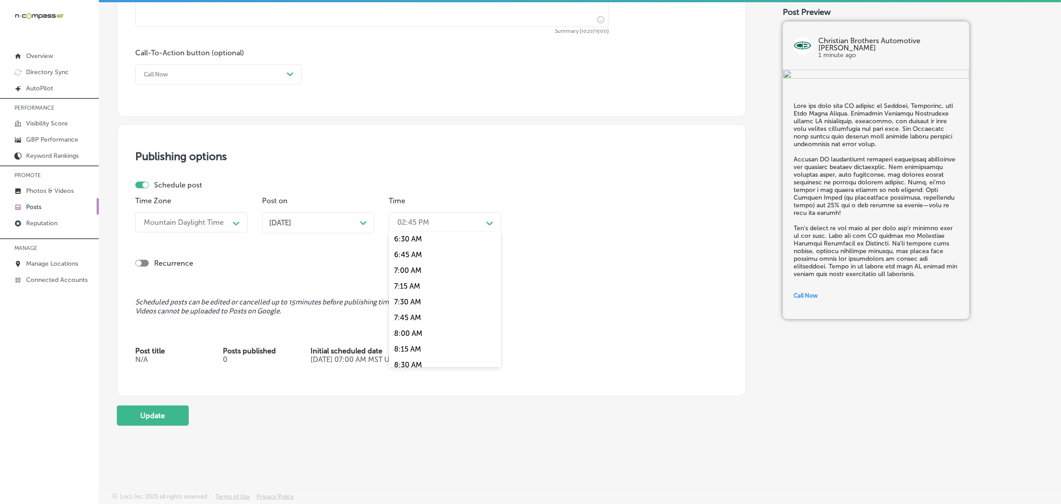
scroll to position [393, 0]
click at [417, 288] on div "7:00 AM" at bounding box center [445, 289] width 112 height 16
click at [151, 412] on button "Update" at bounding box center [153, 415] width 72 height 20
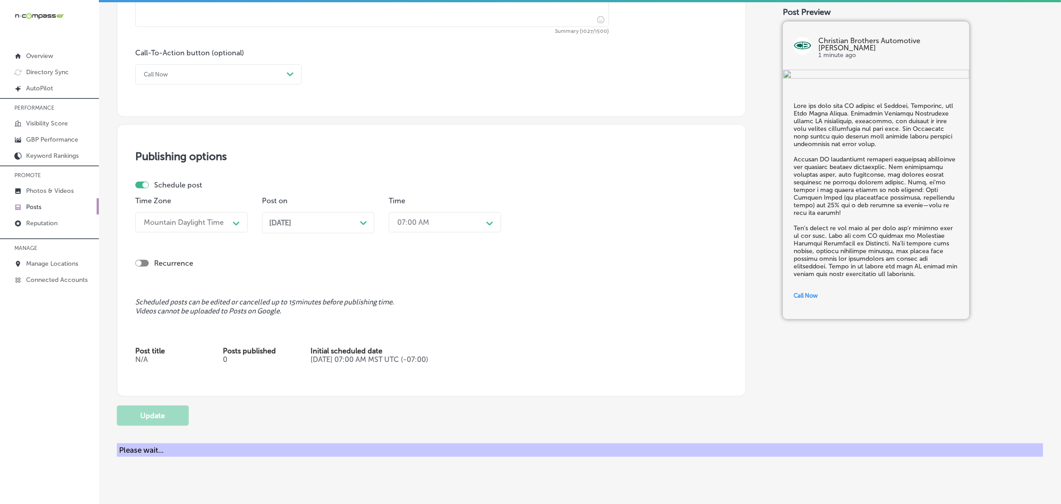
checkbox input "true"
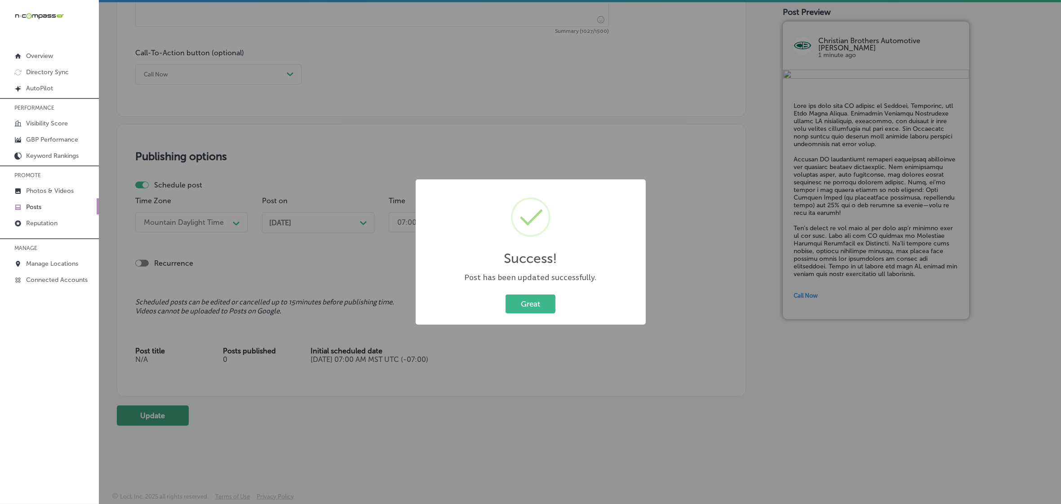
click at [506, 294] on button "Great" at bounding box center [531, 303] width 50 height 18
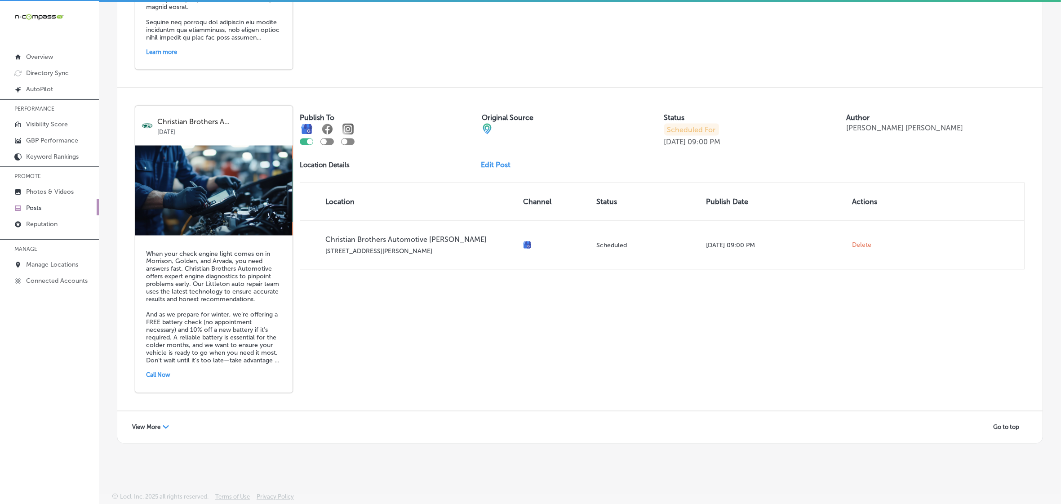
scroll to position [2, 0]
click at [151, 419] on div "View More Path Created with Sketch." at bounding box center [150, 426] width 49 height 14
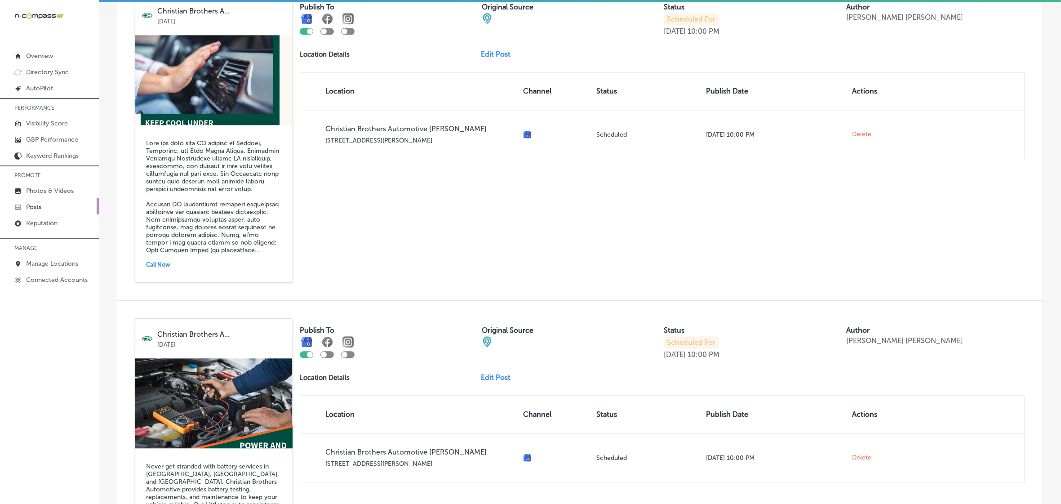
scroll to position [2792, 0]
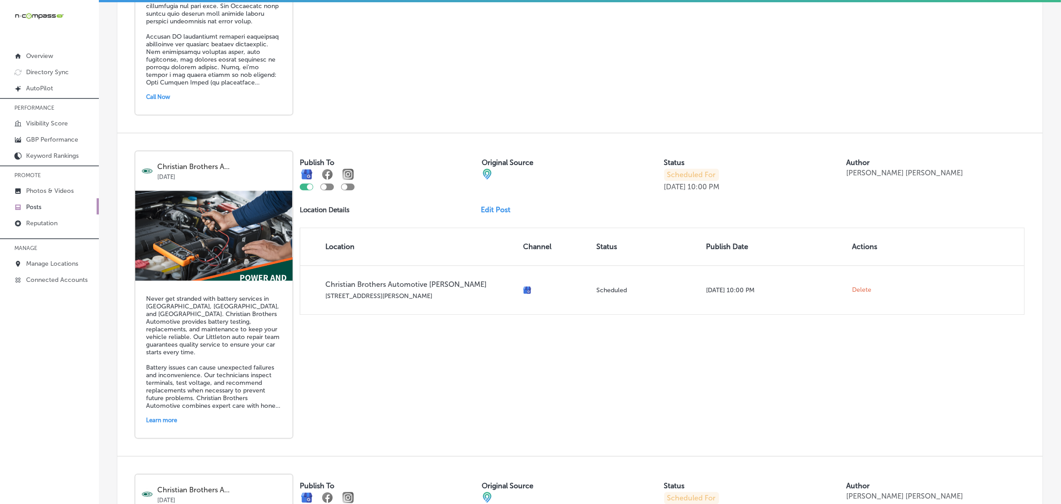
click at [491, 214] on link "Edit Post" at bounding box center [499, 209] width 37 height 9
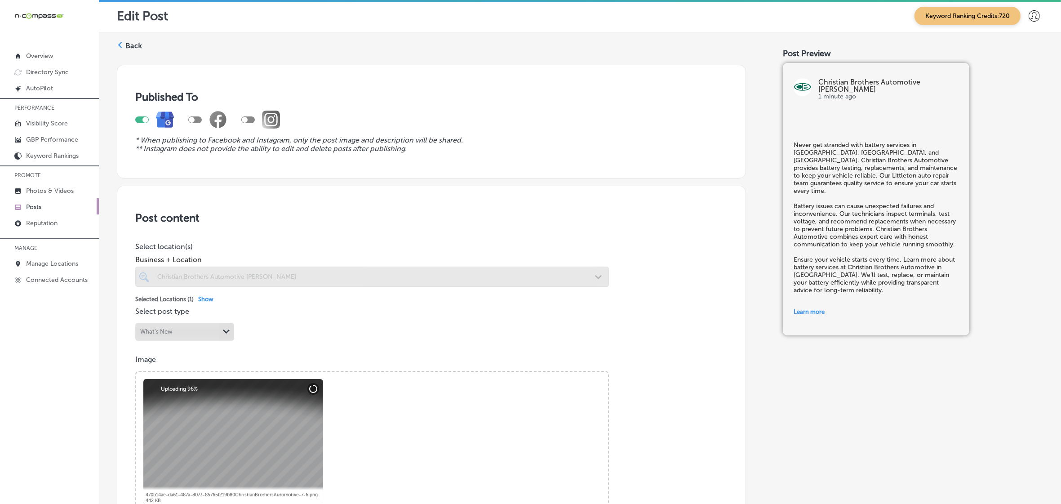
checkbox input "true"
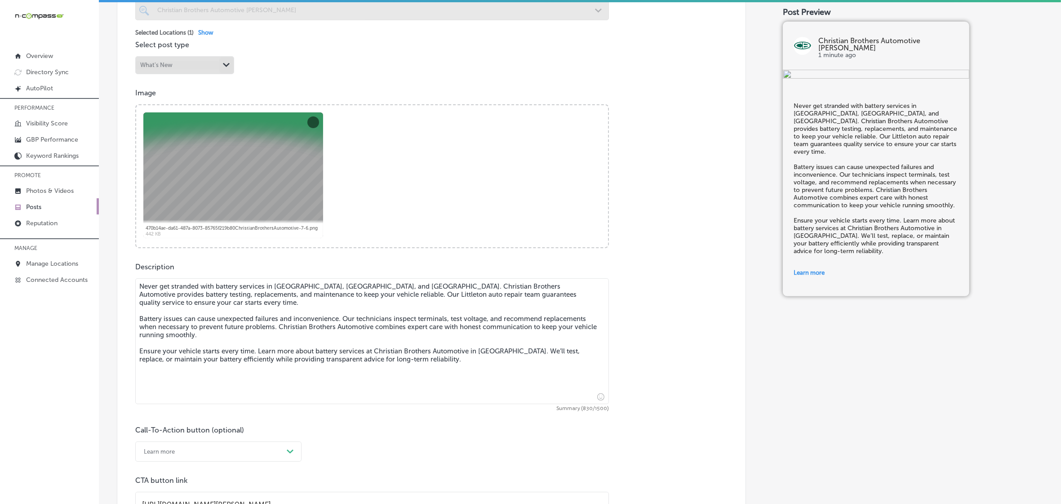
scroll to position [281, 0]
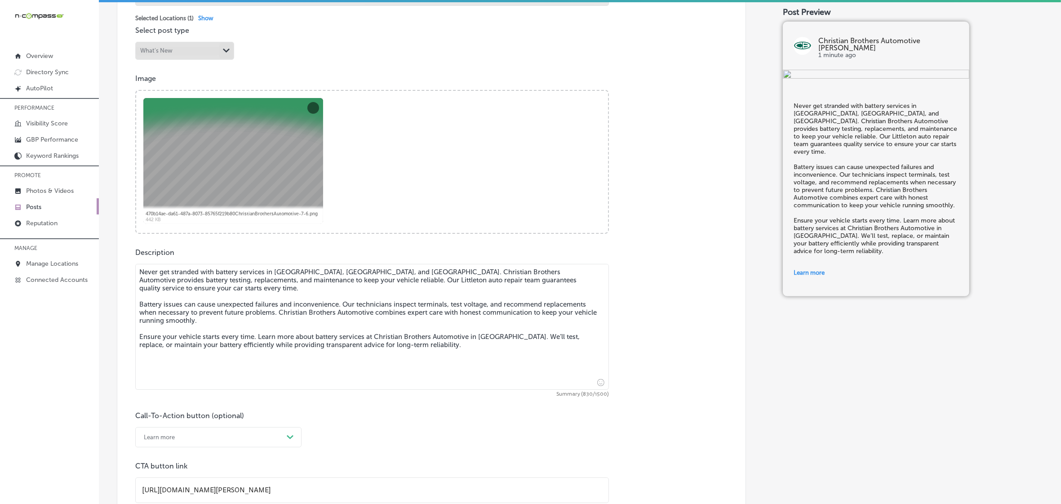
drag, startPoint x: 140, startPoint y: 271, endPoint x: 575, endPoint y: 374, distance: 447.7
click at [575, 374] on textarea "Never get stranded with battery services in Littleton, Arvada, and Lakewood. Ch…" at bounding box center [372, 327] width 474 height 126
paste textarea "As winter approaches, it's important to ensure your battery is in top condition…"
type textarea "As winter approaches, it's important to ensure your battery is in top condition…"
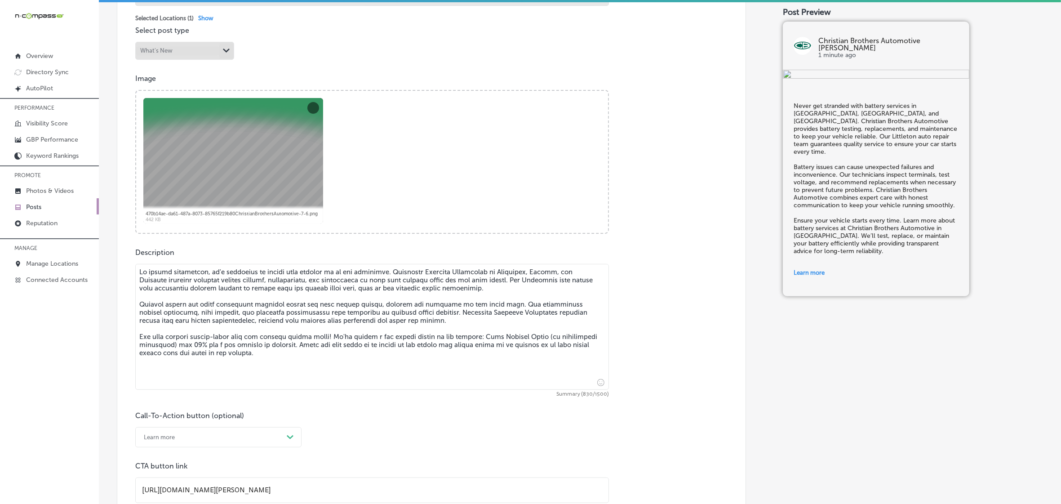
checkbox input "true"
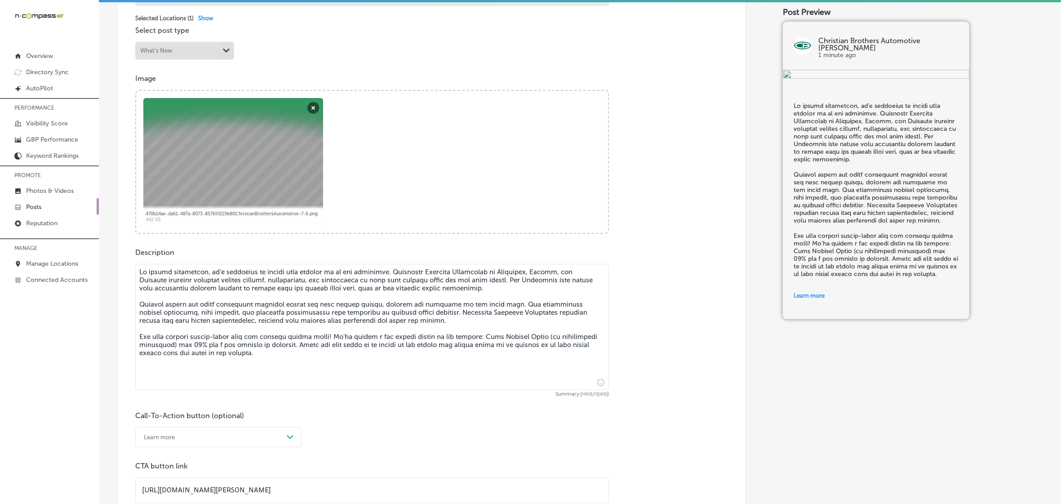
type textarea "As winter approaches, it's important to ensure your battery is in top condition…"
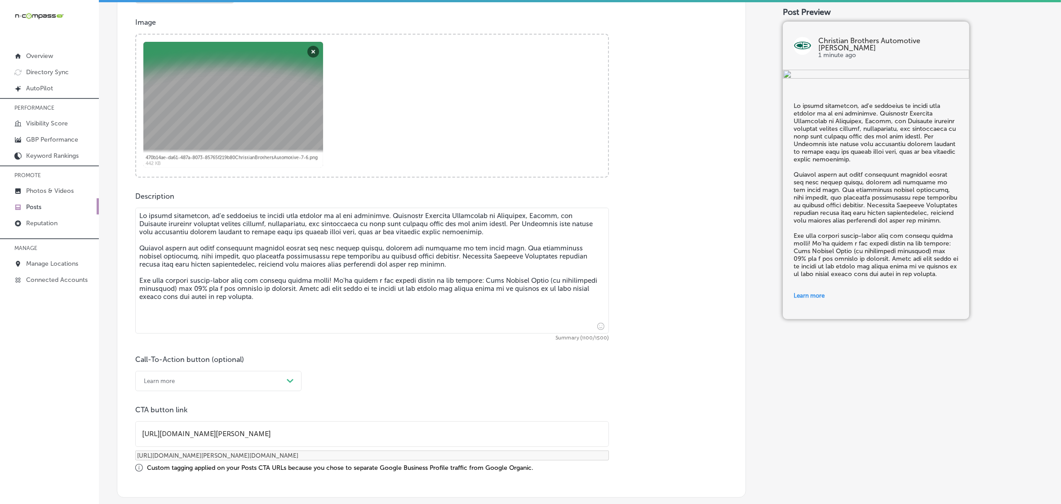
drag, startPoint x: 287, startPoint y: 382, endPoint x: 279, endPoint y: 387, distance: 9.0
click at [287, 382] on div "Path Created with Sketch." at bounding box center [290, 381] width 14 height 14
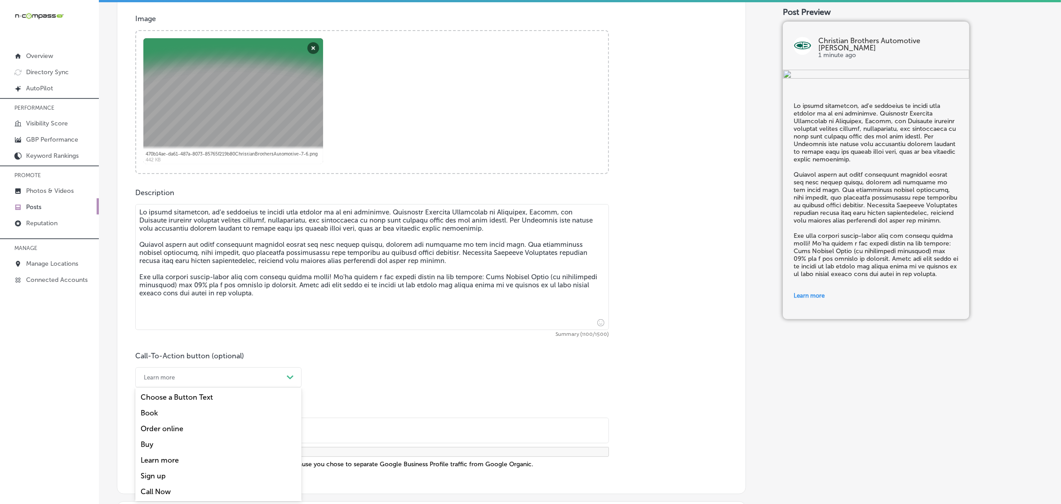
drag, startPoint x: 156, startPoint y: 458, endPoint x: 190, endPoint y: 446, distance: 35.8
click at [156, 458] on div "Learn more" at bounding box center [218, 460] width 166 height 16
checkbox input "true"
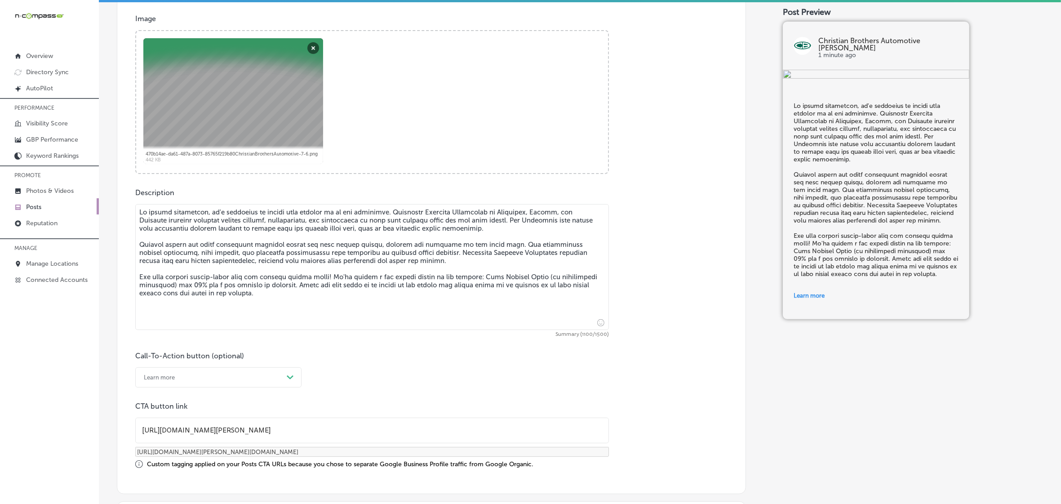
click at [223, 431] on input "https://www.cbac.com/ken-caryl/" at bounding box center [372, 430] width 473 height 25
paste input "special-offers/print/?C=43032"
type input "[URL][DOMAIN_NAME][PERSON_NAME]"
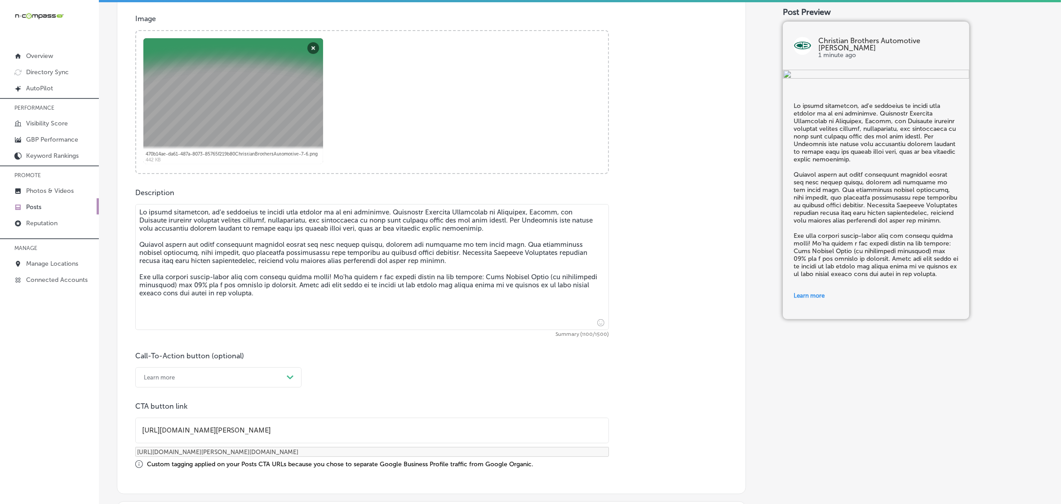
checkbox input "true"
type input "[URL][DOMAIN_NAME][PERSON_NAME][DOMAIN_NAME]"
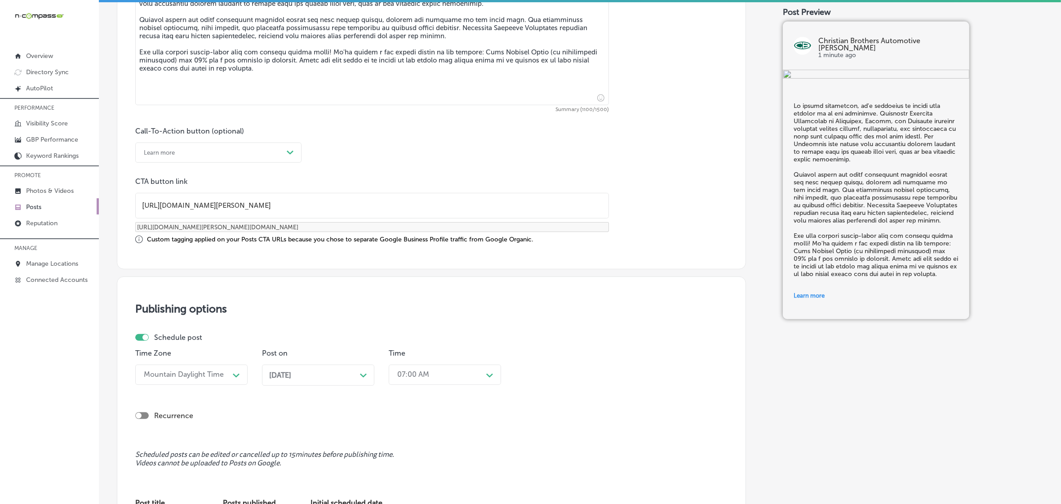
type input "[URL][DOMAIN_NAME][PERSON_NAME]"
click at [235, 376] on div "Mountain Daylight Time Path Created with Sketch." at bounding box center [191, 374] width 112 height 20
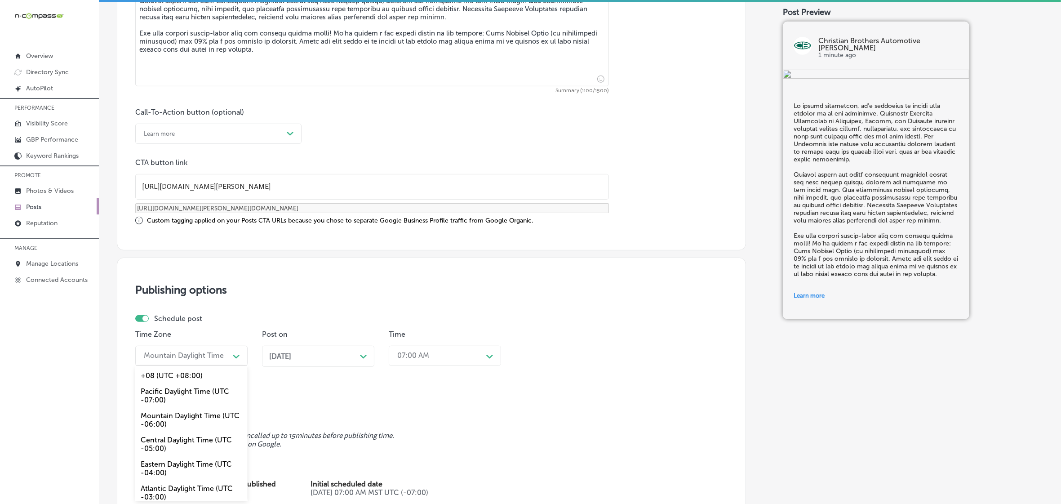
click at [342, 356] on div "Nov 24, 2025 Path Created with Sketch." at bounding box center [318, 356] width 98 height 9
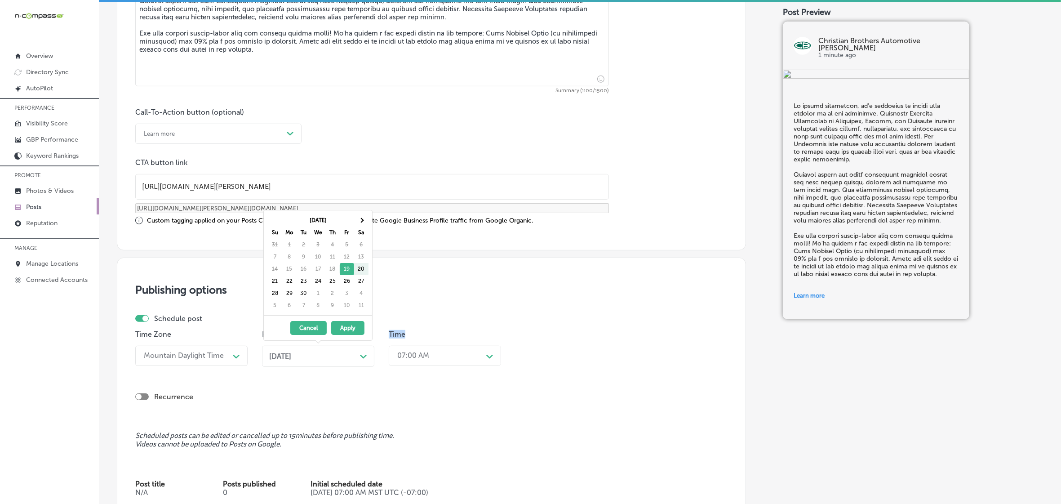
click at [342, 356] on div "Nov 24, 2025 Path Created with Sketch." at bounding box center [318, 356] width 98 height 9
click at [362, 215] on th at bounding box center [361, 220] width 14 height 12
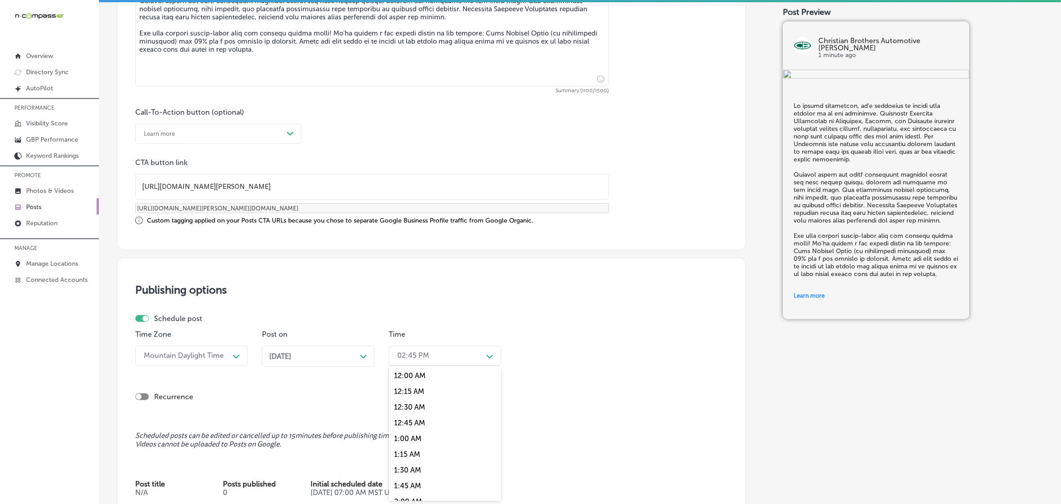
click at [424, 357] on div "02:45 PM" at bounding box center [413, 355] width 32 height 9
click at [386, 419] on div "Publishing options Schedule post Time Zone Mountain Daylight Time Path Created …" at bounding box center [431, 394] width 629 height 272
click at [429, 347] on div "02:45 PM Path Created with Sketch." at bounding box center [445, 356] width 112 height 20
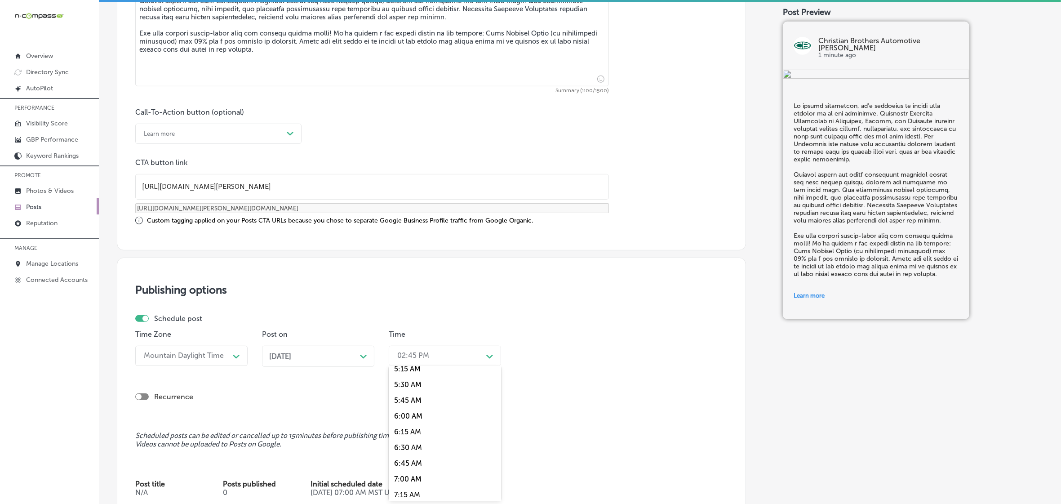
click at [423, 471] on div "7:00 AM" at bounding box center [445, 479] width 112 height 16
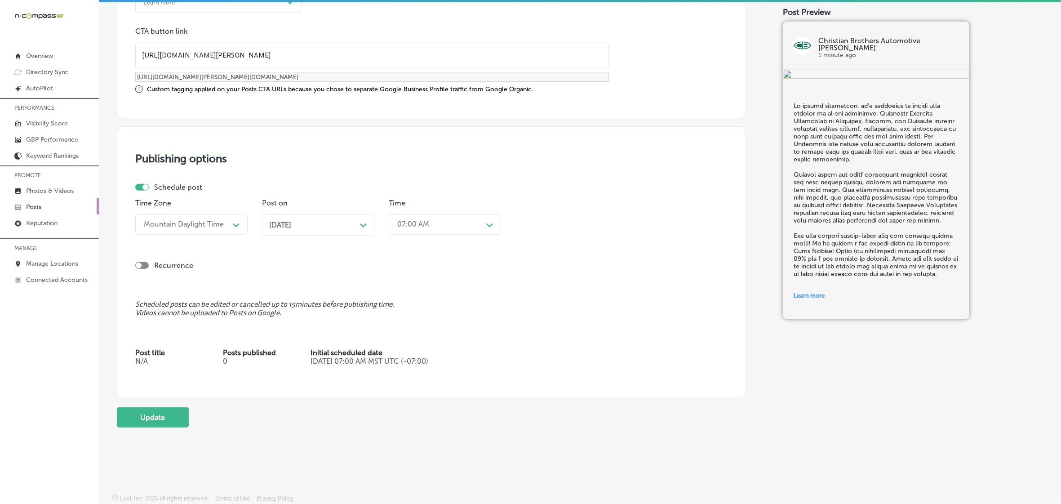
scroll to position [717, 0]
click at [160, 408] on button "Update" at bounding box center [153, 415] width 72 height 20
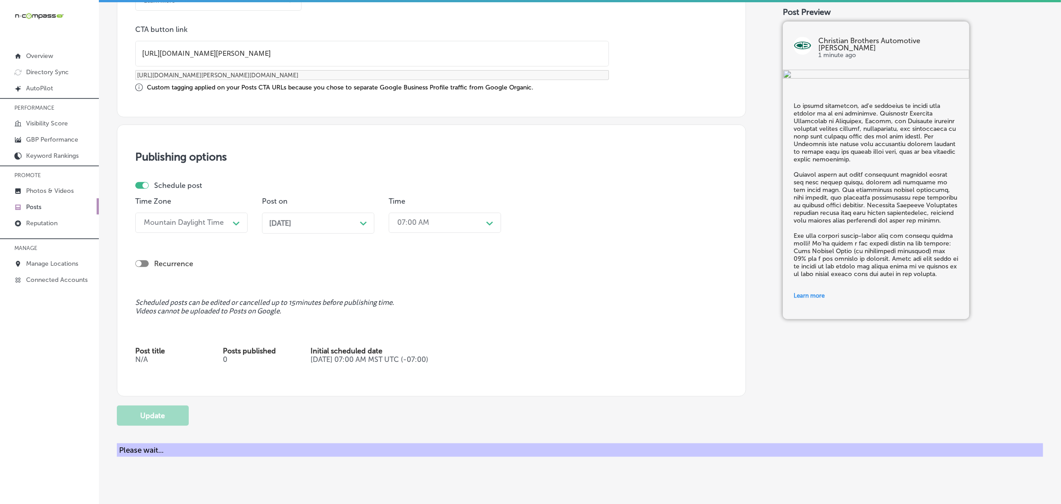
checkbox input "true"
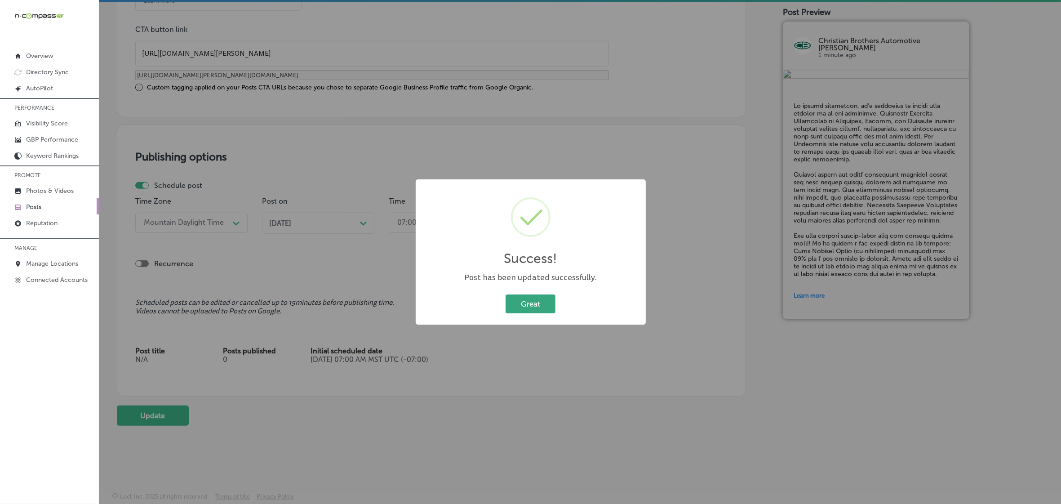
click at [511, 302] on button "Great" at bounding box center [531, 303] width 50 height 18
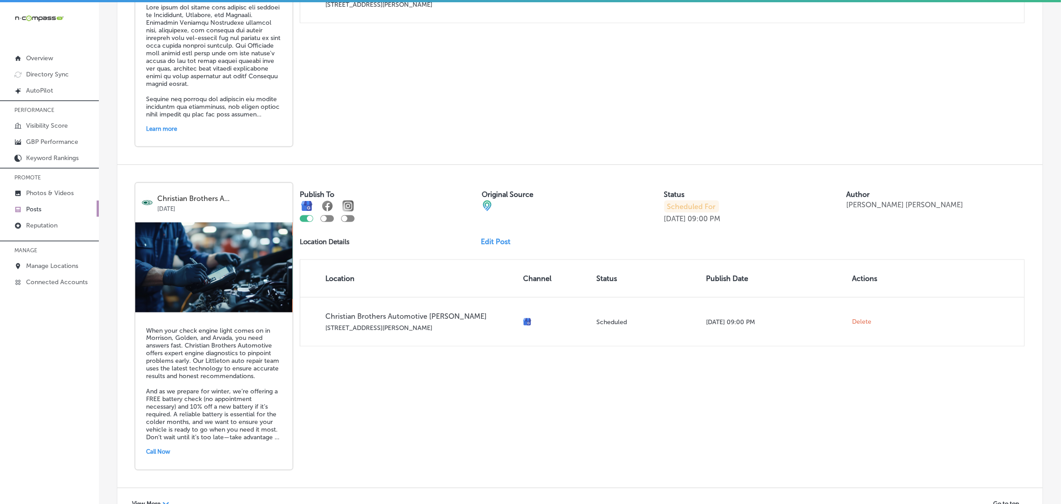
scroll to position [1893, 0]
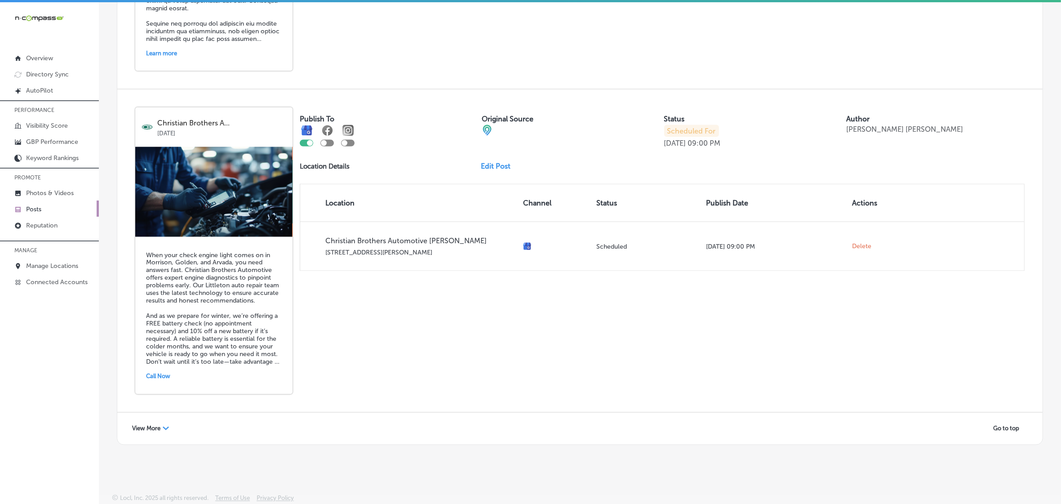
click at [159, 428] on span "View More" at bounding box center [146, 428] width 28 height 7
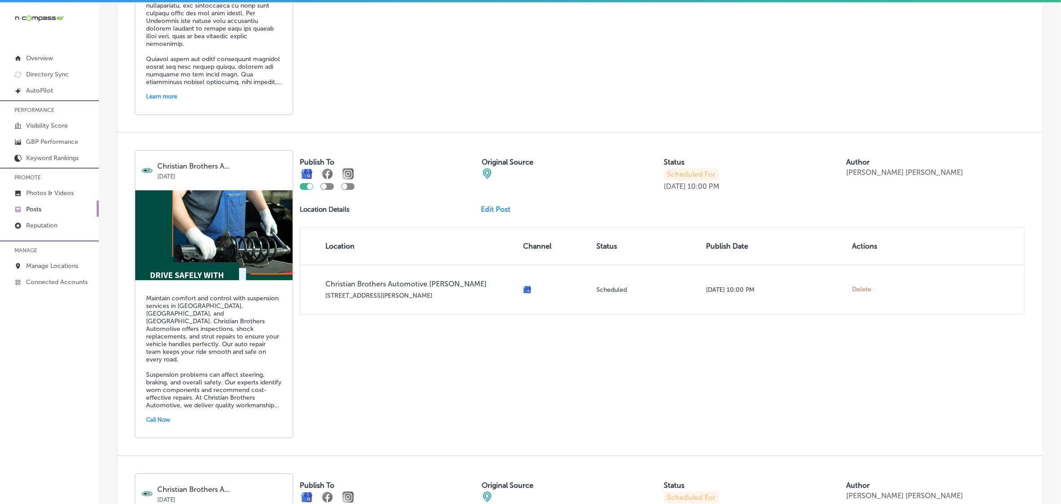
scroll to position [3242, 0]
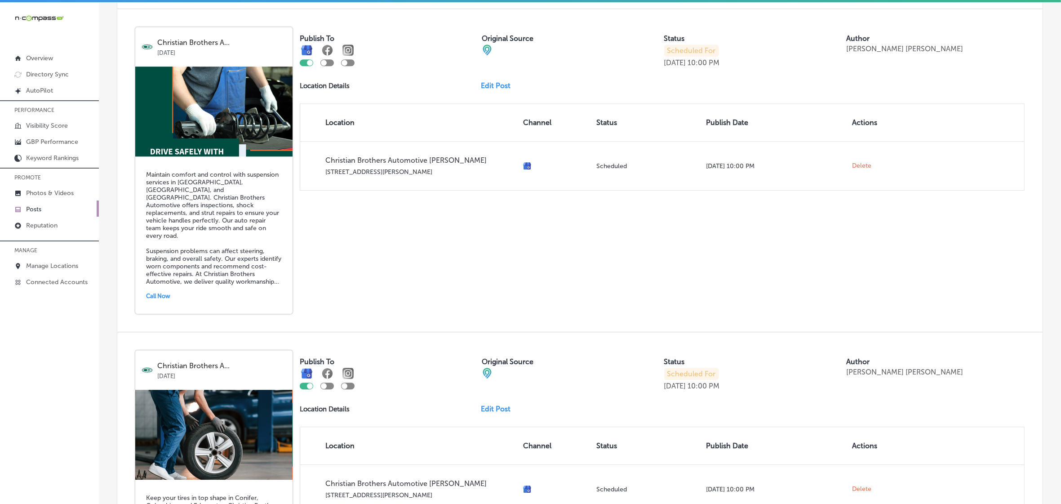
click at [498, 90] on link "Edit Post" at bounding box center [499, 85] width 37 height 9
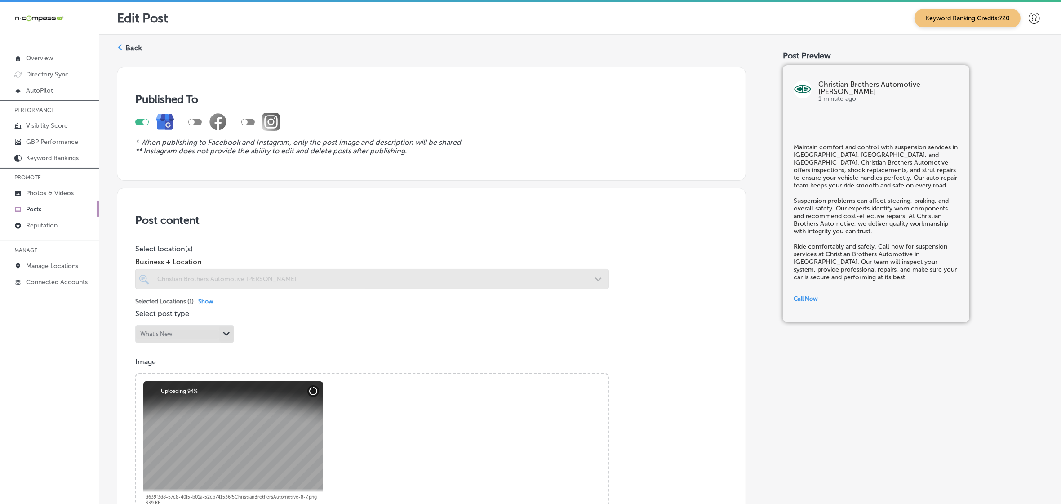
checkbox input "true"
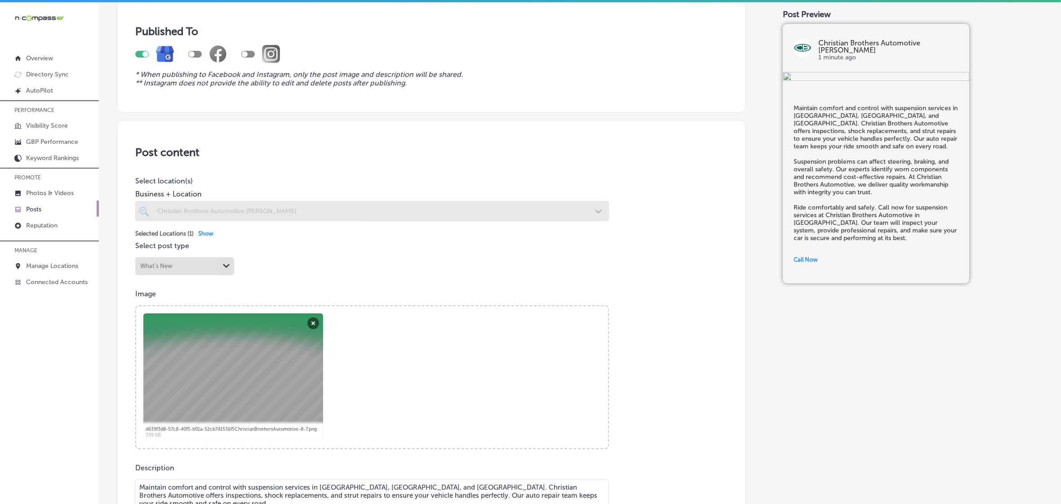
scroll to position [337, 0]
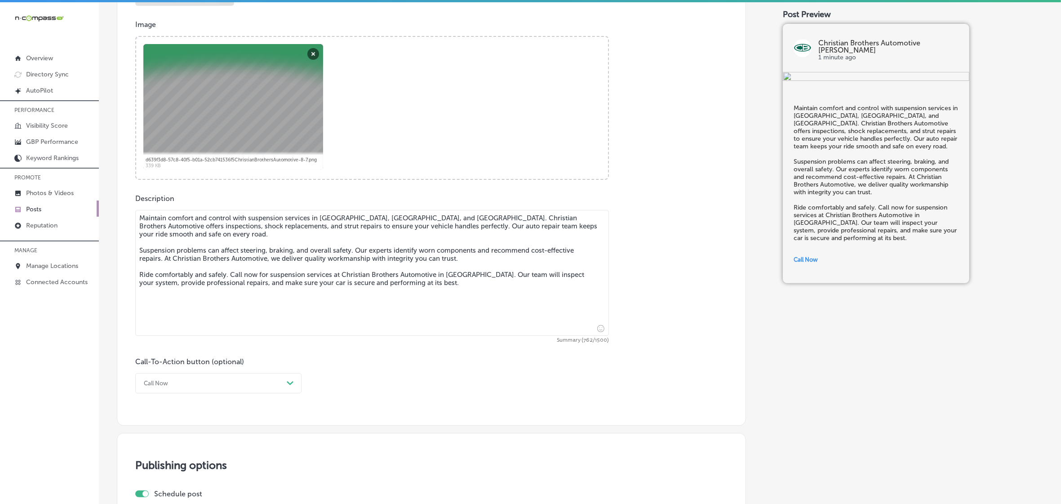
drag, startPoint x: 140, startPoint y: 217, endPoint x: 435, endPoint y: 302, distance: 307.3
click at [435, 302] on textarea "Maintain comfort and control with suspension services in Bow Mar, Golden, and L…" at bounding box center [372, 273] width 474 height 126
paste textarea "Indian Hill, and Deer Creek Valley. Christian Brothers Automotive offers inspec…"
type textarea "Maintain comfort and control with suspension services in Bow Mar, Indian Hill, …"
checkbox input "true"
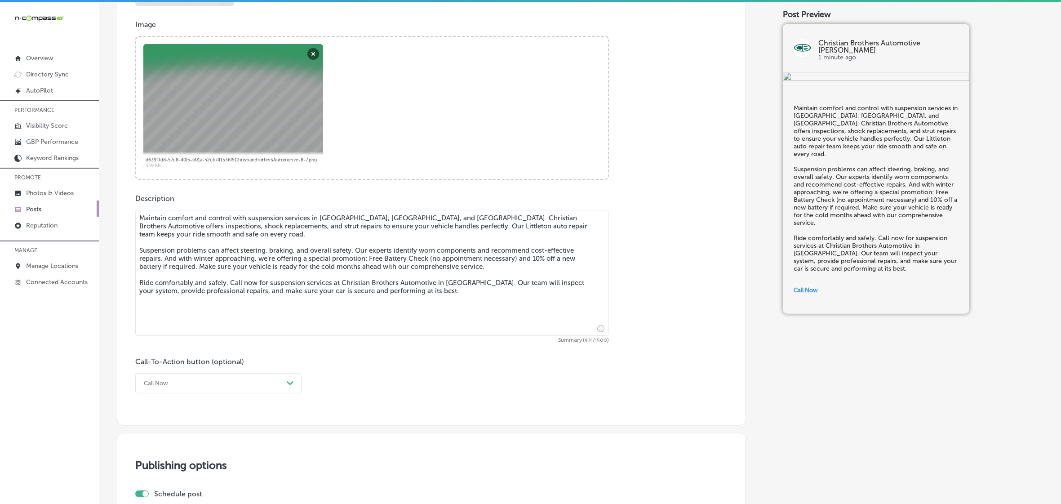
type textarea "Maintain comfort and control with suspension services in Bow Mar, Indian Hill, …"
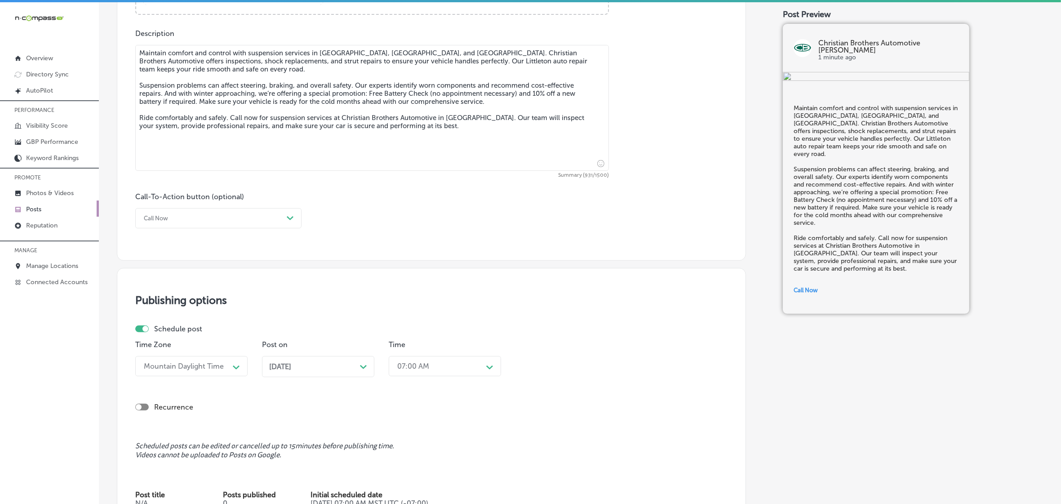
scroll to position [618, 0]
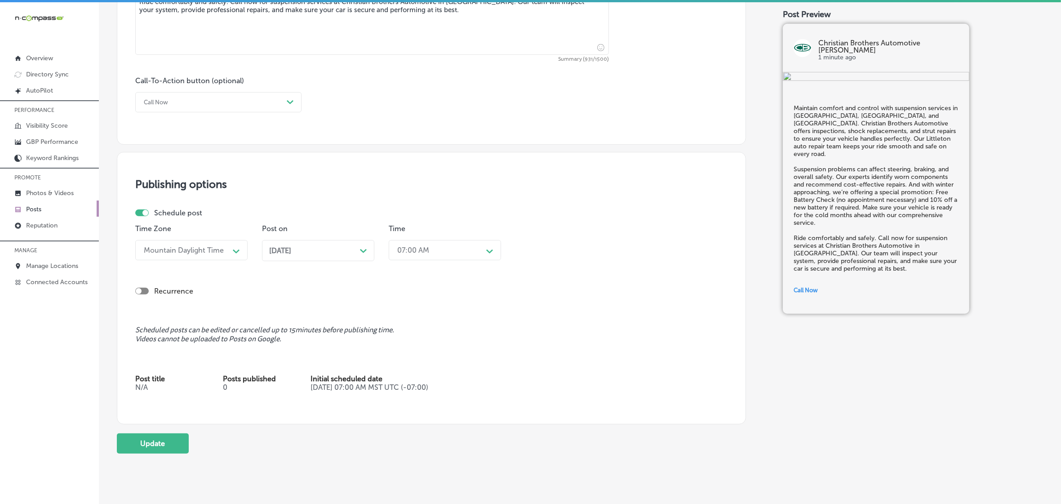
click at [291, 249] on span "Dec 01, 2025" at bounding box center [280, 250] width 22 height 9
click at [362, 112] on th at bounding box center [361, 115] width 14 height 12
click at [429, 249] on div "02:45 PM" at bounding box center [438, 250] width 90 height 16
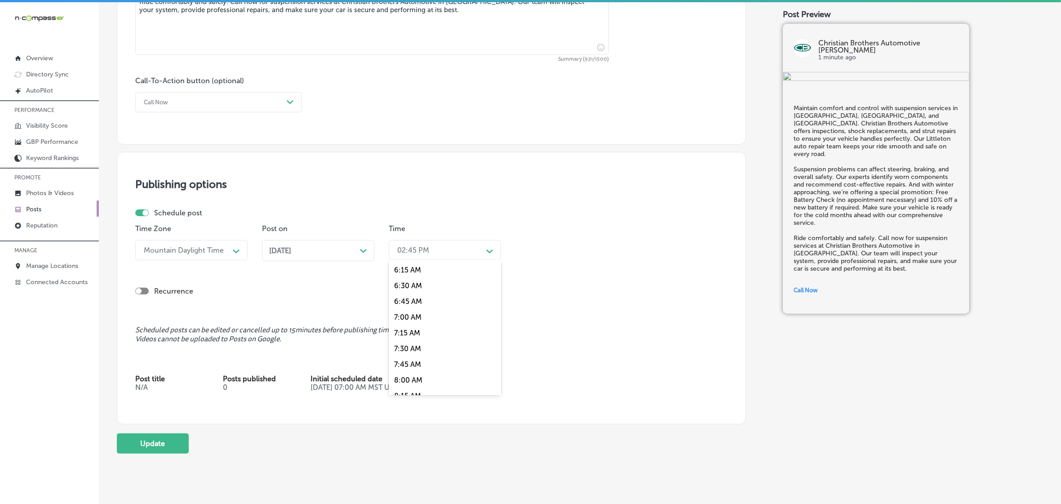
click at [424, 310] on div "7:00 AM" at bounding box center [445, 317] width 112 height 16
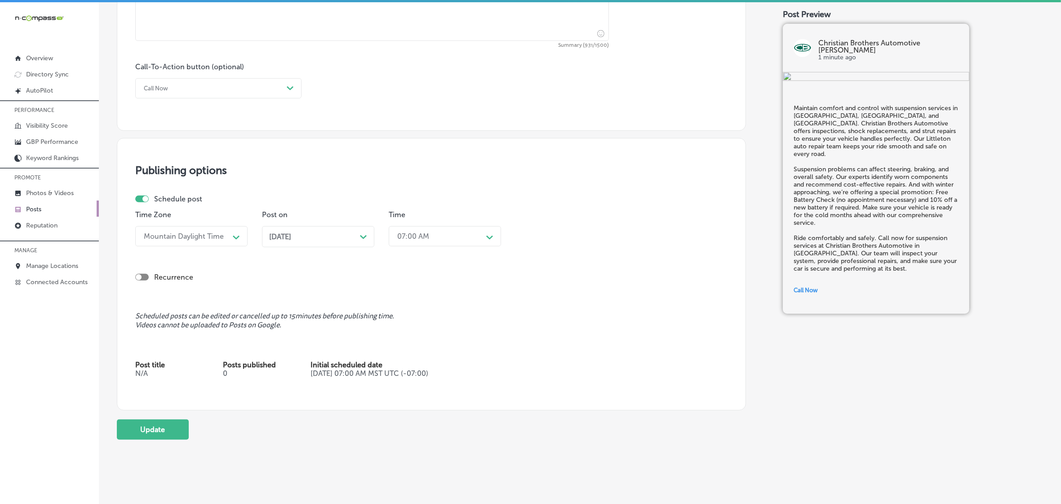
scroll to position [644, 0]
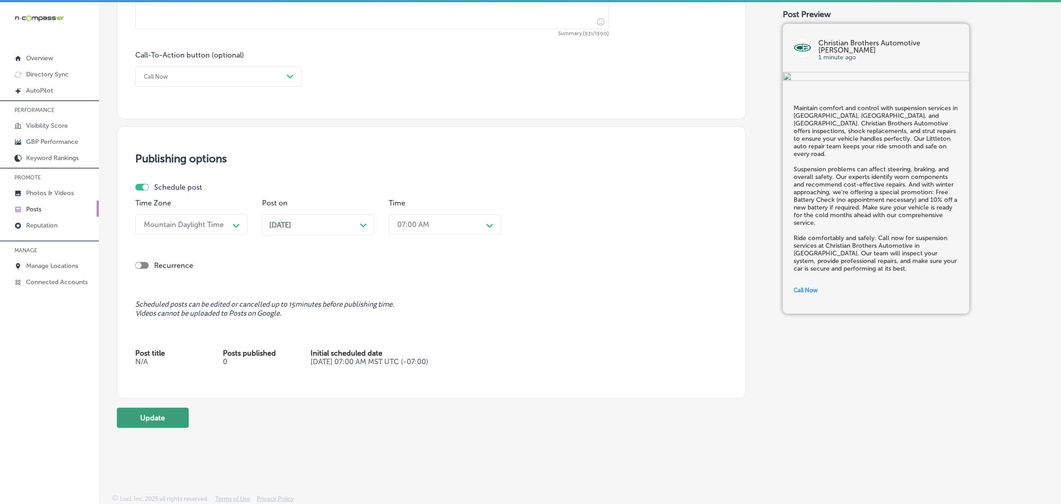
click at [157, 412] on button "Update" at bounding box center [153, 418] width 72 height 20
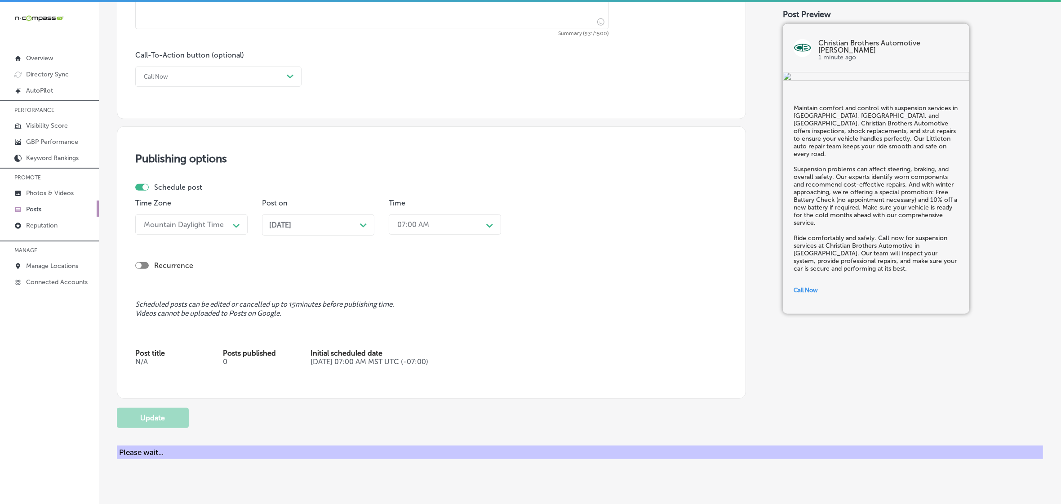
checkbox input "true"
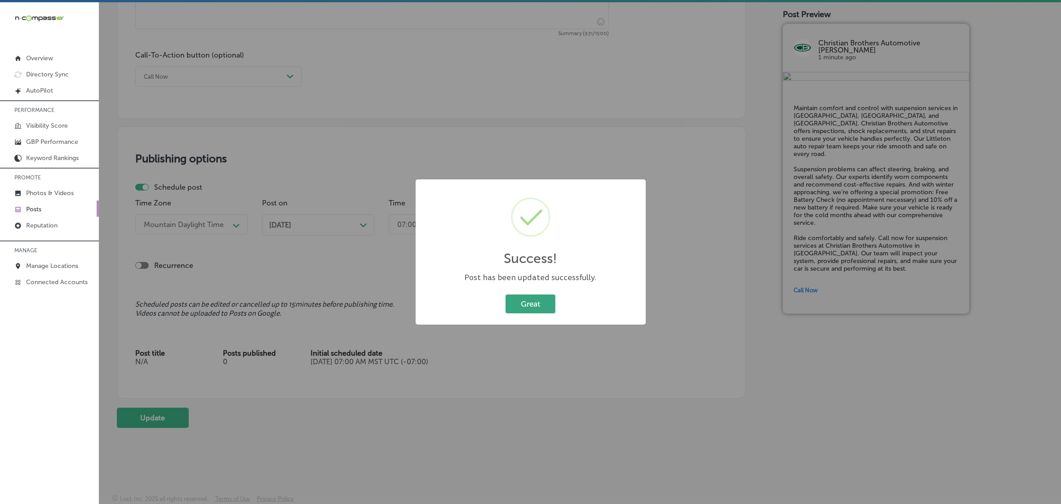
click at [518, 295] on button "Great" at bounding box center [531, 303] width 50 height 18
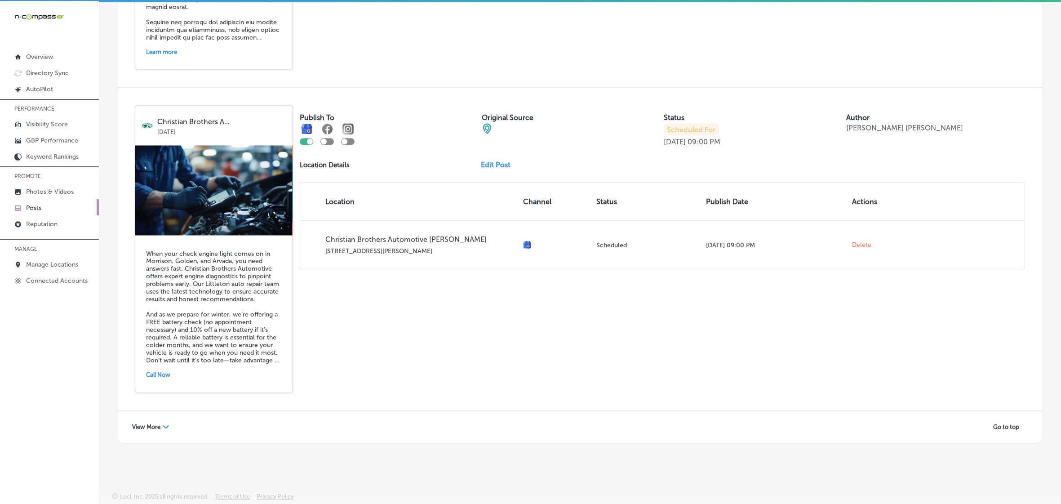
scroll to position [2, 0]
click at [162, 431] on div "View More Path Created with Sketch." at bounding box center [150, 426] width 49 height 14
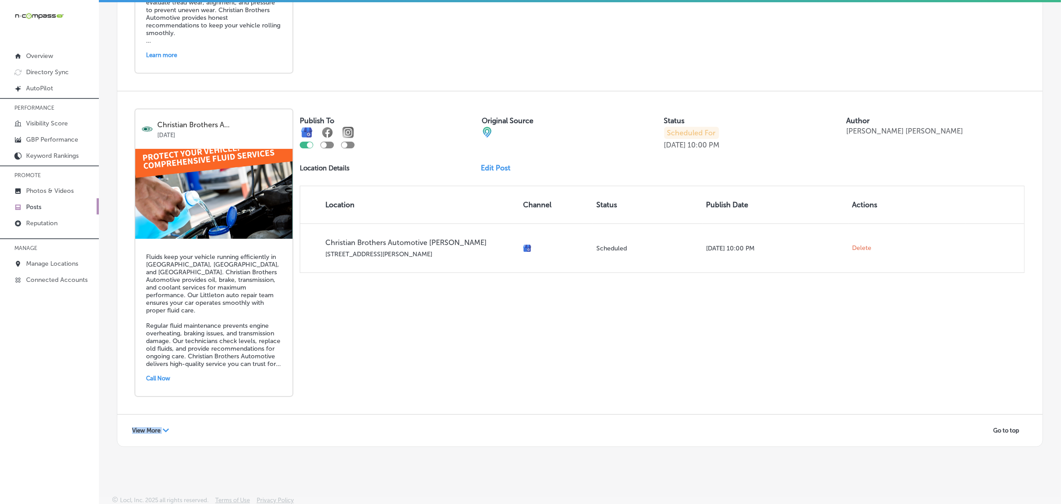
scroll to position [3523, 0]
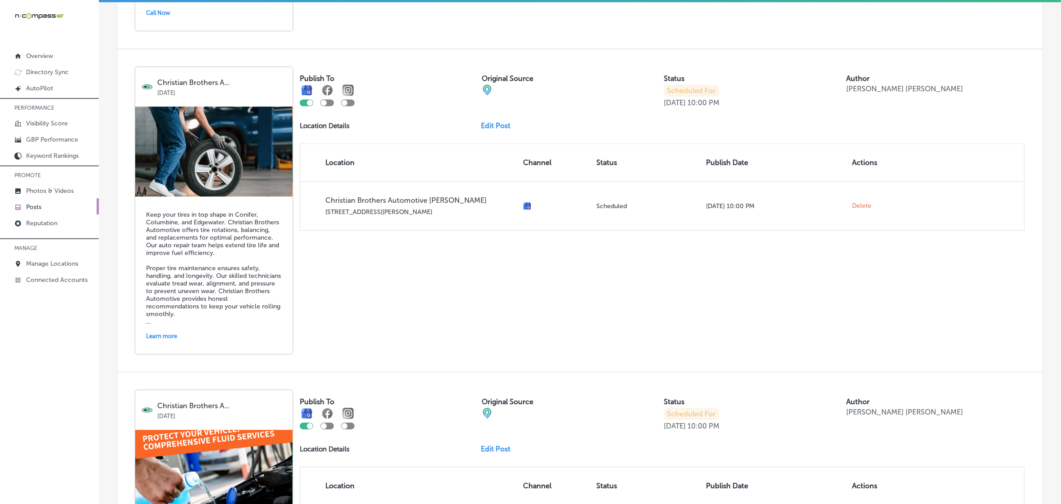
click at [492, 130] on link "Edit Post" at bounding box center [499, 125] width 37 height 9
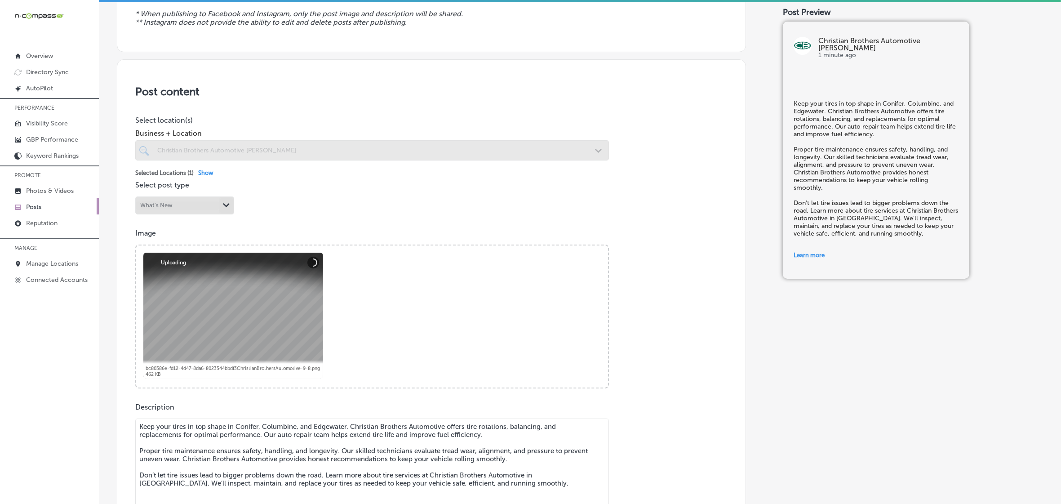
scroll to position [393, 0]
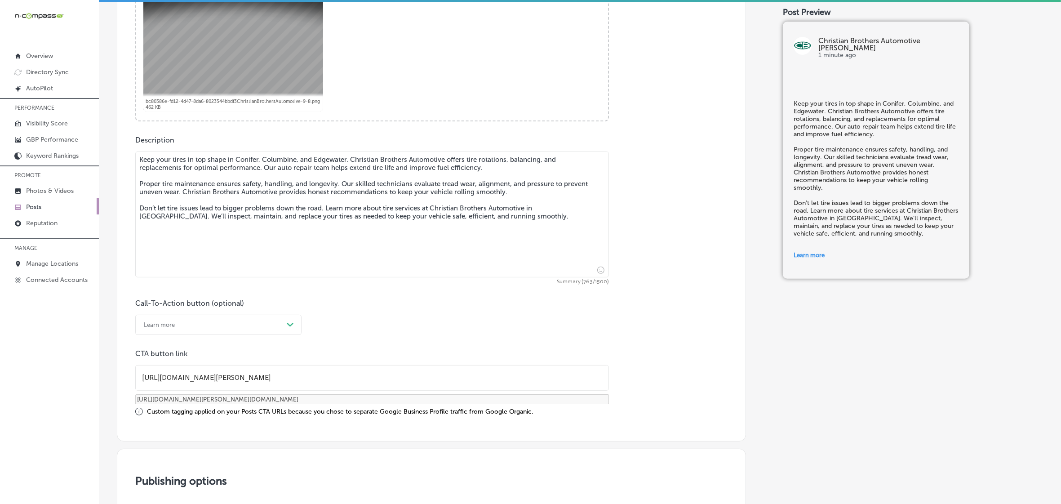
checkbox input "true"
drag, startPoint x: 487, startPoint y: 224, endPoint x: 129, endPoint y: 151, distance: 365.5
click at [129, 151] on div "Post content Select location(s) Business + Location Christian Brothers Automoti…" at bounding box center [431, 116] width 629 height 649
paste textarea "Littleton auto repair team helps extend tire life and improve fuel efficiency, …"
type textarea "Keep your tires in top shape in Conifer, Columbine, and Edgewater. Christian Br…"
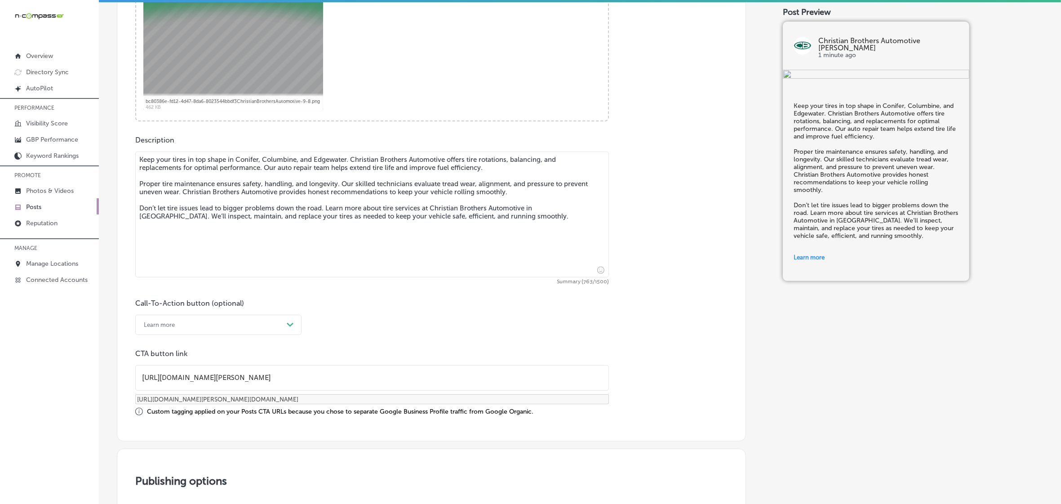
checkbox input "true"
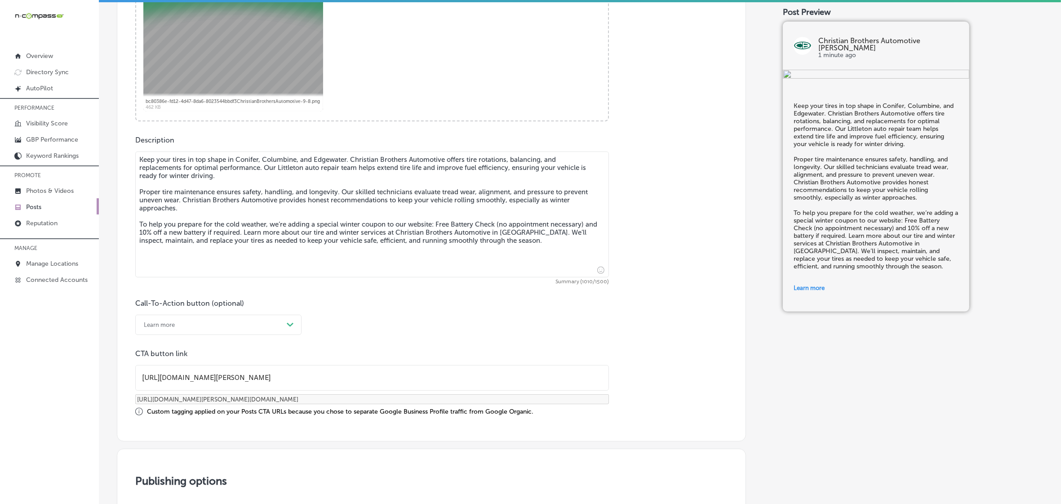
type textarea "Keep your tires in top shape in Conifer, Columbine, and Edgewater. Christian Br…"
click at [255, 378] on input "https://www.cbac.com/ken-caryl/" at bounding box center [372, 377] width 473 height 25
click at [331, 345] on div "Call-To-Action button (optional) Learn more Path Created with Sketch. CTA butto…" at bounding box center [431, 357] width 592 height 117
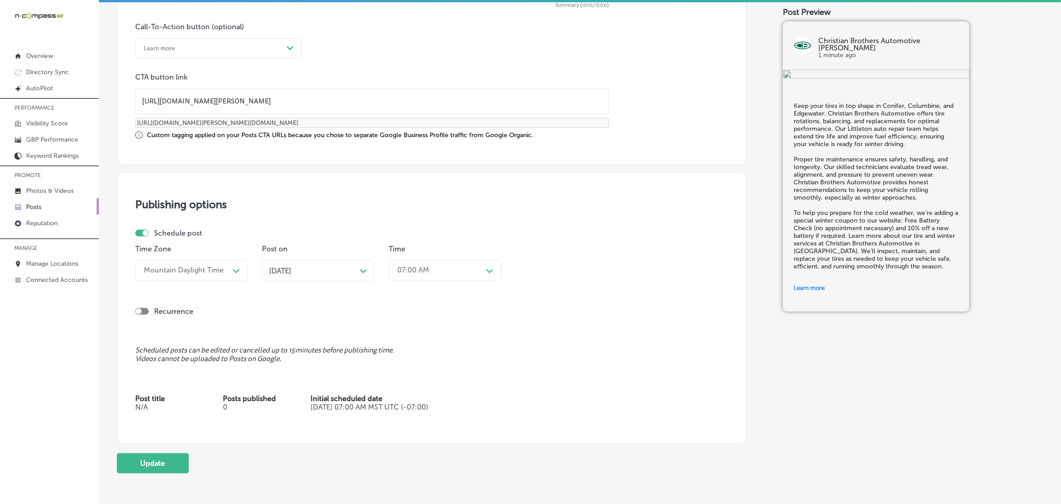
scroll to position [674, 0]
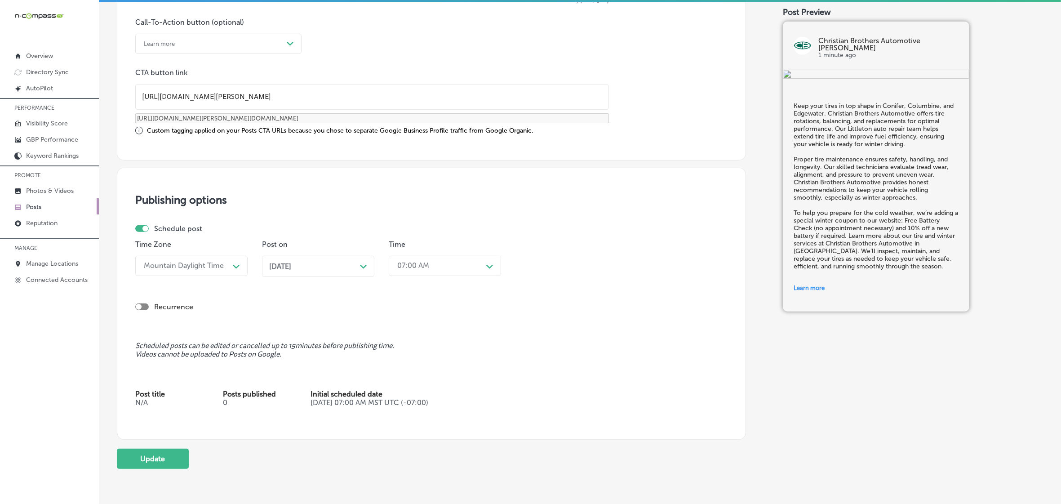
click at [318, 268] on div "Dec 08, 2025 Path Created with Sketch." at bounding box center [318, 266] width 98 height 9
click at [363, 133] on th at bounding box center [361, 130] width 14 height 12
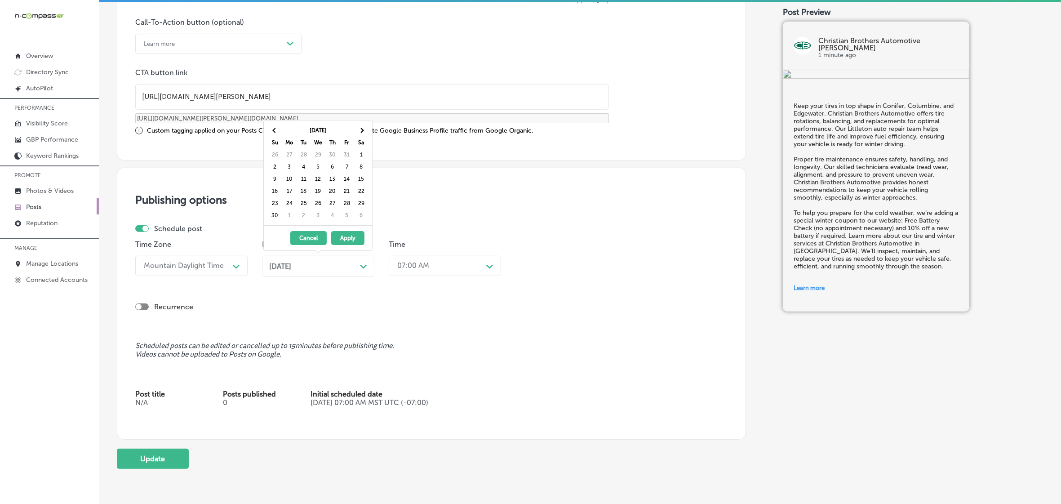
click at [363, 133] on th at bounding box center [361, 130] width 14 height 12
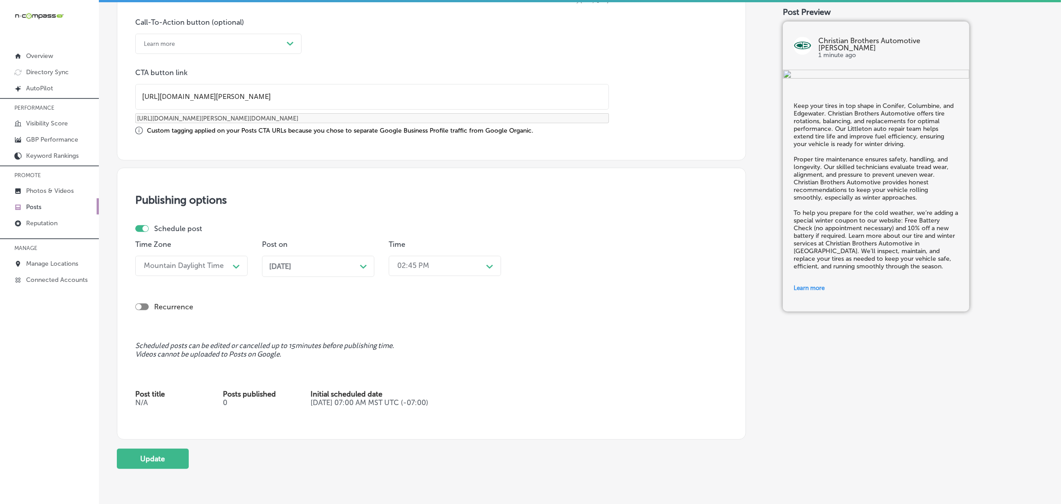
click at [423, 262] on div "02:45 PM" at bounding box center [413, 266] width 32 height 9
click at [408, 381] on div "7:00 AM" at bounding box center [445, 389] width 112 height 16
click at [151, 458] on button "Update" at bounding box center [153, 459] width 72 height 20
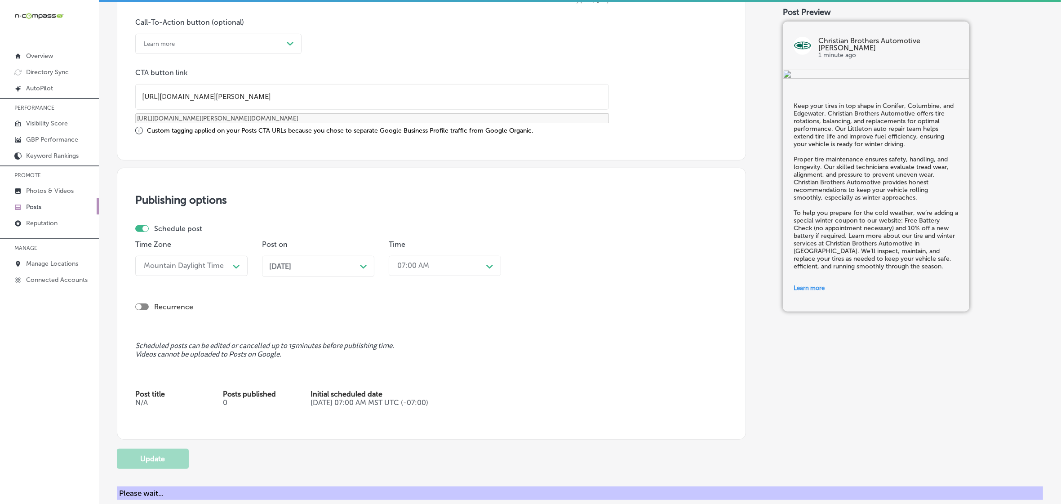
checkbox input "true"
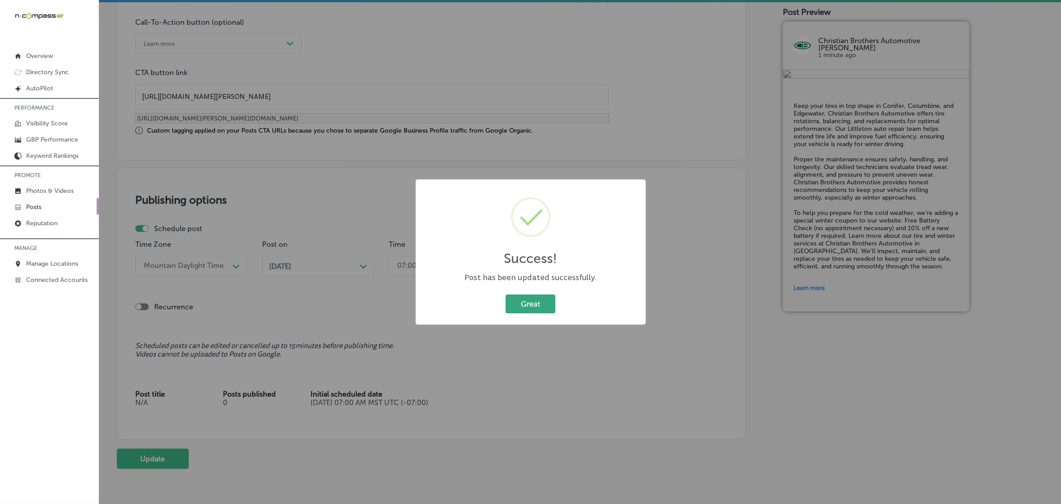
drag, startPoint x: 533, startPoint y: 302, endPoint x: 532, endPoint y: 307, distance: 5.7
click at [533, 304] on button "Great" at bounding box center [531, 303] width 50 height 18
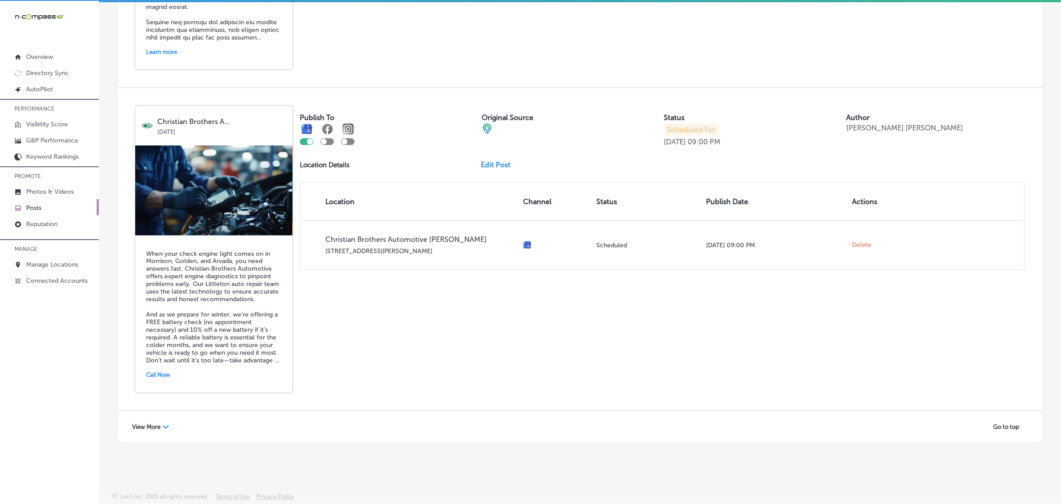
scroll to position [2, 0]
click at [142, 431] on div "View More Path Created with Sketch." at bounding box center [150, 426] width 49 height 14
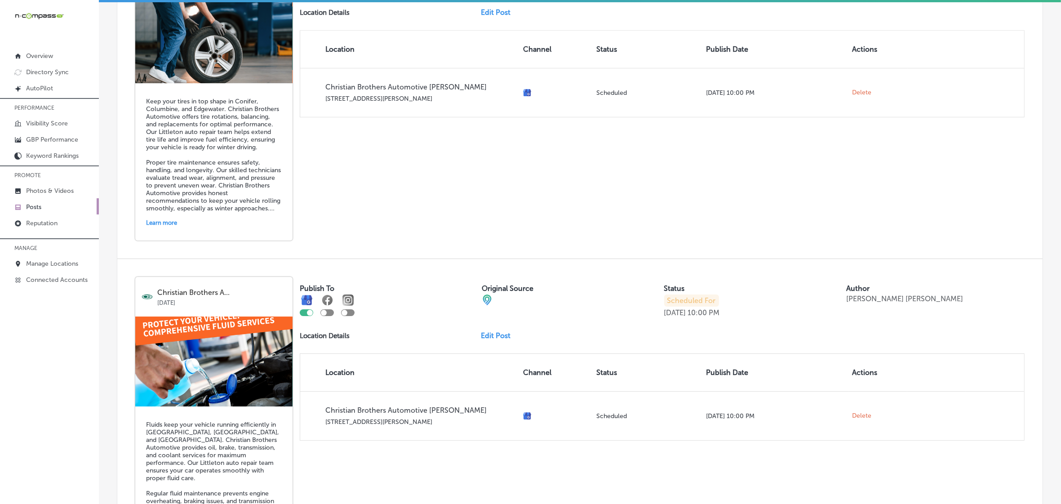
scroll to position [3747, 0]
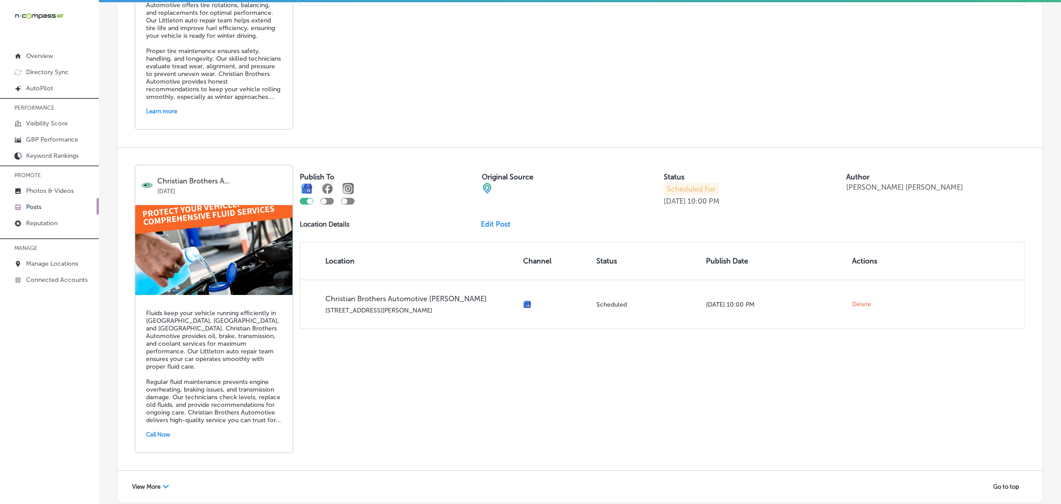
click at [493, 228] on link "Edit Post" at bounding box center [499, 224] width 37 height 9
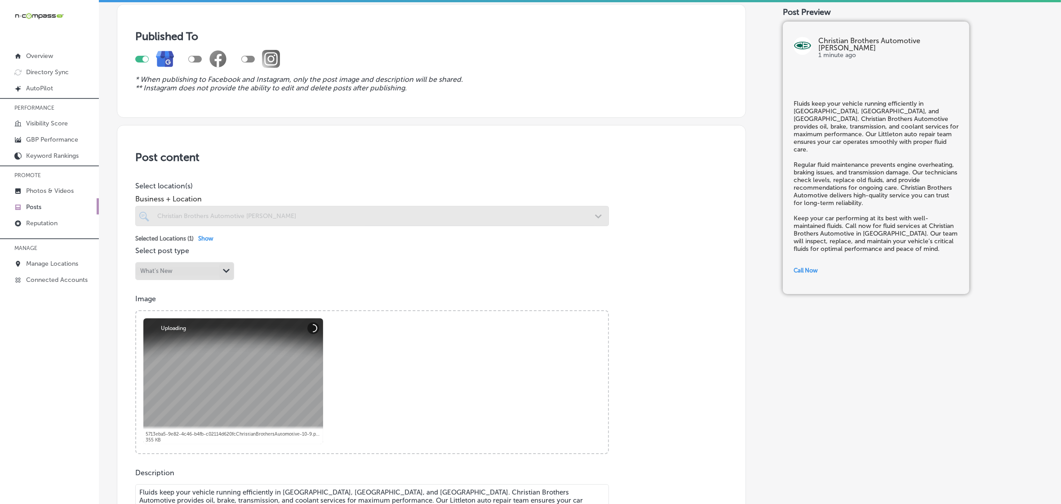
scroll to position [281, 0]
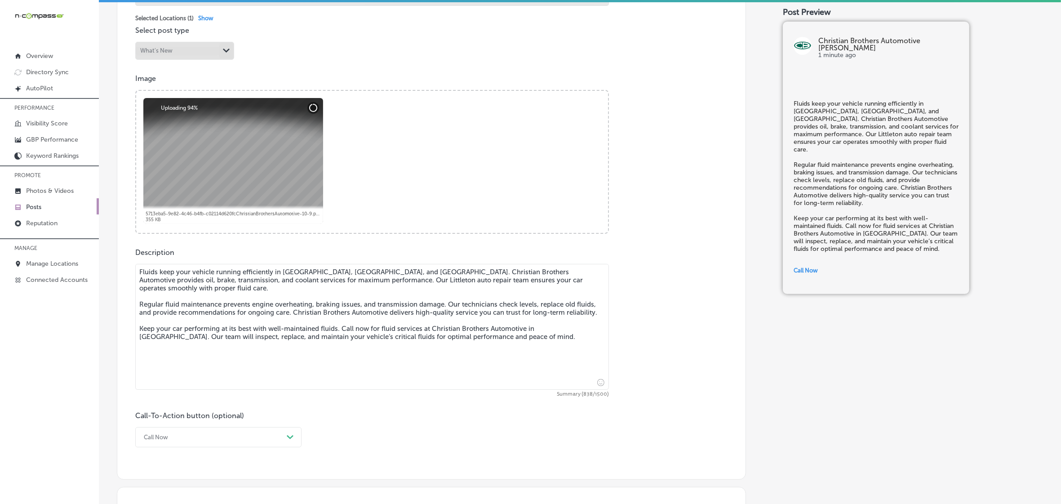
checkbox input "true"
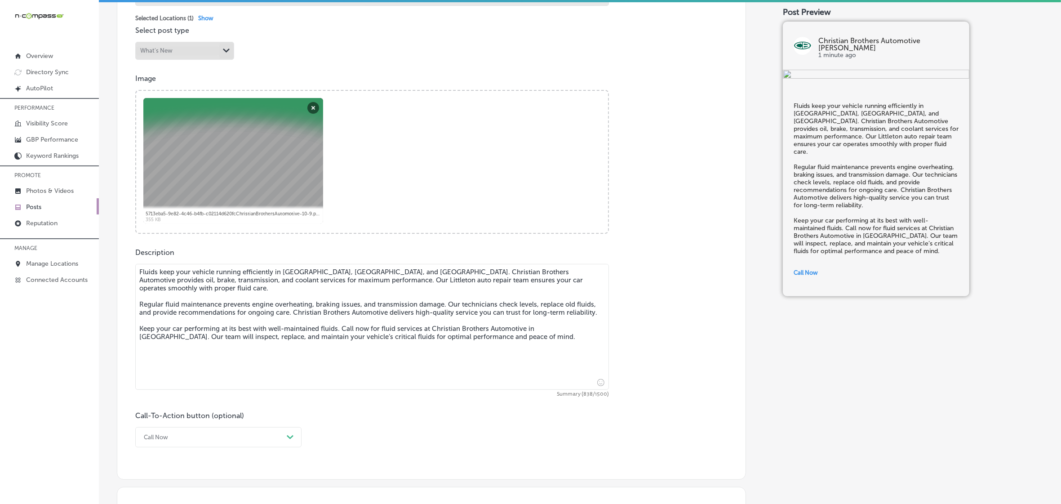
paste textarea "Winter Special: We’re offering a Free Battery Check (no appointment necessary) …"
type textarea "Fluids keep your vehicle running efficiently in Lakewood, Morrison, and Columbi…"
checkbox input "true"
drag, startPoint x: 138, startPoint y: 273, endPoint x: 538, endPoint y: 367, distance: 411.4
type textarea "Fluids keep your vehicle running efficiently in Lakewood, Morrison, and Columbi…"
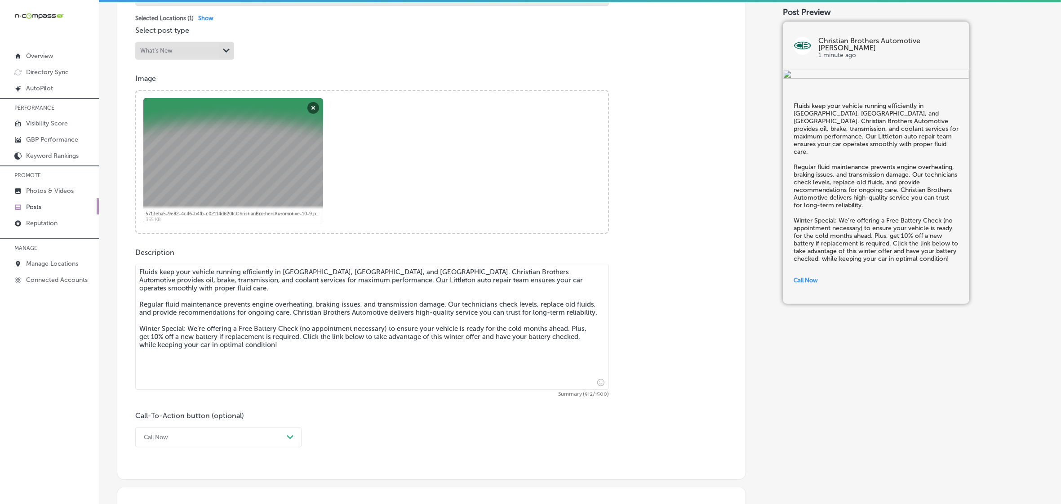
click at [401, 439] on div "Call-To-Action button (optional) Call Now Path Created with Sketch." at bounding box center [431, 429] width 592 height 36
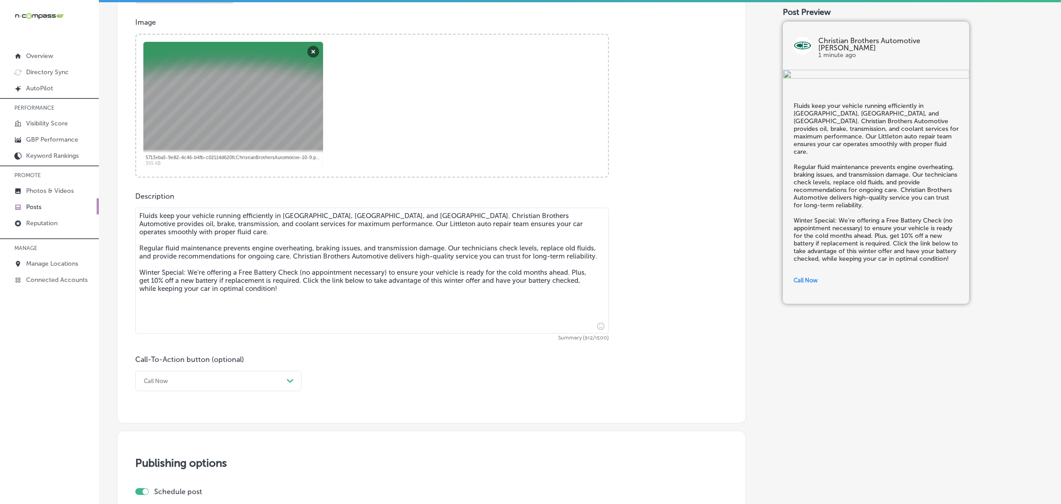
click at [214, 388] on div "Call Now Path Created with Sketch." at bounding box center [218, 381] width 166 height 20
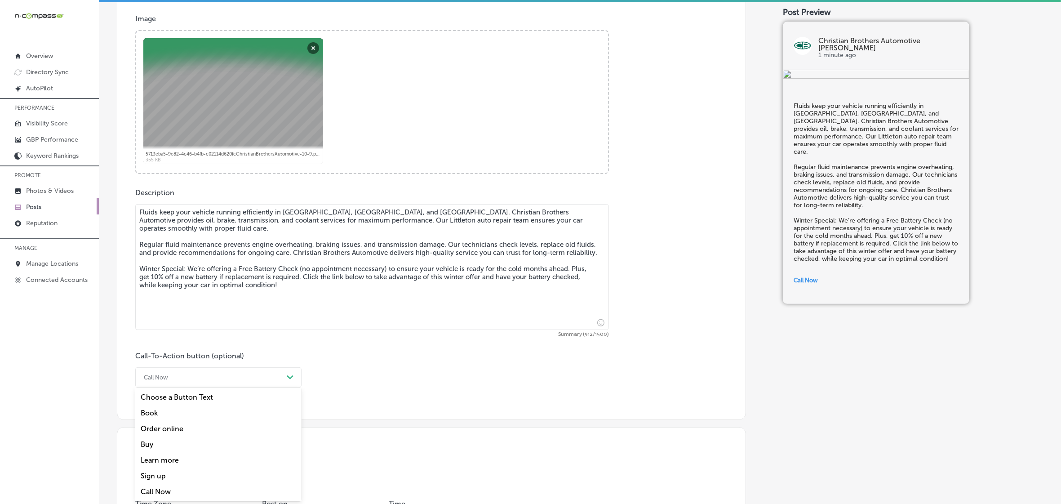
click at [172, 458] on div "Learn more" at bounding box center [218, 460] width 166 height 16
drag, startPoint x: 179, startPoint y: 446, endPoint x: 183, endPoint y: 439, distance: 8.1
click at [183, 439] on input "text" at bounding box center [372, 430] width 473 height 25
paste input "[URL][DOMAIN_NAME][PERSON_NAME]"
checkbox input "true"
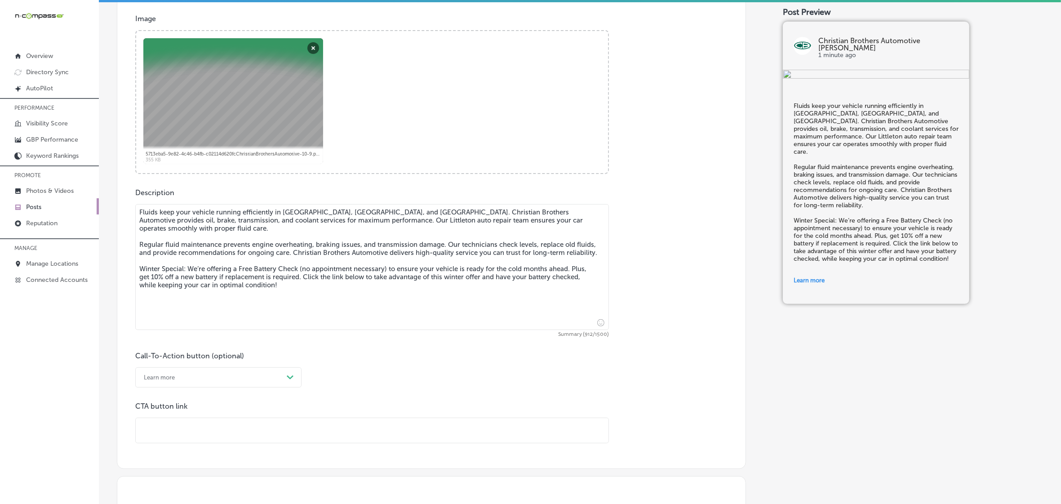
type input "[URL][DOMAIN_NAME][PERSON_NAME]"
checkbox input "true"
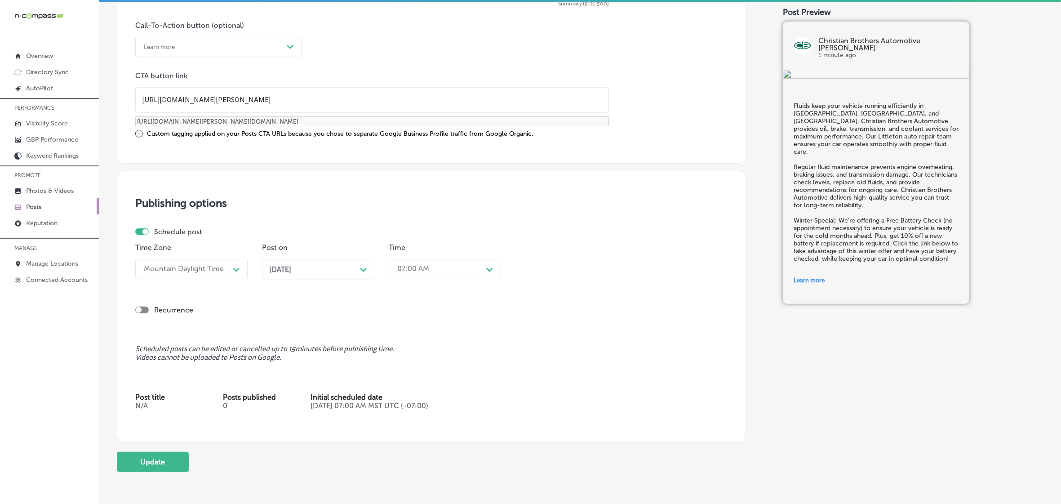
scroll to position [678, 0]
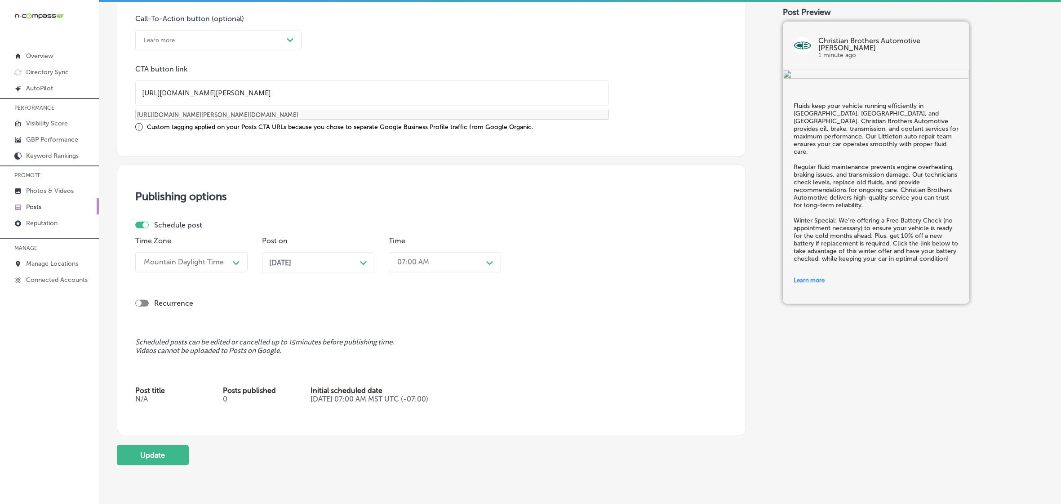
type input "[URL][DOMAIN_NAME][PERSON_NAME]"
click at [291, 265] on span "Dec 15, 2025" at bounding box center [280, 262] width 22 height 9
click at [365, 126] on th at bounding box center [361, 126] width 14 height 12
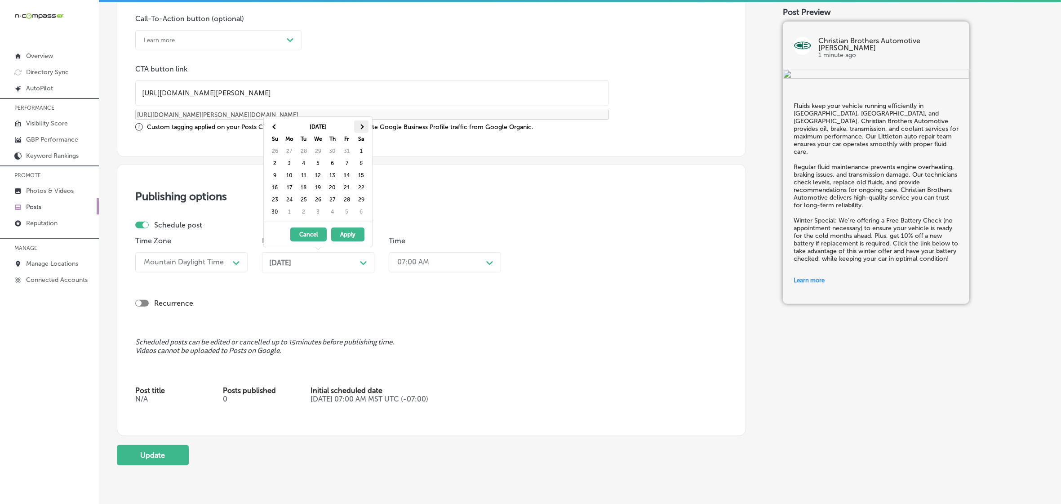
click at [357, 125] on th at bounding box center [361, 126] width 14 height 12
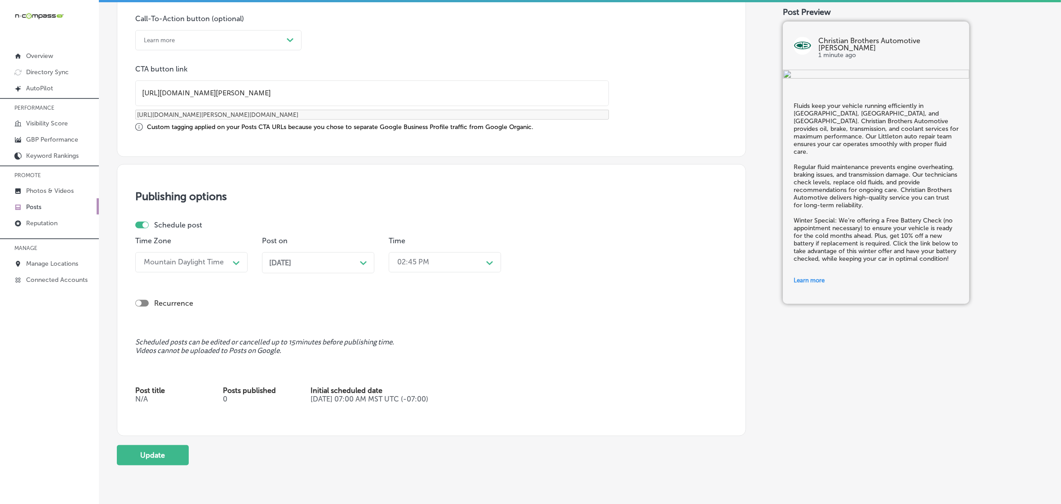
click at [426, 268] on div "02:45 PM" at bounding box center [438, 262] width 90 height 16
click at [410, 315] on div "6:45 AM" at bounding box center [445, 314] width 112 height 16
click at [418, 260] on div "06:45 AM" at bounding box center [413, 262] width 32 height 9
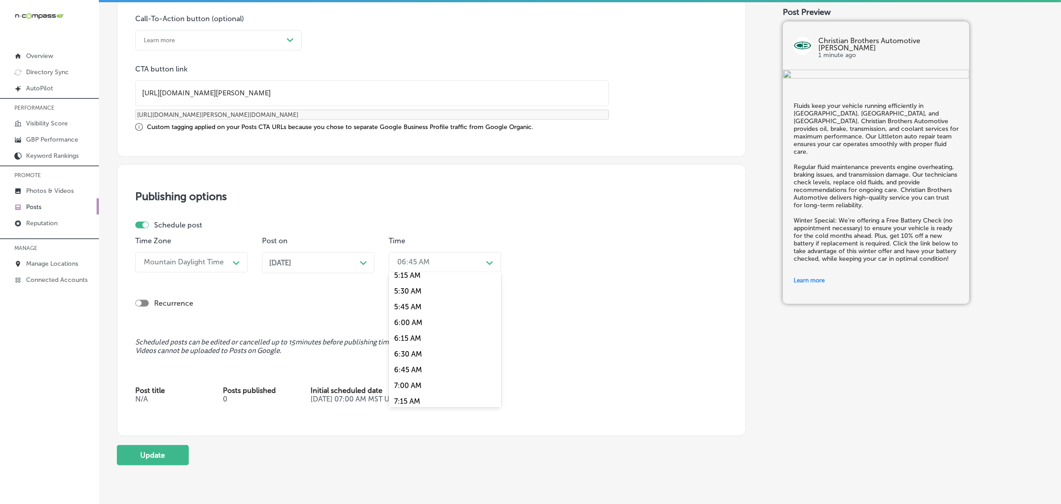
click at [414, 380] on div "7:00 AM" at bounding box center [445, 386] width 112 height 16
click at [151, 450] on button "Update" at bounding box center [153, 455] width 72 height 20
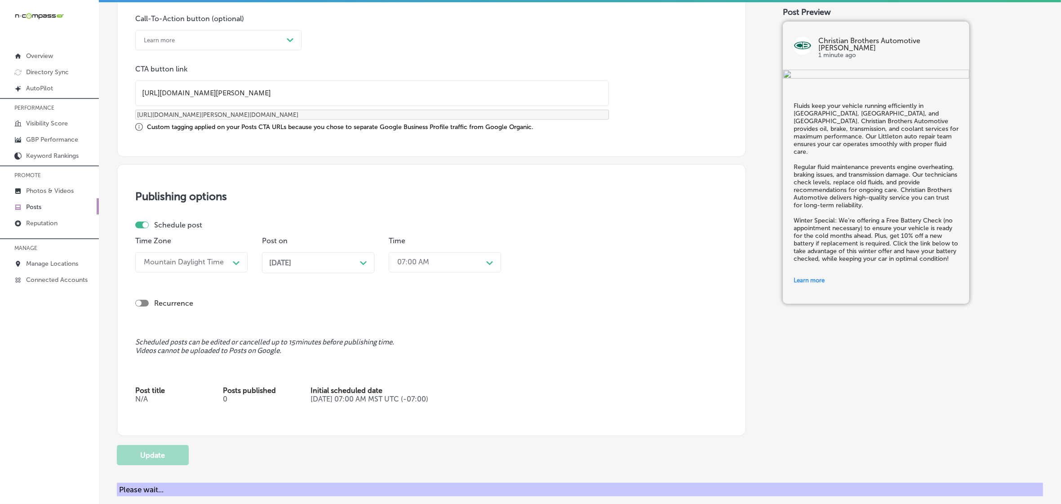
checkbox input "true"
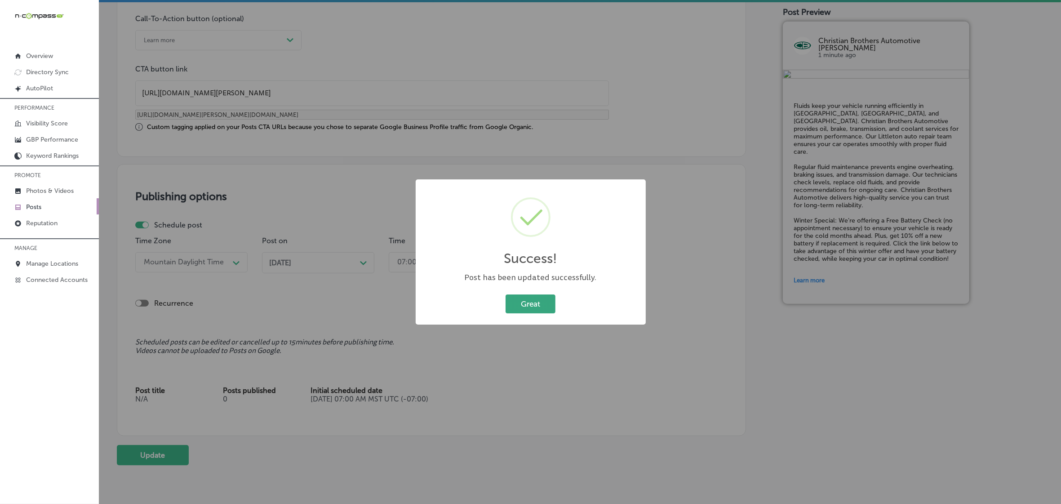
click at [542, 304] on button "Great" at bounding box center [531, 303] width 50 height 18
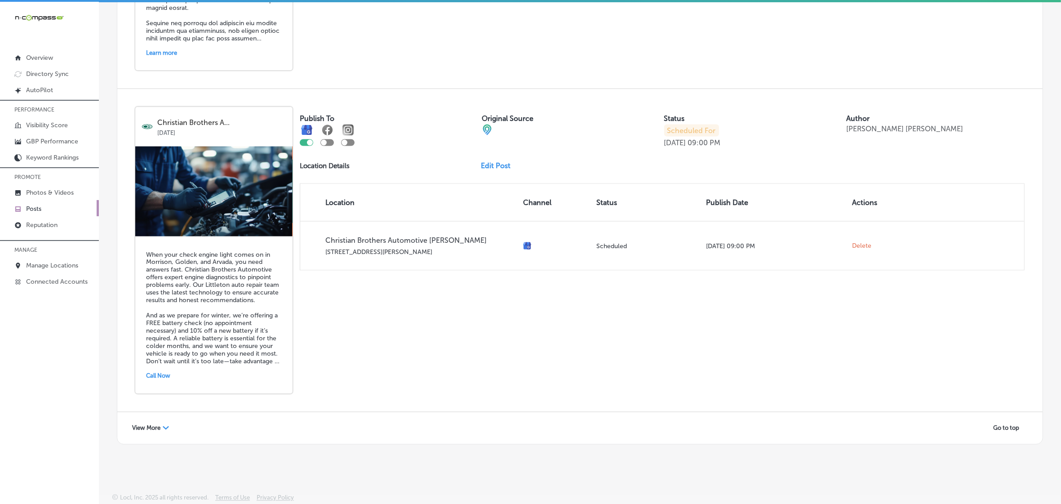
scroll to position [2, 0]
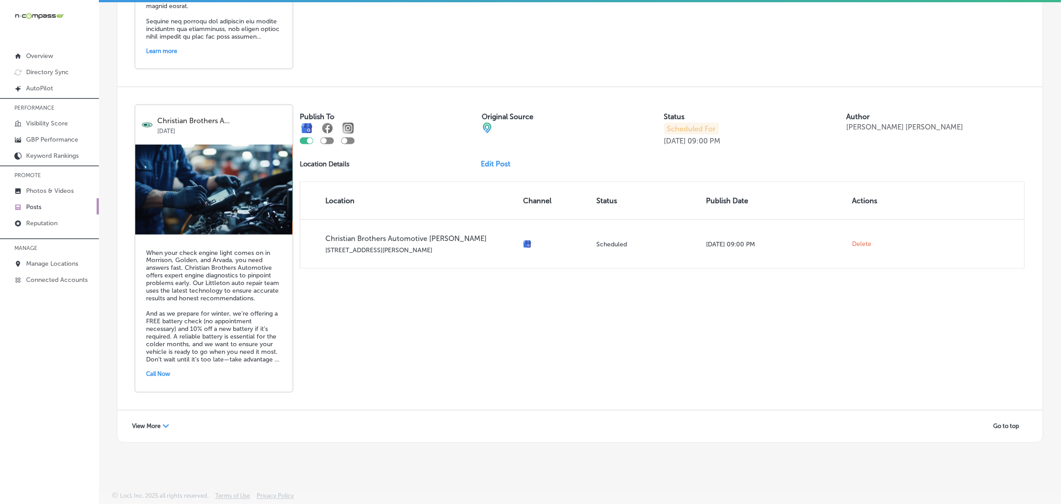
click at [166, 429] on div "View More Path Created with Sketch." at bounding box center [150, 426] width 49 height 14
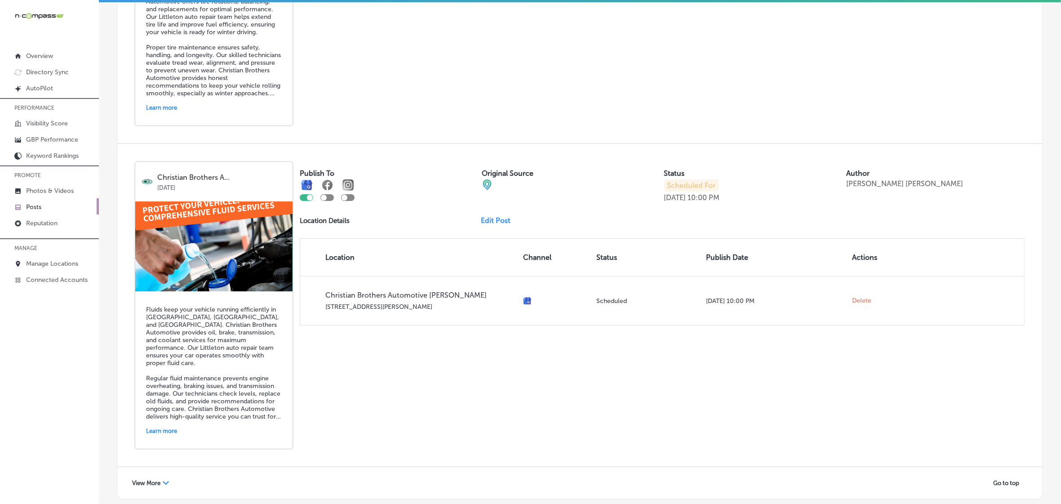
scroll to position [3857, 0]
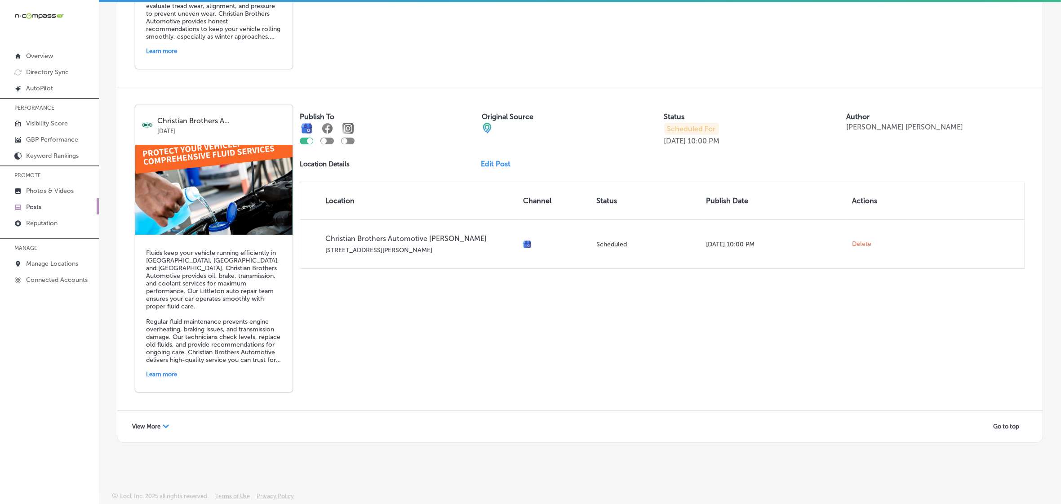
click at [138, 425] on span "View More" at bounding box center [146, 426] width 28 height 7
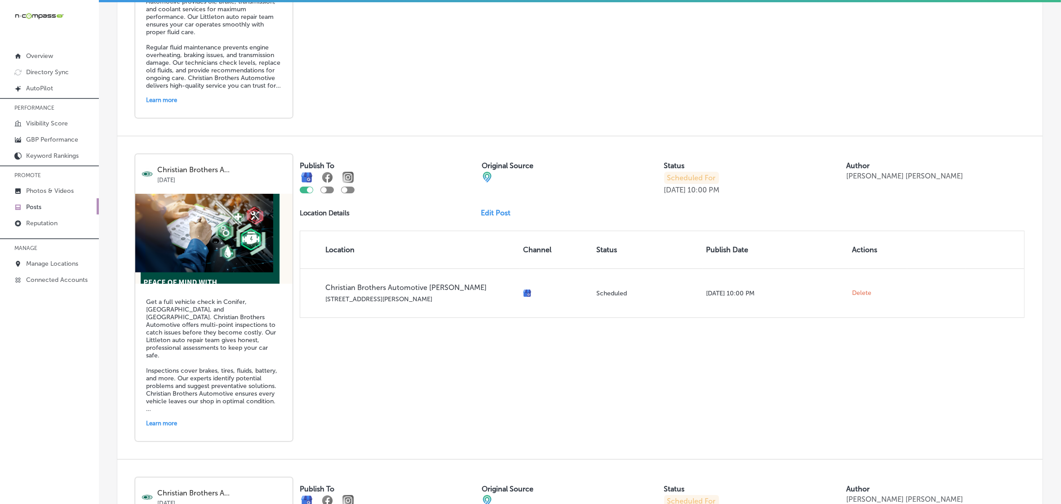
scroll to position [4081, 0]
click at [502, 218] on link "Edit Post" at bounding box center [499, 213] width 37 height 9
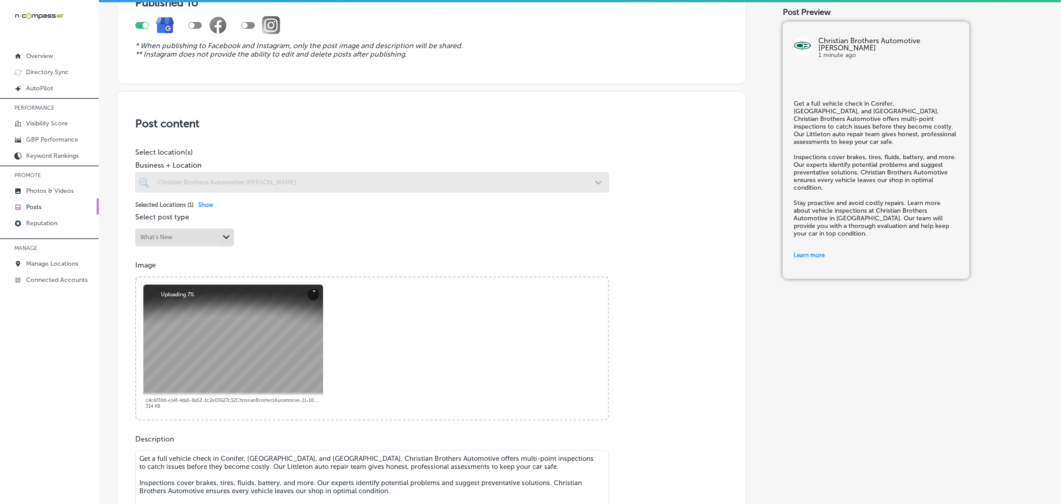
scroll to position [169, 0]
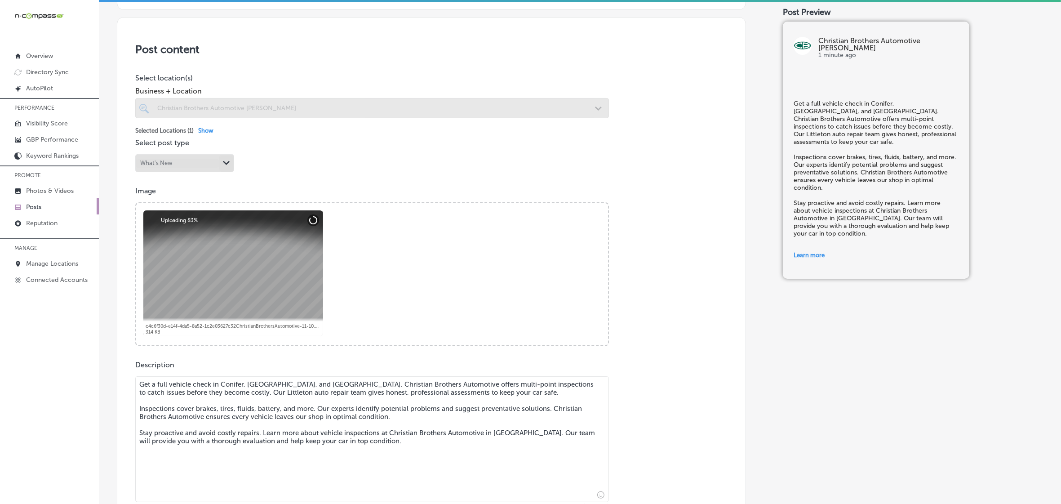
checkbox input "true"
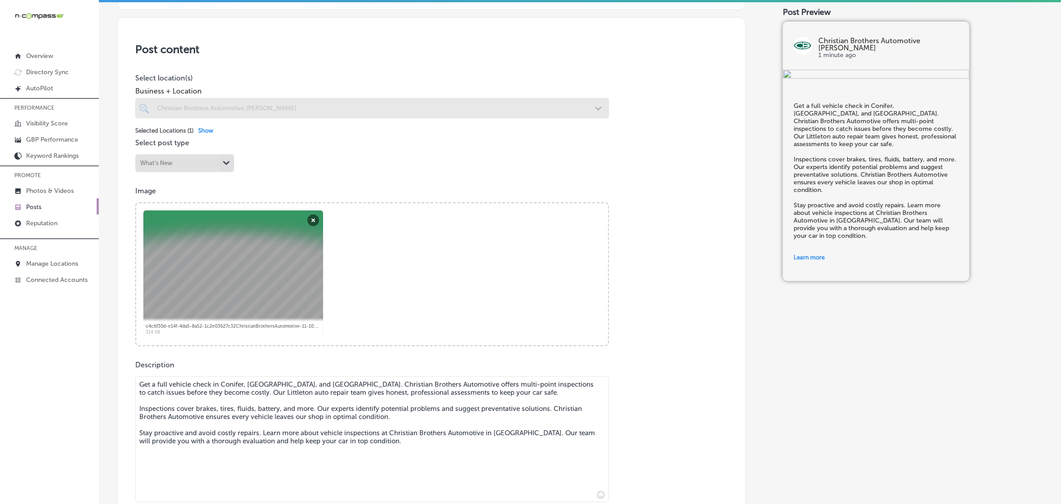
drag, startPoint x: 139, startPoint y: 383, endPoint x: 448, endPoint y: 476, distance: 322.5
click at [448, 476] on textarea "Get a full vehicle check in Conifer, Bow Mar, and Deer Creek Valley. Christian …" at bounding box center [372, 439] width 474 height 126
paste textarea "Christian Brothers Automotive offers multi-point inspections to catch issues be…"
type textarea "Christian Brothers Automotive offers multi-point inspections to catch issues be…"
checkbox input "true"
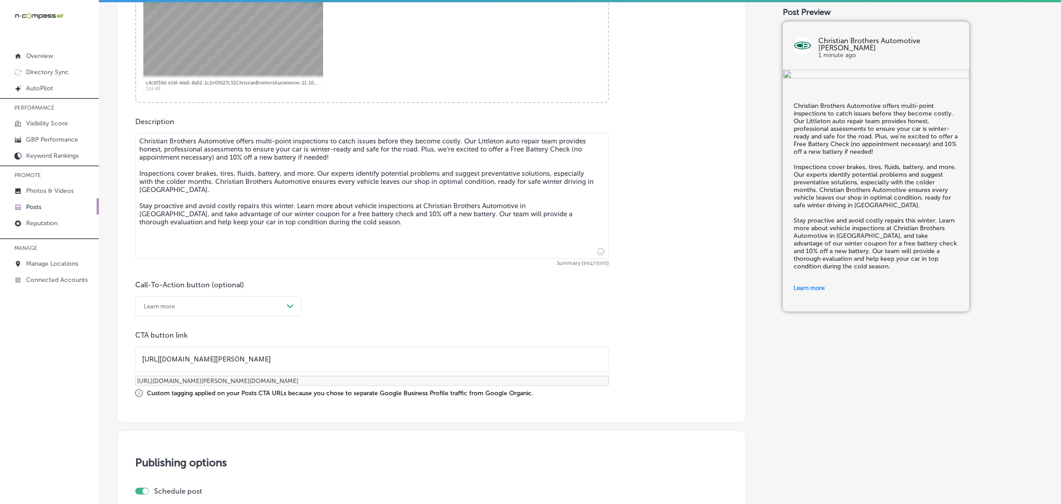
scroll to position [449, 0]
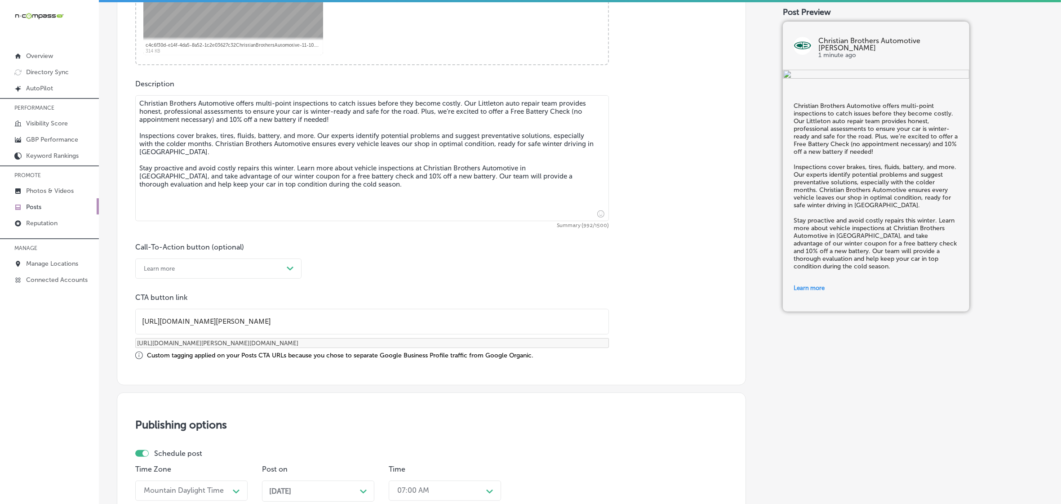
type textarea "Christian Brothers Automotive offers multi-point inspections to catch issues be…"
click at [265, 324] on input "https://www.cbac.com/ken-caryl/" at bounding box center [372, 321] width 473 height 25
click at [525, 382] on div "Post content Select location(s) Business + Location Christian Brothers Automoti…" at bounding box center [431, 60] width 629 height 649
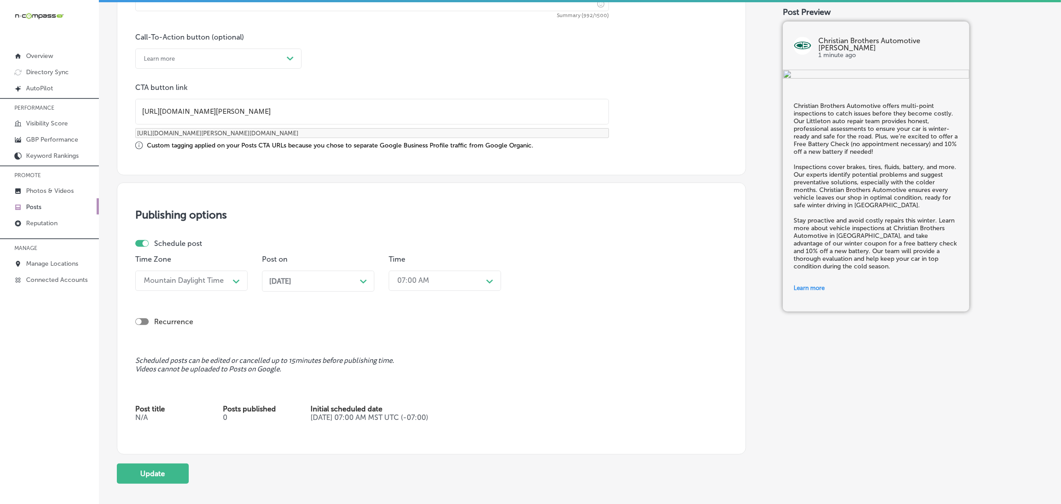
scroll to position [674, 0]
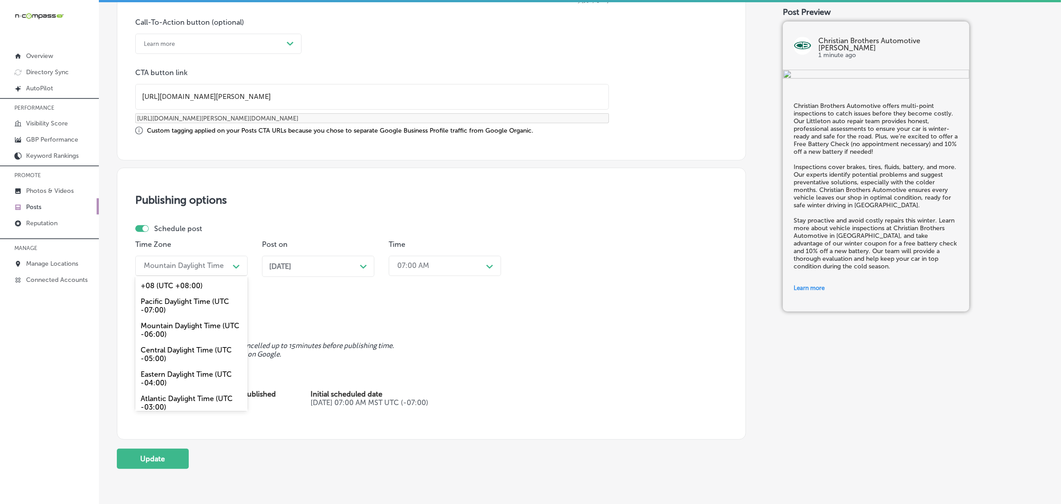
click at [239, 268] on icon "Path Created with Sketch." at bounding box center [236, 267] width 7 height 4
click at [239, 267] on icon "Path Created with Sketch." at bounding box center [236, 267] width 7 height 4
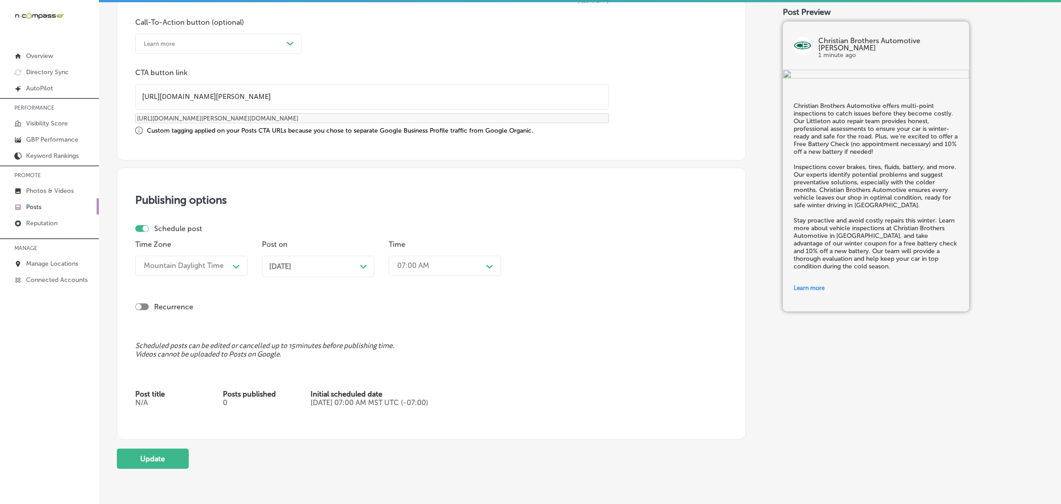
click at [359, 270] on div "Dec 22, 2025 Path Created with Sketch." at bounding box center [318, 266] width 98 height 9
click at [364, 130] on th at bounding box center [361, 130] width 14 height 12
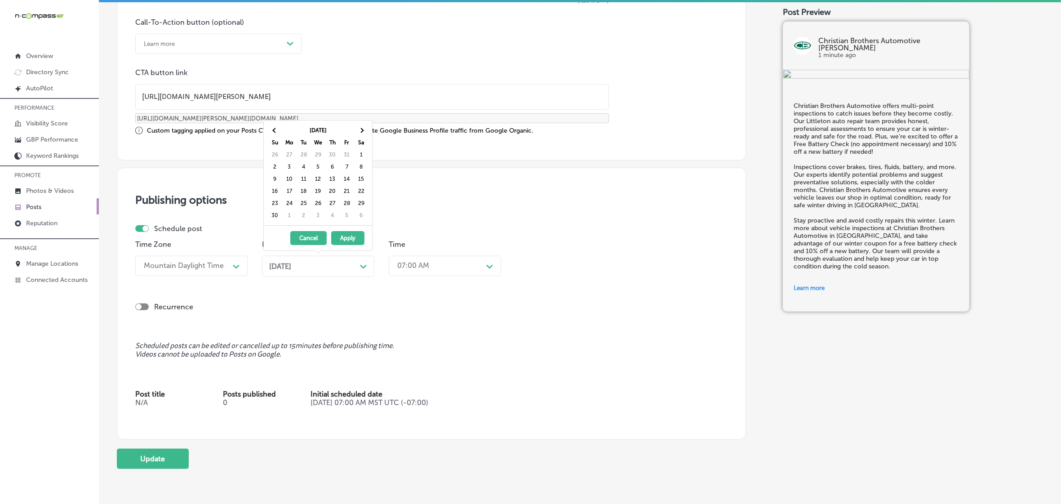
click at [364, 130] on th at bounding box center [361, 130] width 14 height 12
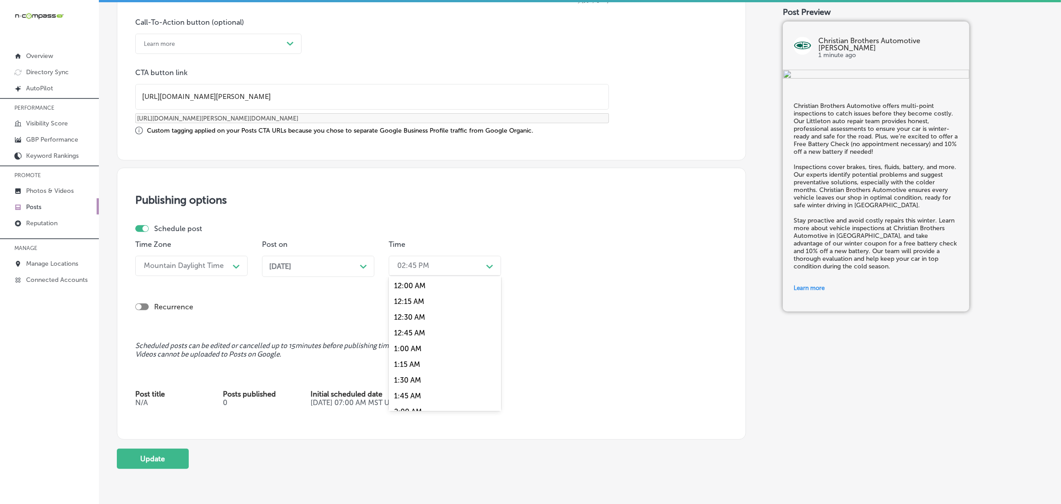
click at [432, 265] on div "02:45 PM" at bounding box center [438, 266] width 90 height 16
click at [417, 381] on div "7:00 AM" at bounding box center [445, 389] width 112 height 16
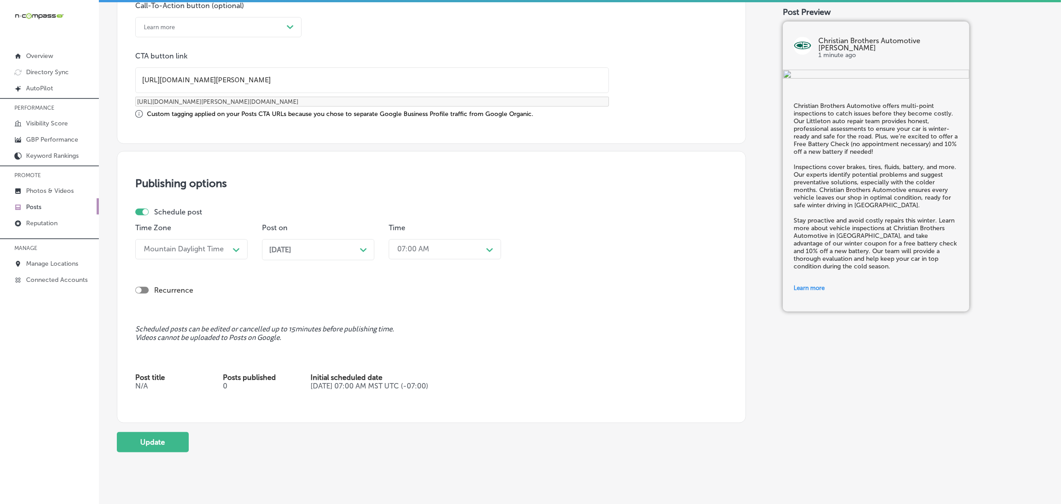
scroll to position [717, 0]
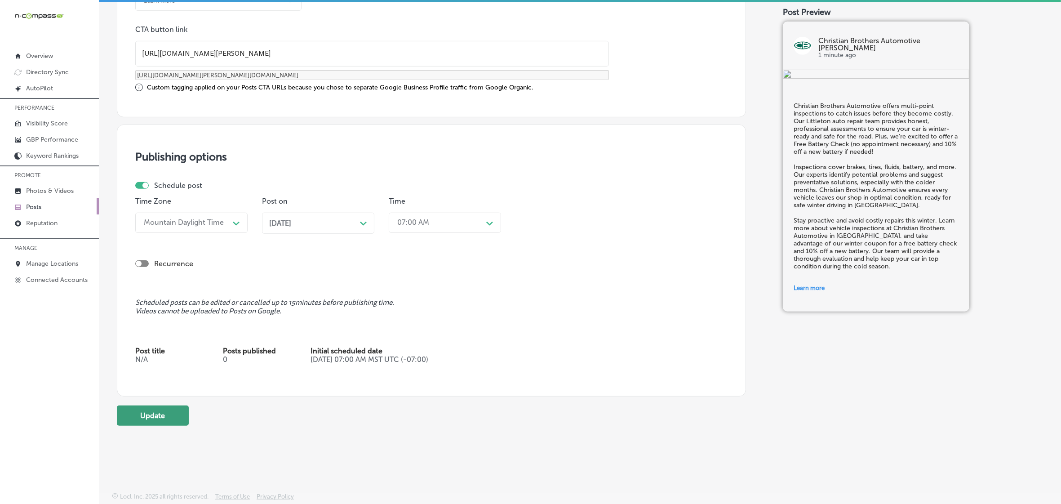
click at [142, 414] on button "Update" at bounding box center [153, 415] width 72 height 20
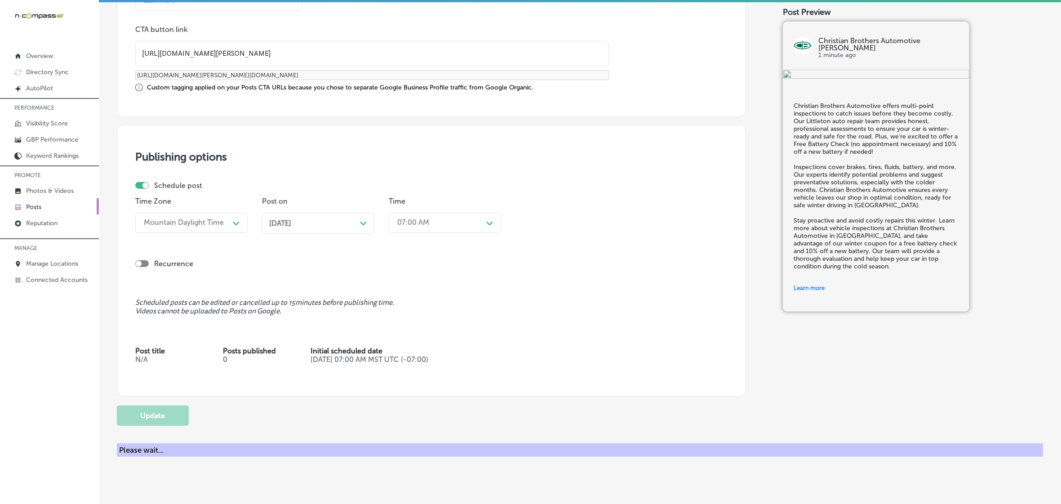
checkbox input "true"
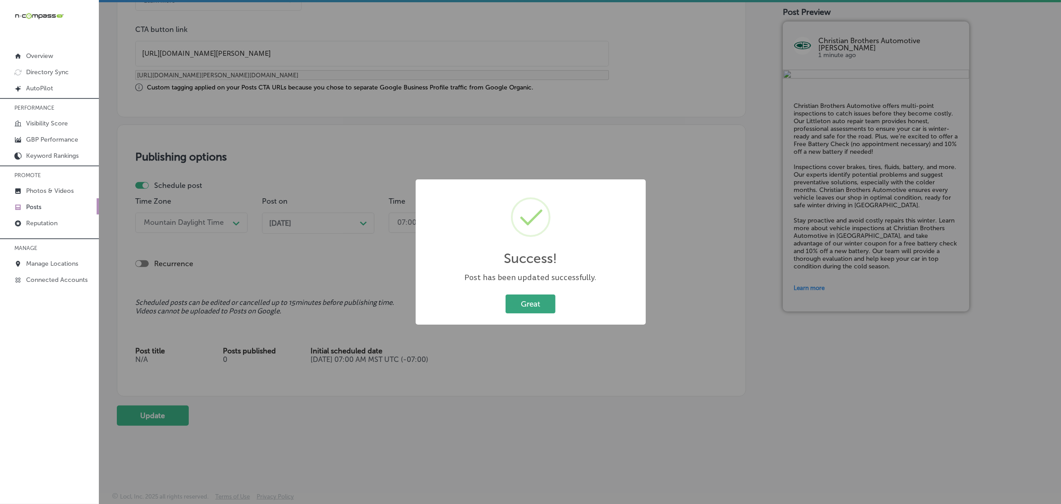
click at [539, 305] on button "Great" at bounding box center [531, 303] width 50 height 18
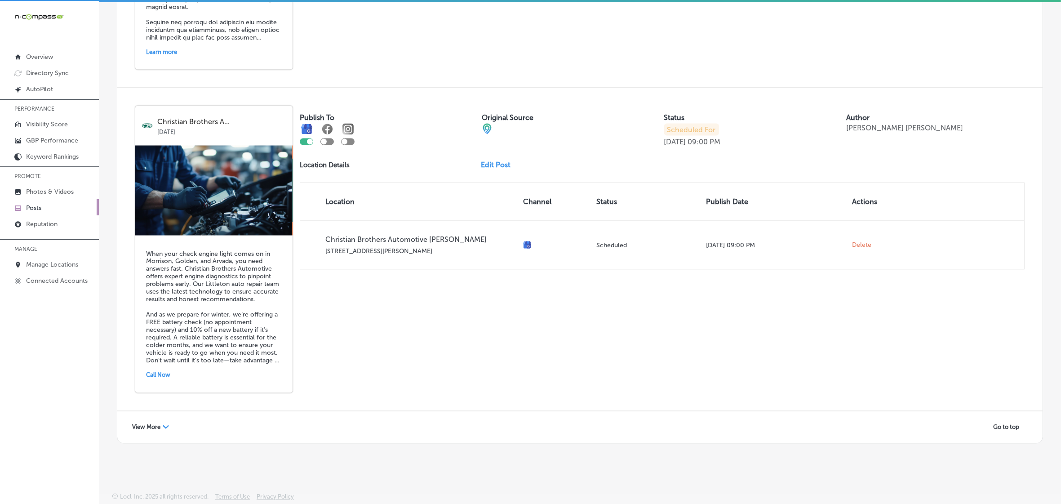
scroll to position [2, 0]
click at [158, 423] on span "View More" at bounding box center [146, 426] width 28 height 7
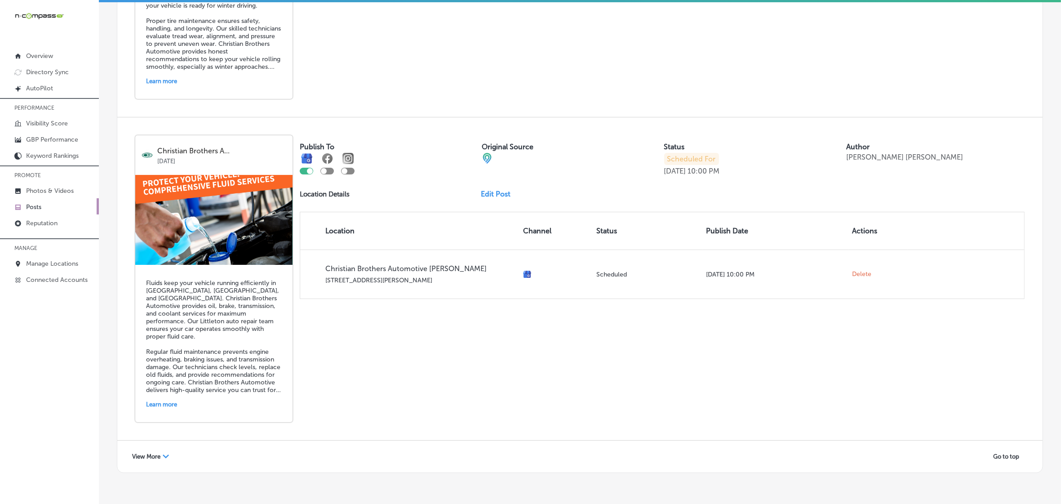
scroll to position [3857, 0]
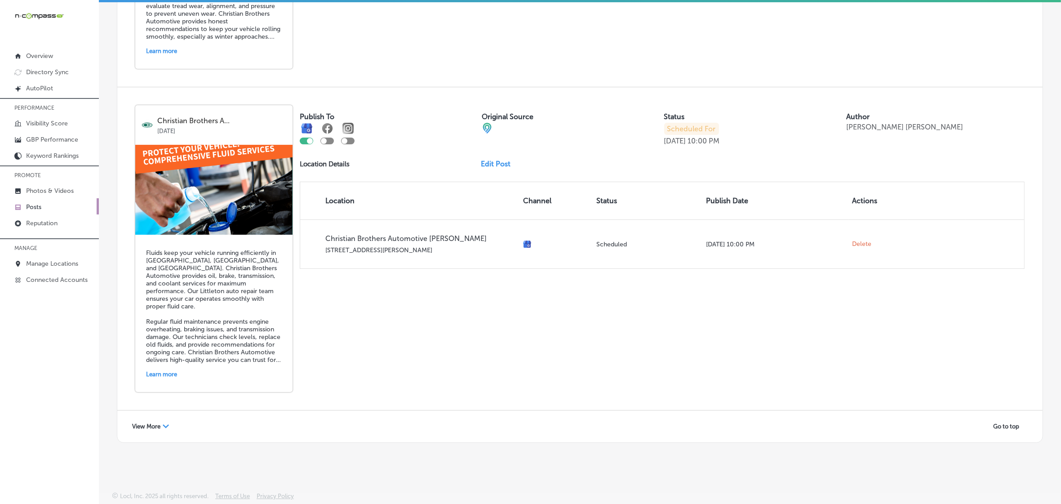
click at [165, 425] on polygon at bounding box center [166, 426] width 6 height 4
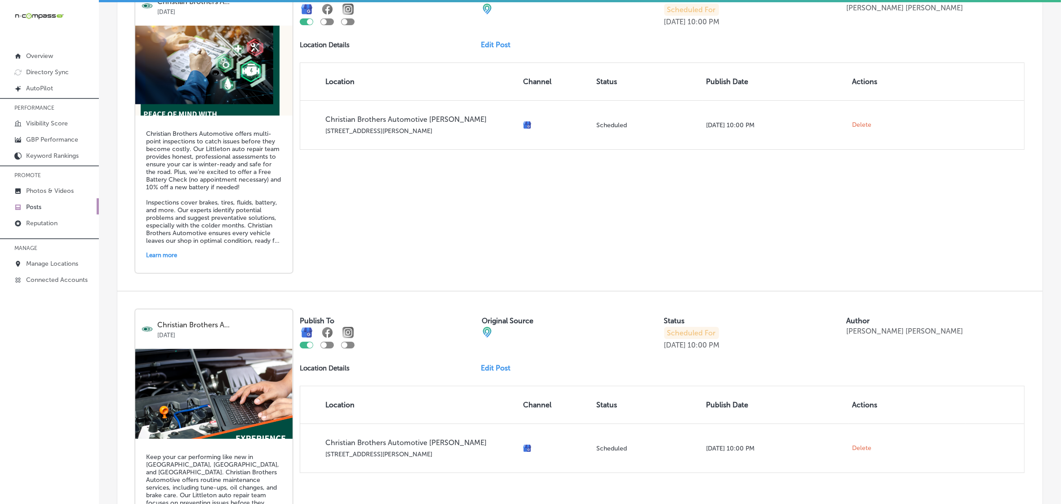
scroll to position [4475, 0]
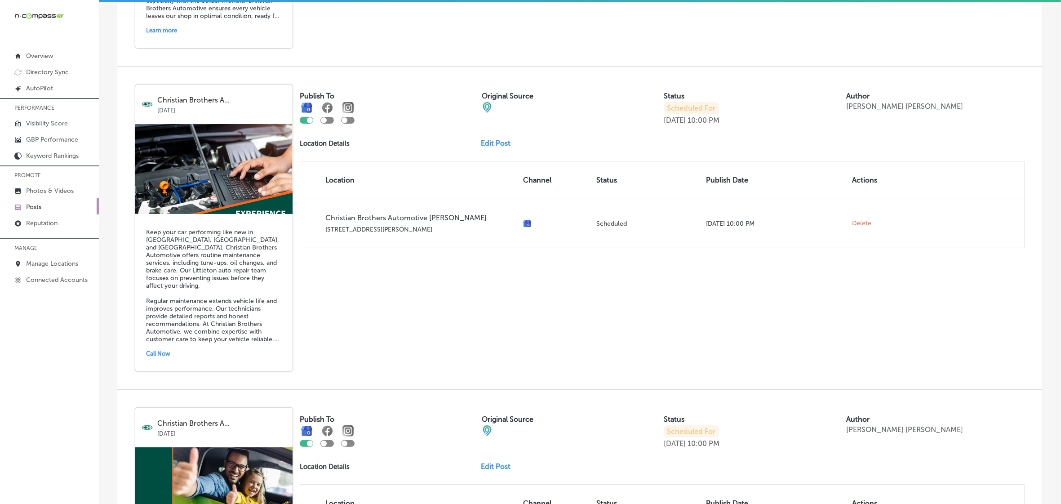
click at [503, 189] on div "Publish To Original Source Status Scheduled For Dec 29, 2025 10:00 PM Author Ma…" at bounding box center [662, 166] width 725 height 164
click at [502, 147] on link "Edit Post" at bounding box center [499, 143] width 37 height 9
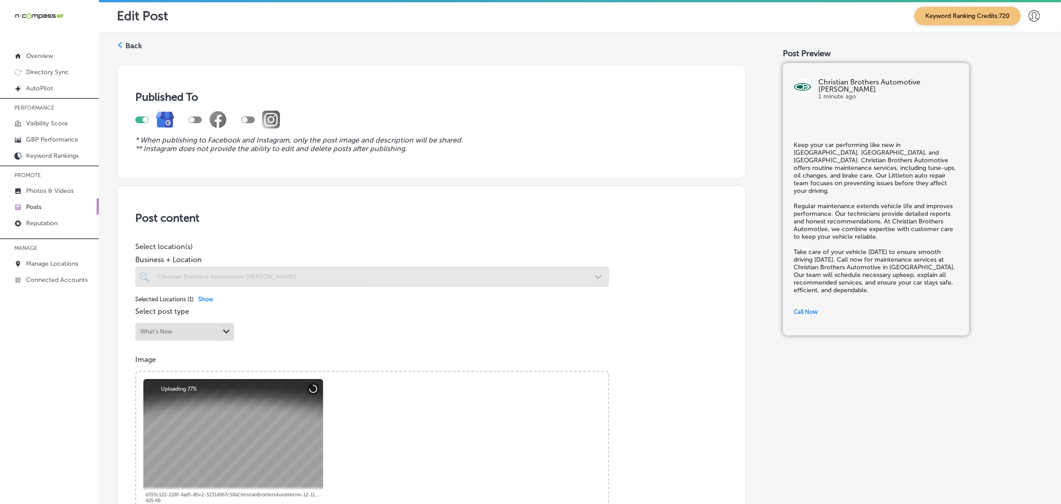
checkbox input "true"
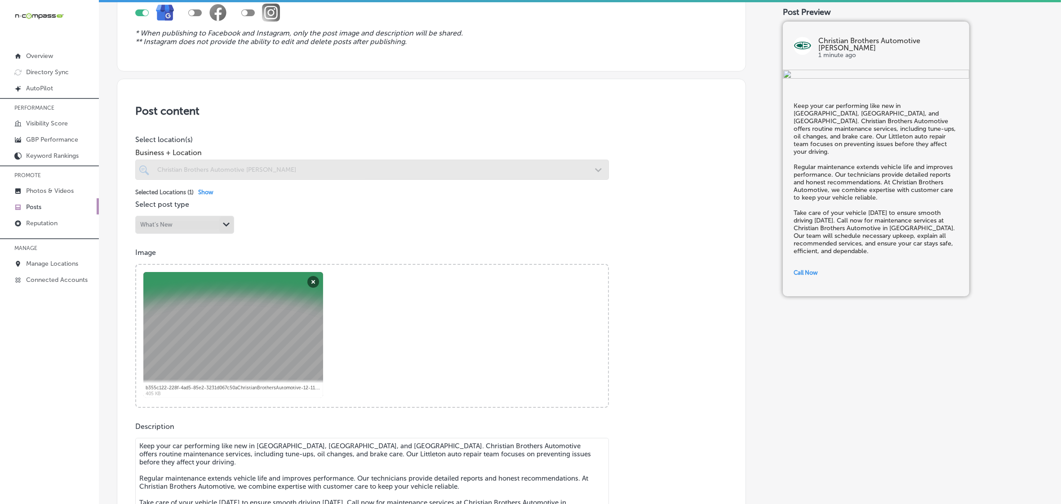
scroll to position [281, 0]
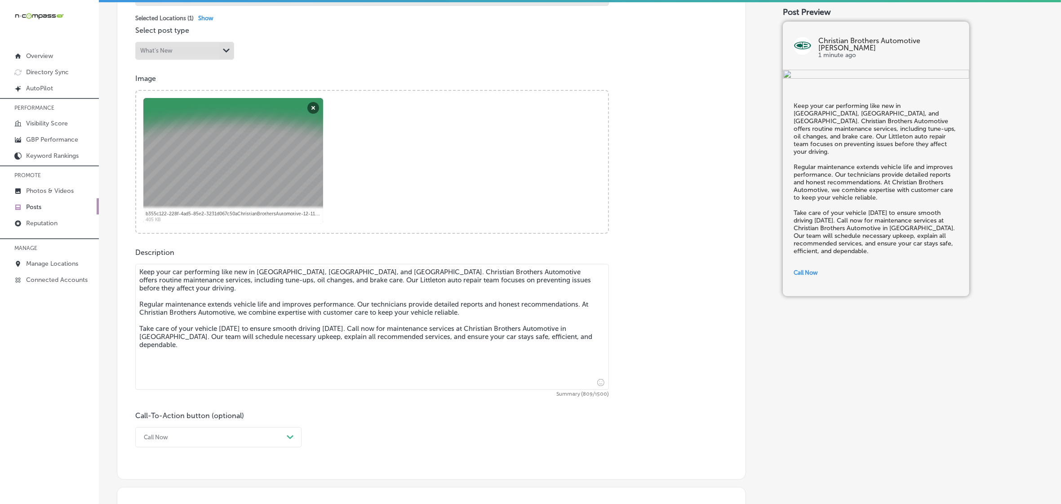
drag, startPoint x: 138, startPoint y: 273, endPoint x: 674, endPoint y: 385, distance: 547.4
click at [674, 385] on div "Description Keep your car performing like new in Southglenn, Wheat Ridge, and I…" at bounding box center [431, 347] width 592 height 199
paste textarea "This winter, we’re offering a FREE Battery Check (no appointment necessary) to …"
type textarea "Keep your car performing like new in Southglenn, Wheat Ridge, and Idledale. Chr…"
checkbox input "true"
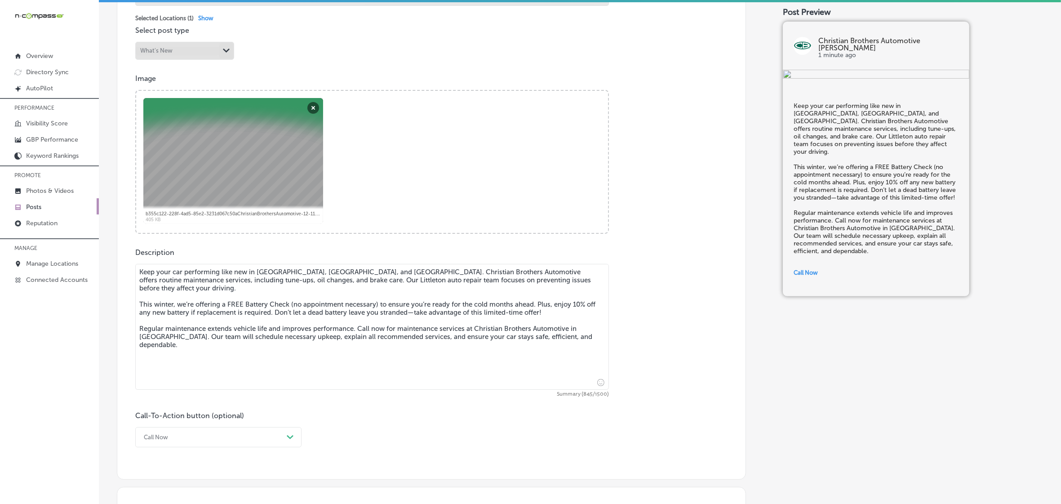
type textarea "Keep your car performing like new in Southglenn, Wheat Ridge, and Idledale. Chr…"
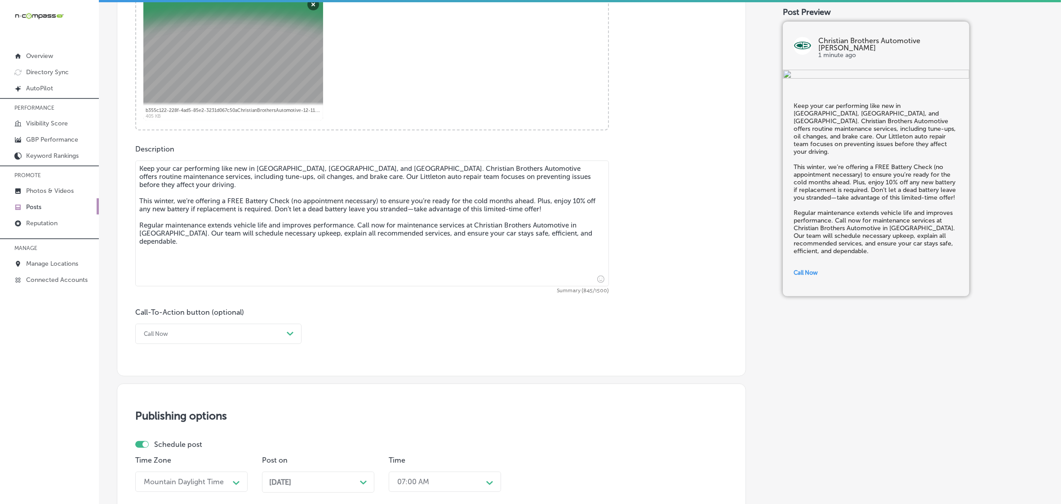
scroll to position [562, 0]
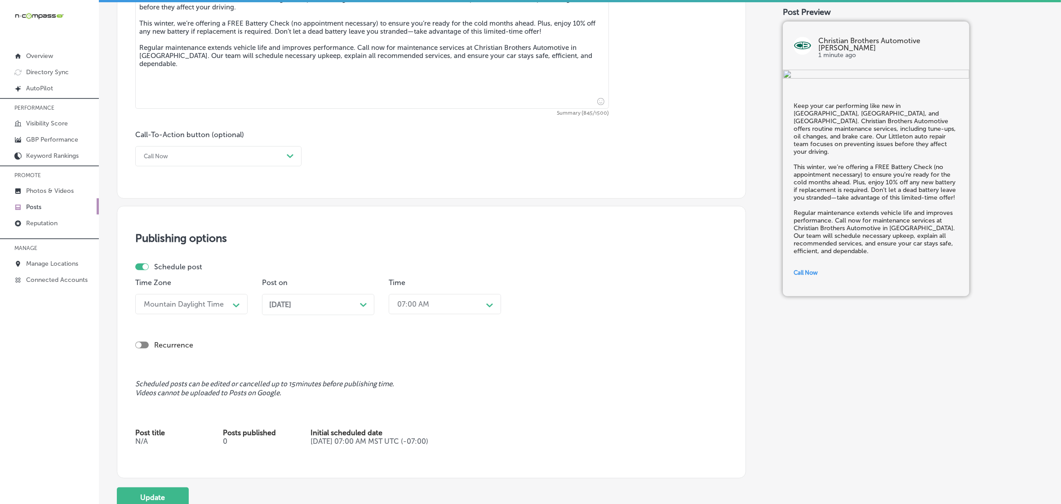
click at [331, 306] on div "Dec 29, 2025 Path Created with Sketch." at bounding box center [318, 304] width 98 height 9
click at [365, 167] on th at bounding box center [361, 169] width 14 height 12
click at [478, 299] on div "02:45 PM" at bounding box center [438, 304] width 90 height 16
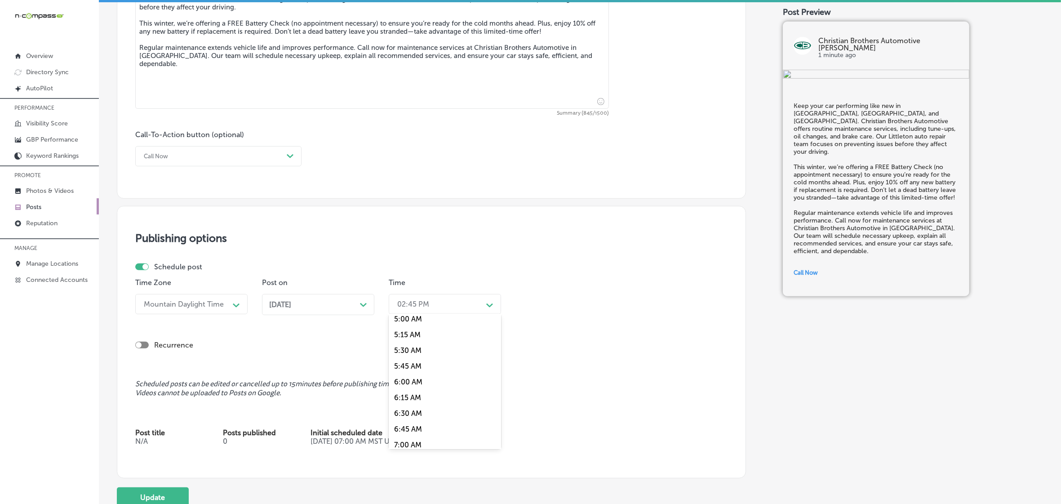
scroll to position [393, 0]
click at [410, 365] on div "7:00 AM" at bounding box center [445, 371] width 112 height 16
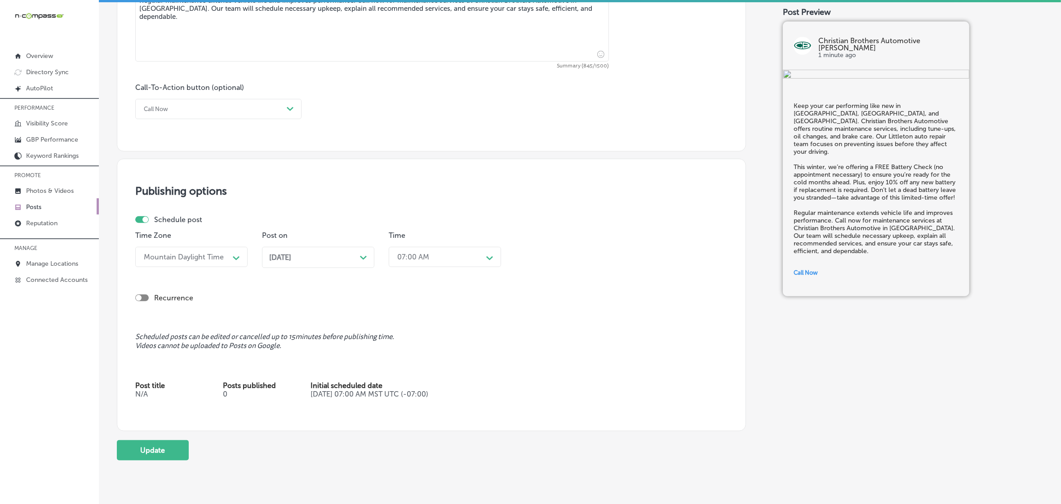
scroll to position [644, 0]
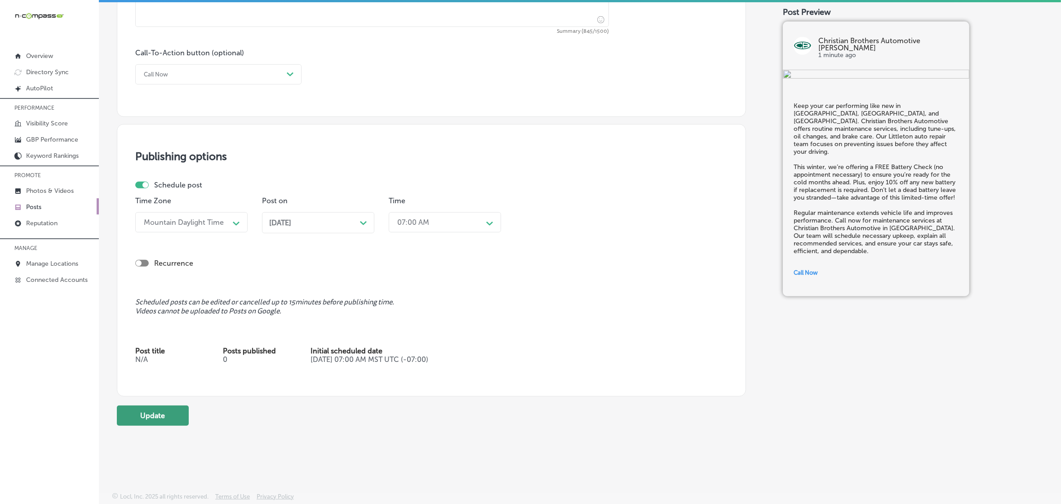
click at [163, 419] on button "Update" at bounding box center [153, 415] width 72 height 20
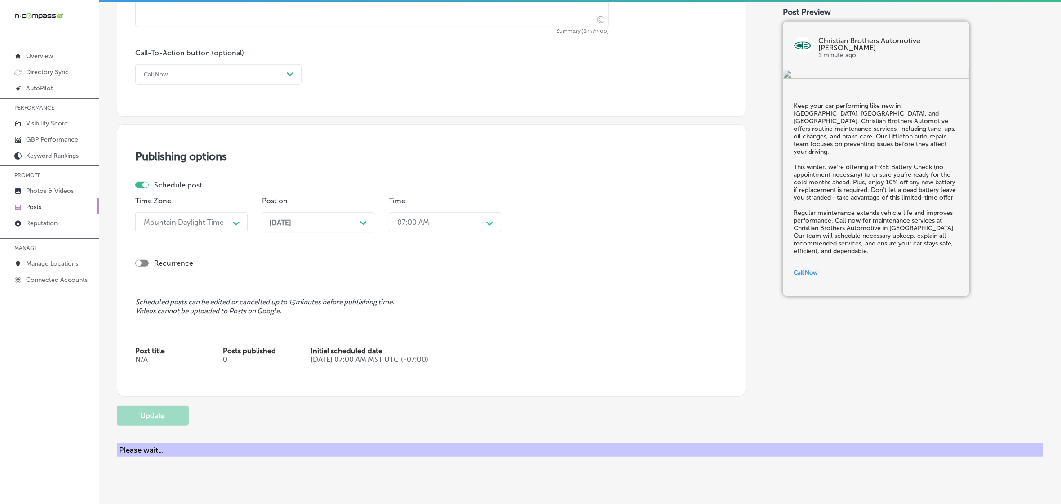
checkbox input "true"
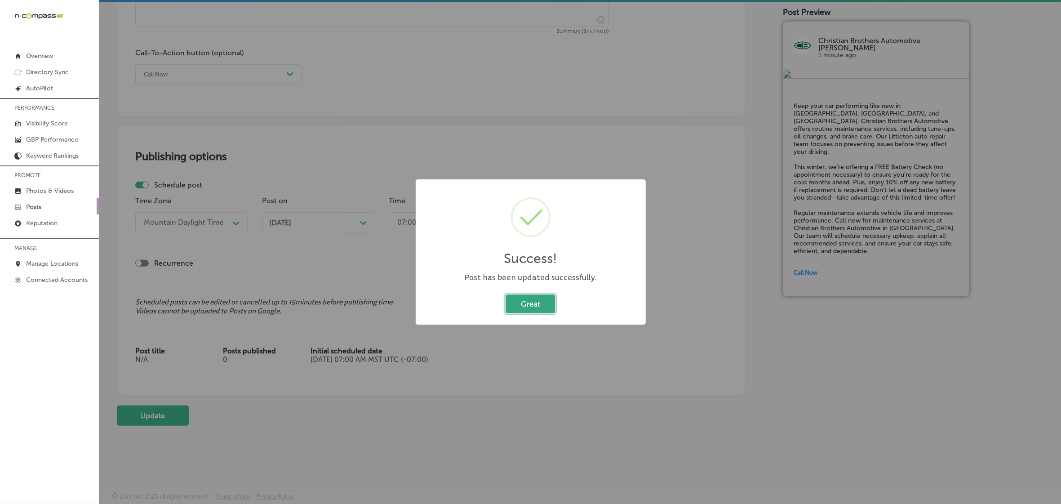
click at [543, 306] on button "Great" at bounding box center [531, 303] width 50 height 18
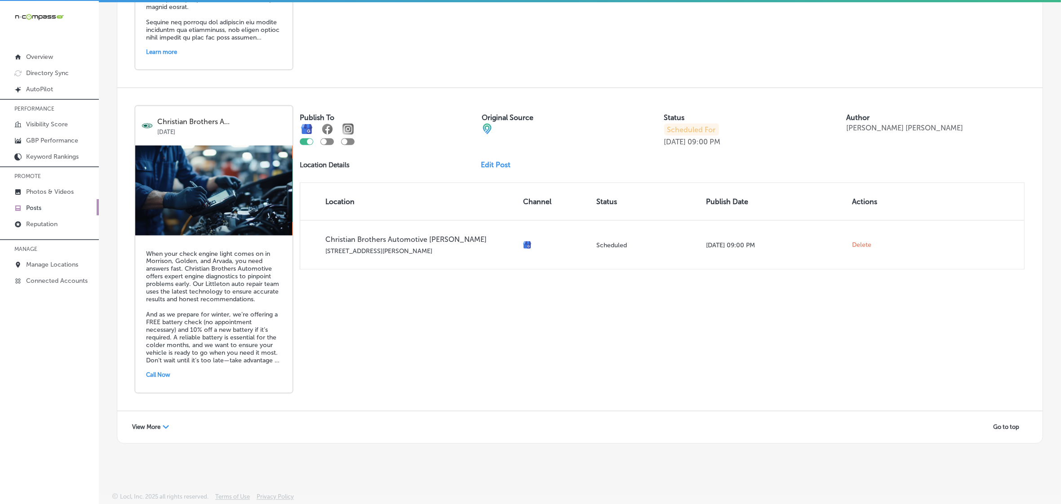
scroll to position [2, 0]
click at [146, 425] on span "View More" at bounding box center [146, 426] width 28 height 7
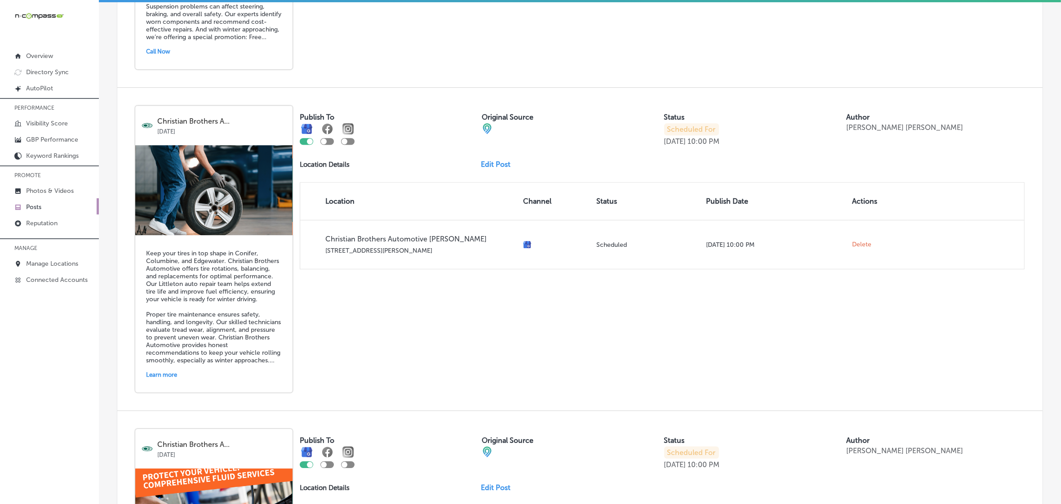
scroll to position [3857, 0]
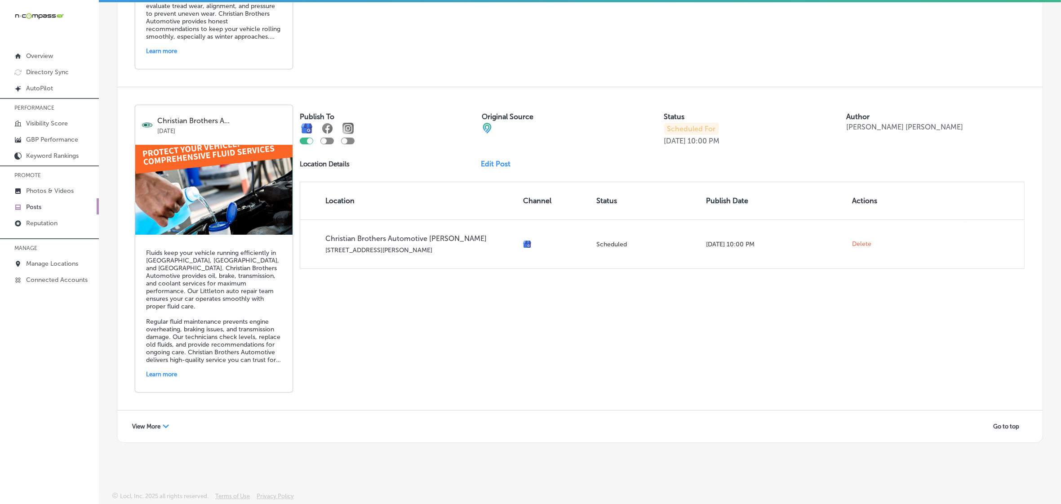
click at [155, 423] on span "View More" at bounding box center [146, 426] width 28 height 7
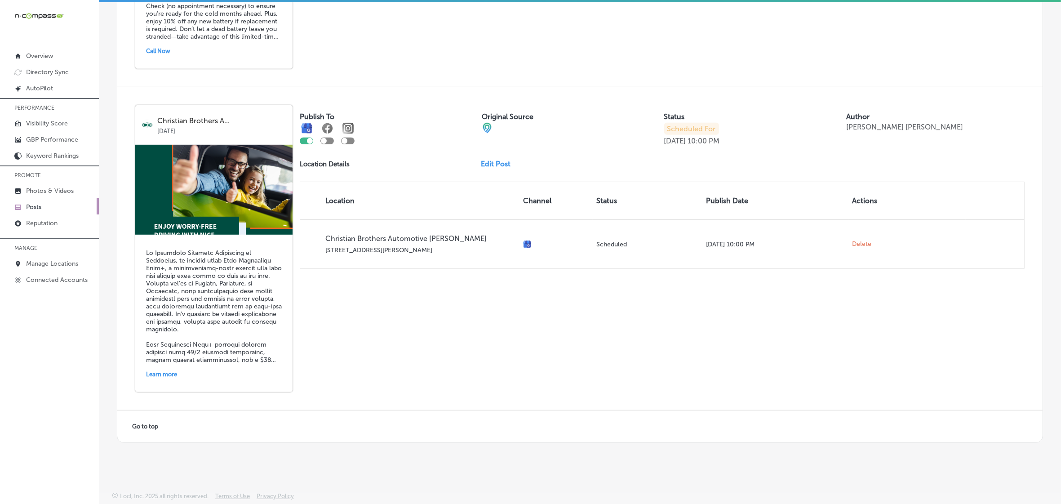
scroll to position [4838, 0]
click at [494, 160] on link "Edit Post" at bounding box center [499, 164] width 37 height 9
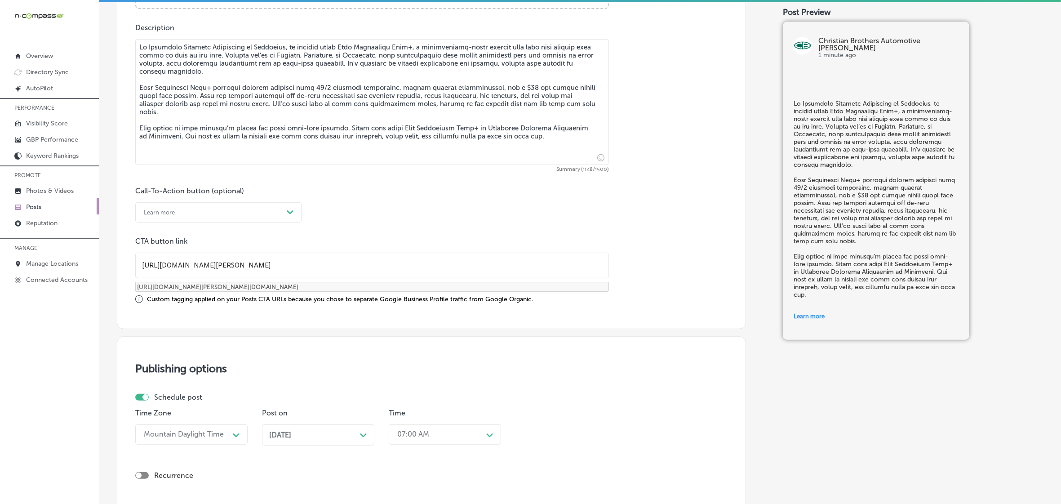
scroll to position [618, 0]
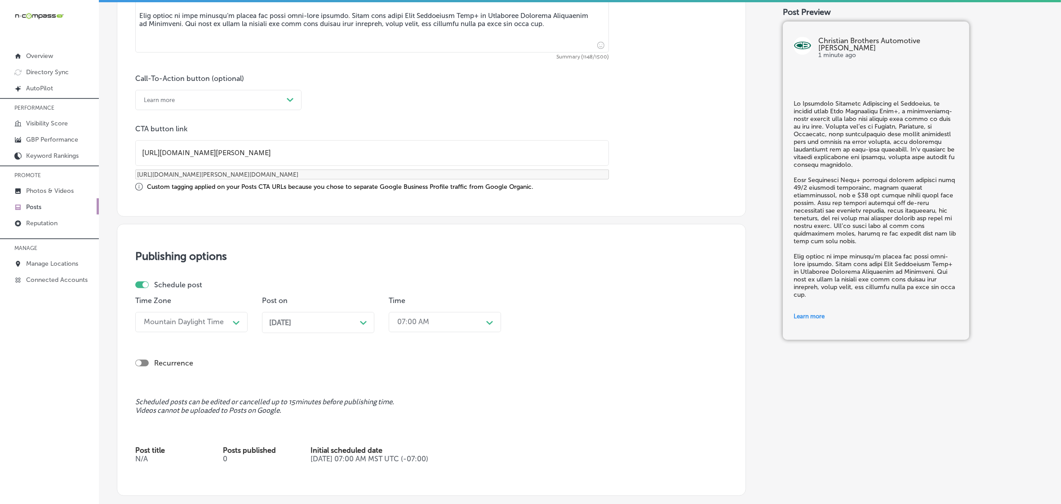
click at [365, 322] on polygon at bounding box center [363, 323] width 7 height 4
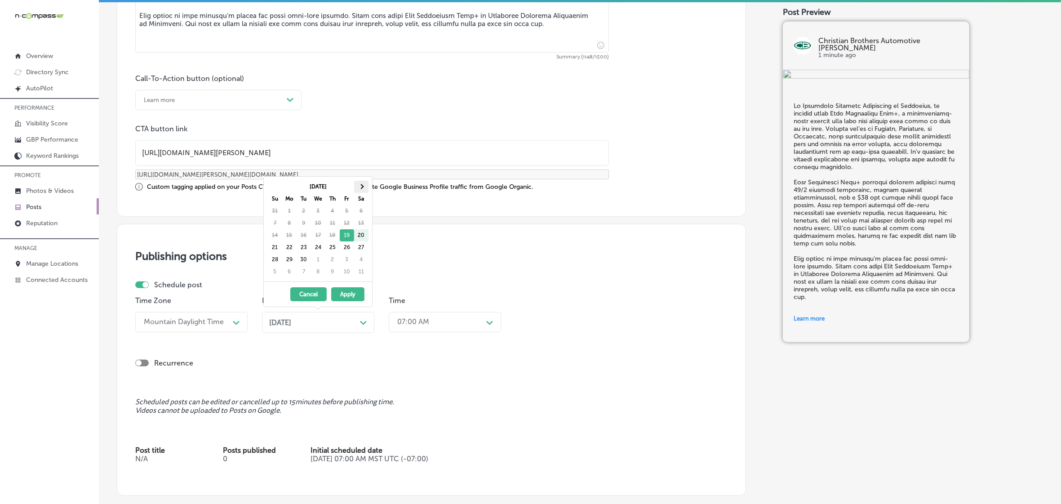
click at [363, 188] on th at bounding box center [361, 187] width 14 height 12
click at [448, 318] on div "02:45 PM" at bounding box center [438, 322] width 90 height 16
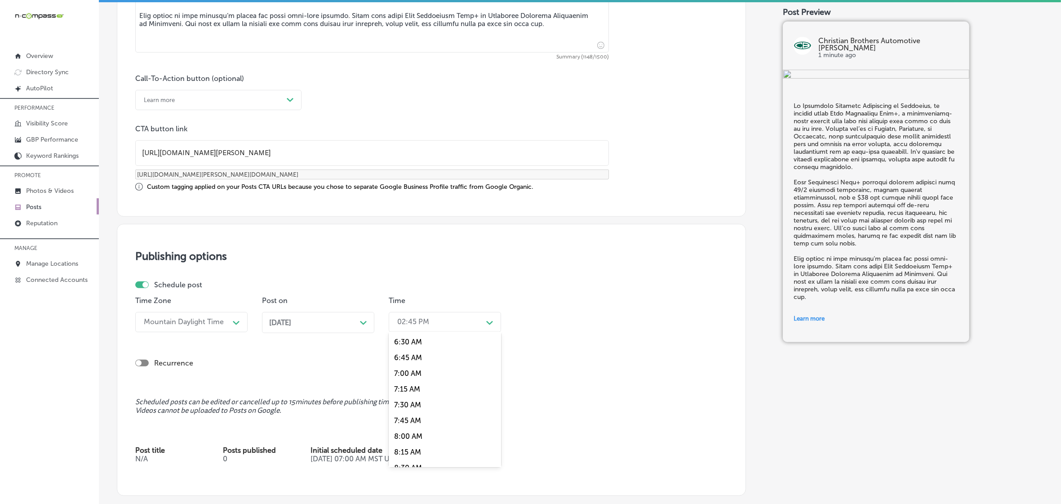
scroll to position [393, 0]
click at [416, 386] on div "7:00 AM" at bounding box center [445, 389] width 112 height 16
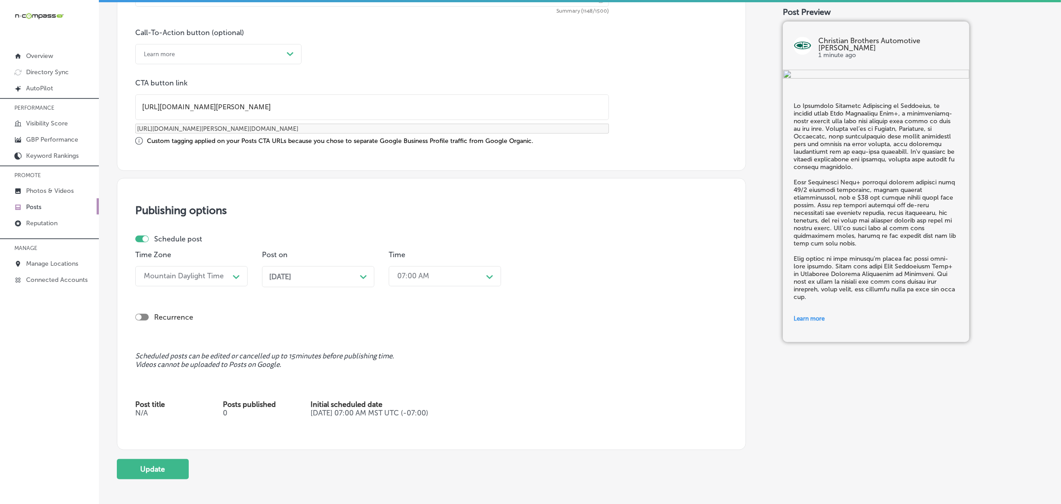
scroll to position [717, 0]
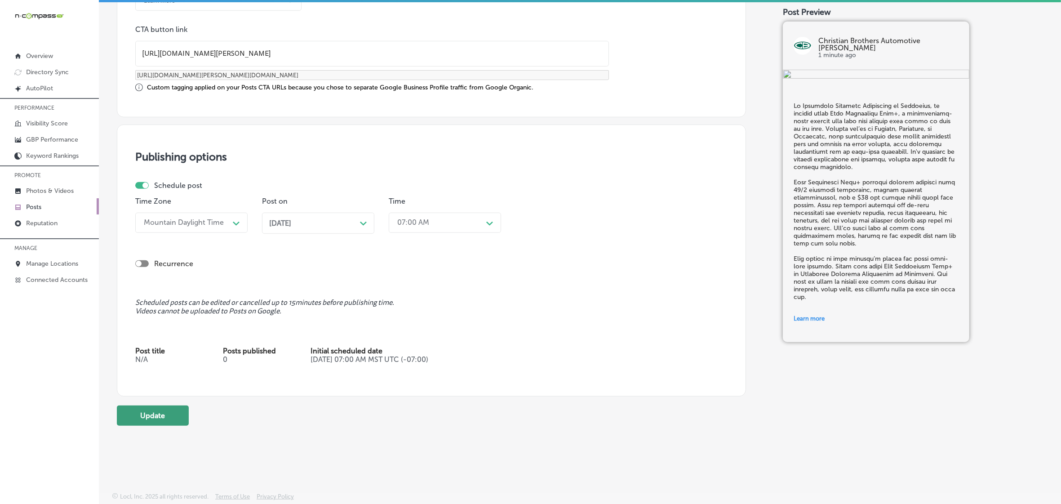
click at [156, 413] on button "Update" at bounding box center [153, 415] width 72 height 20
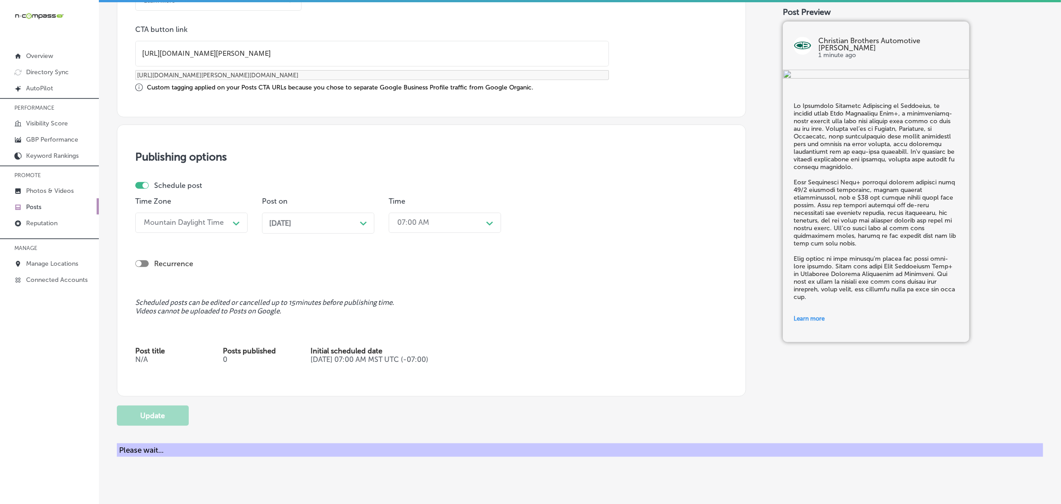
checkbox input "true"
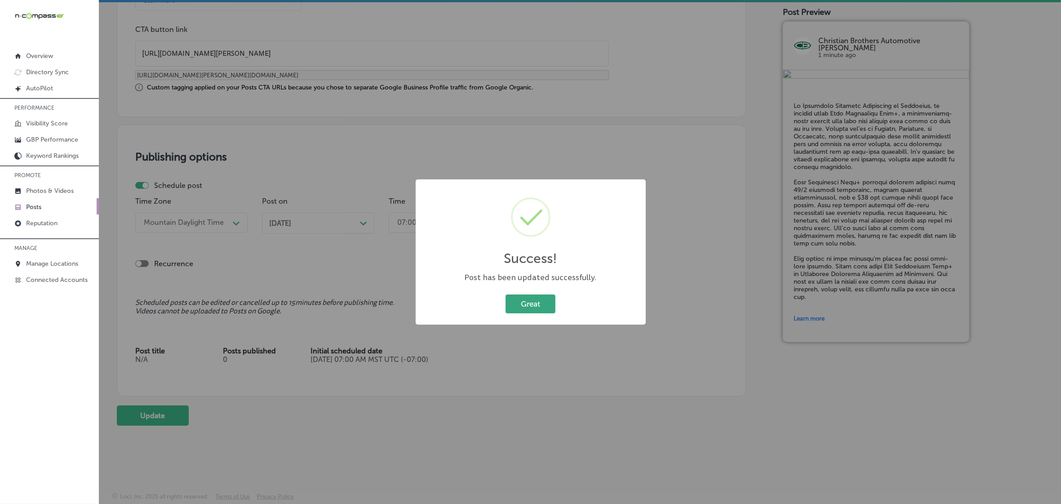
click at [538, 306] on button "Great" at bounding box center [531, 303] width 50 height 18
